Goal: Information Seeking & Learning: Learn about a topic

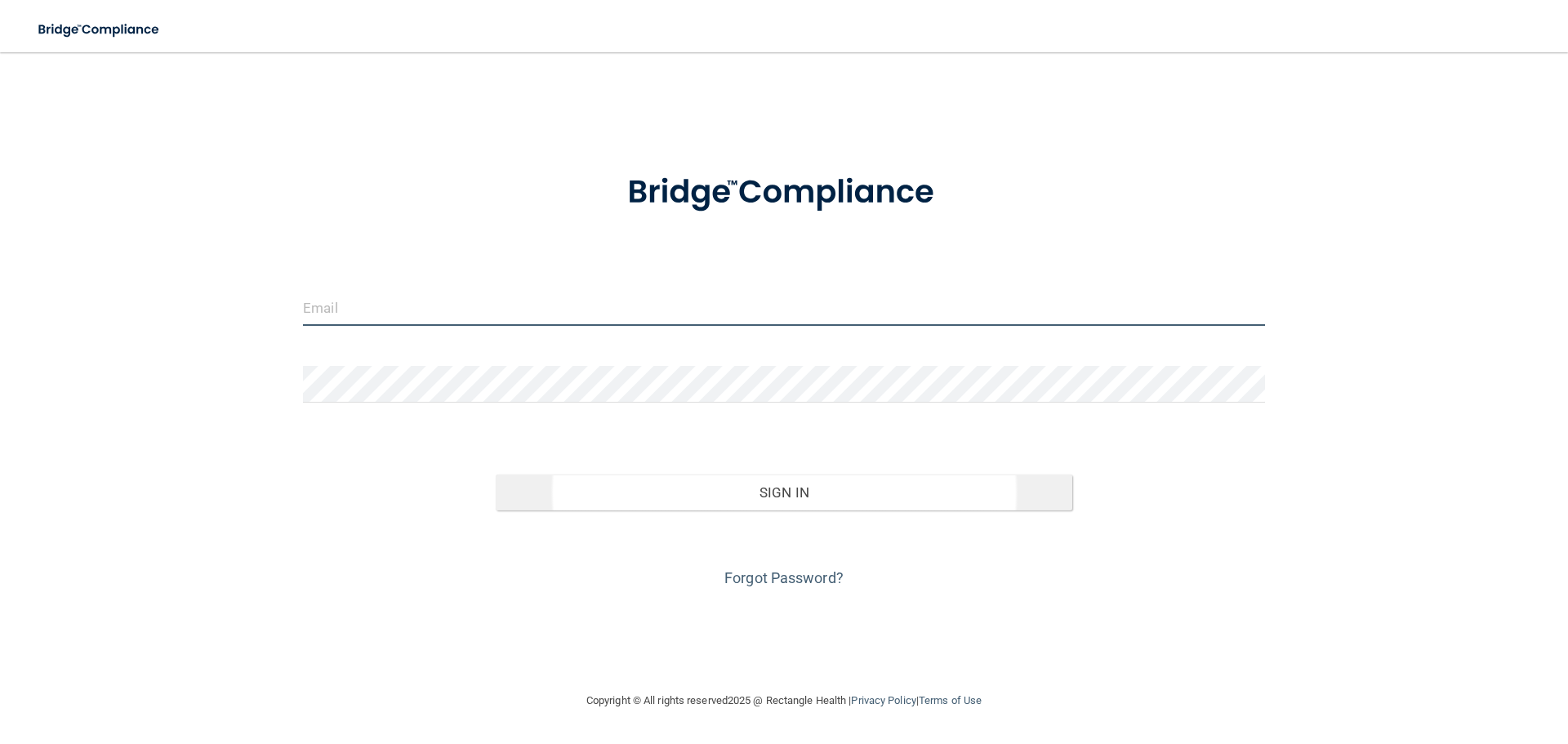
type input "[PERSON_NAME][EMAIL_ADDRESS][DOMAIN_NAME]"
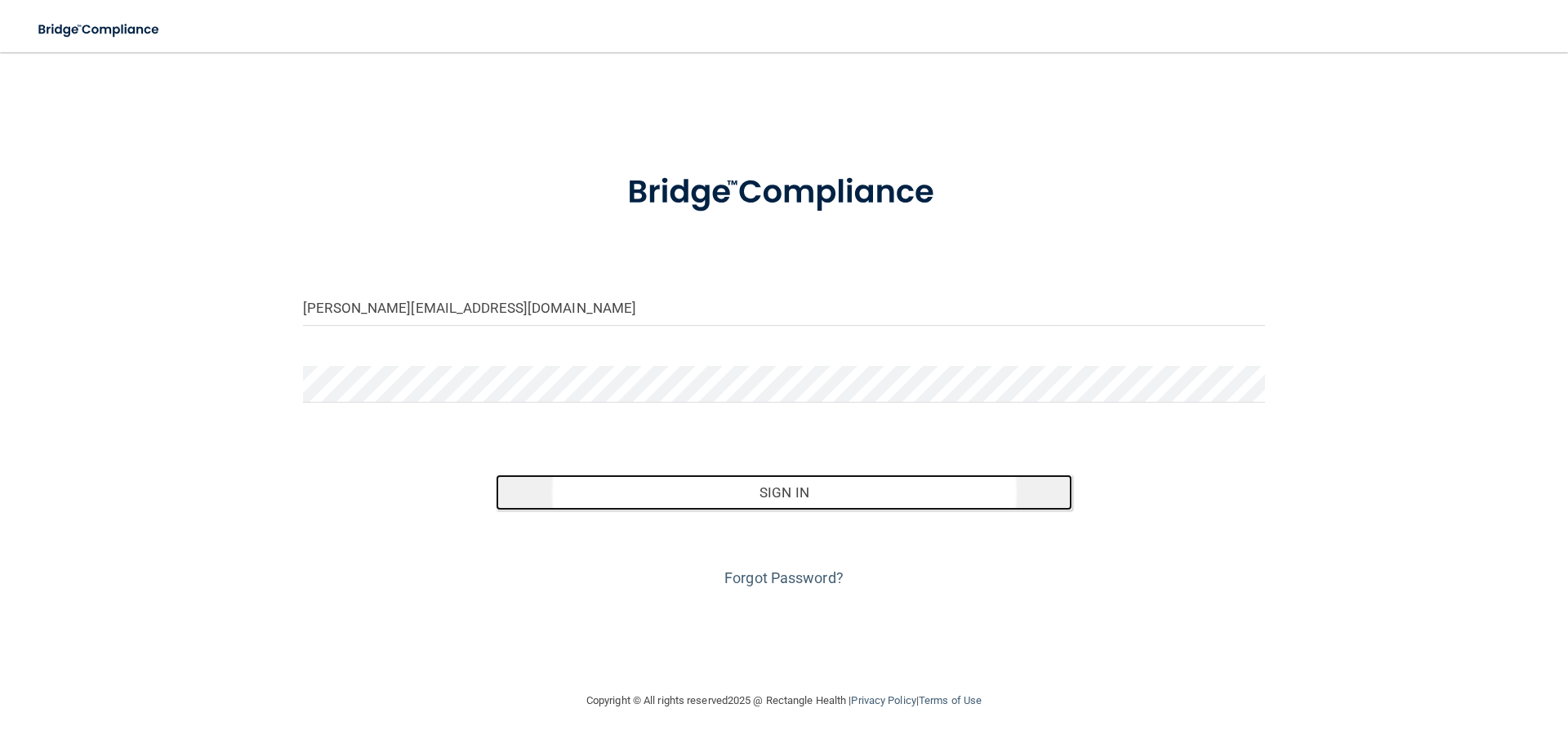
click at [851, 495] on button "Sign In" at bounding box center [784, 493] width 578 height 36
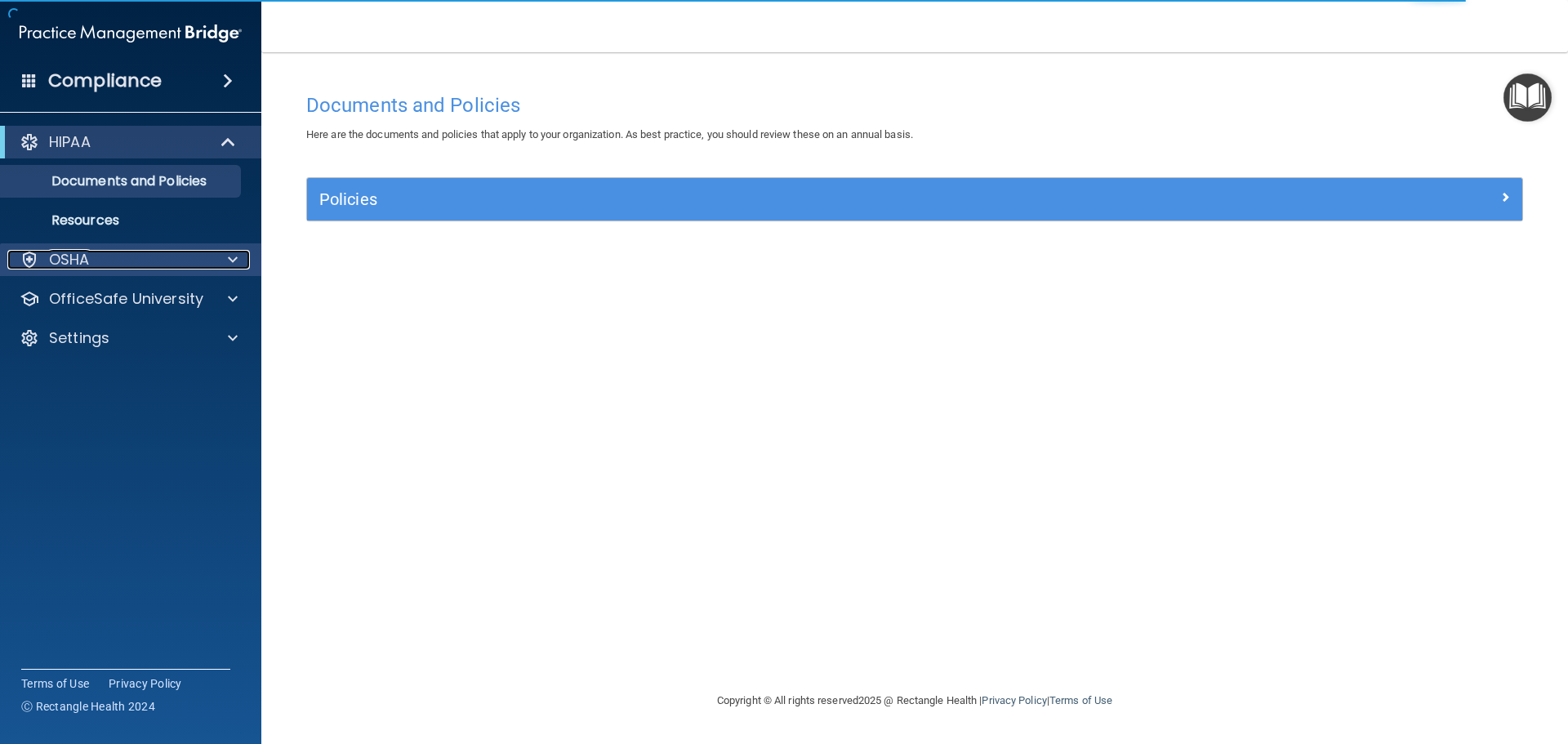
click at [140, 265] on div "OSHA" at bounding box center [109, 259] width 203 height 20
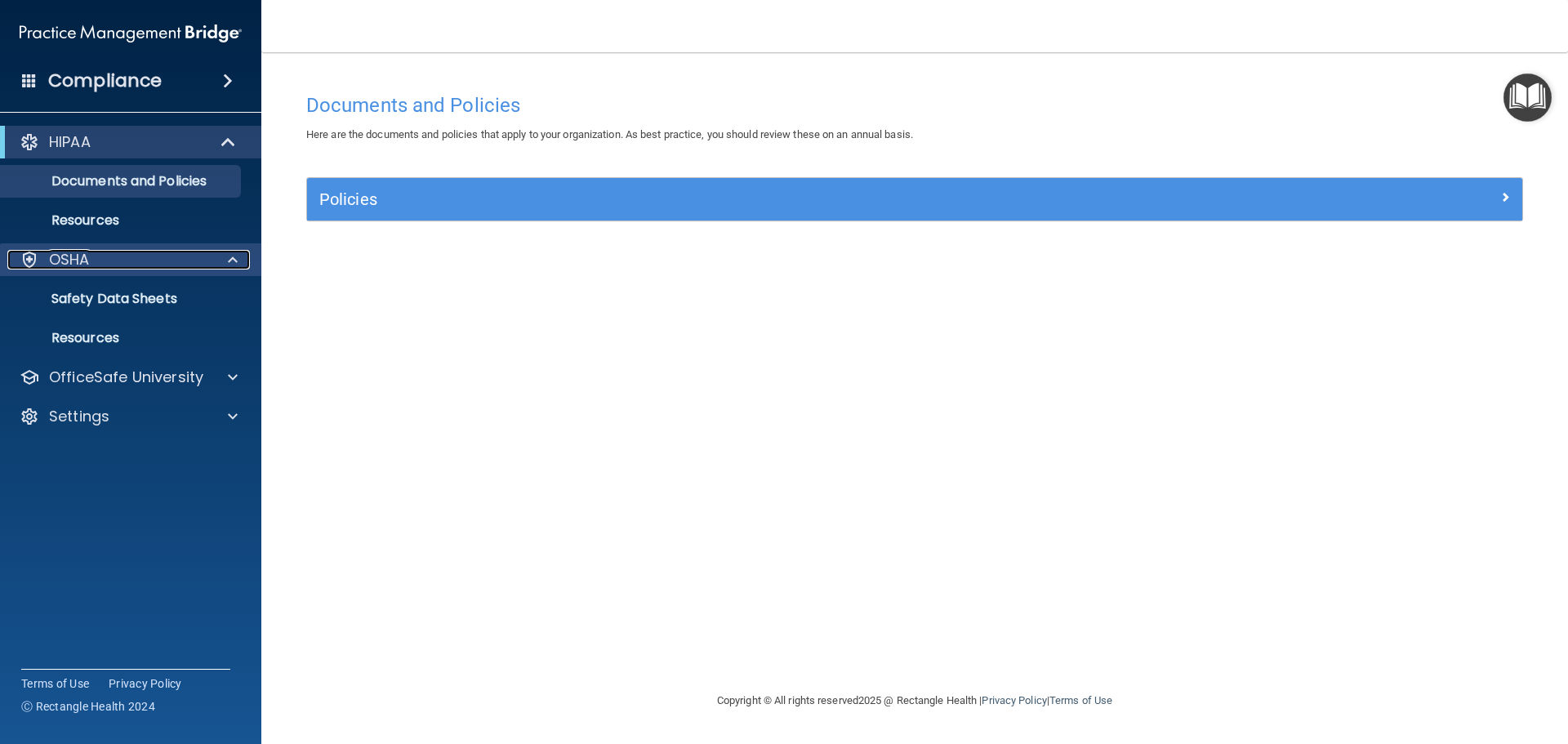
click at [133, 261] on div "OSHA" at bounding box center [109, 259] width 203 height 20
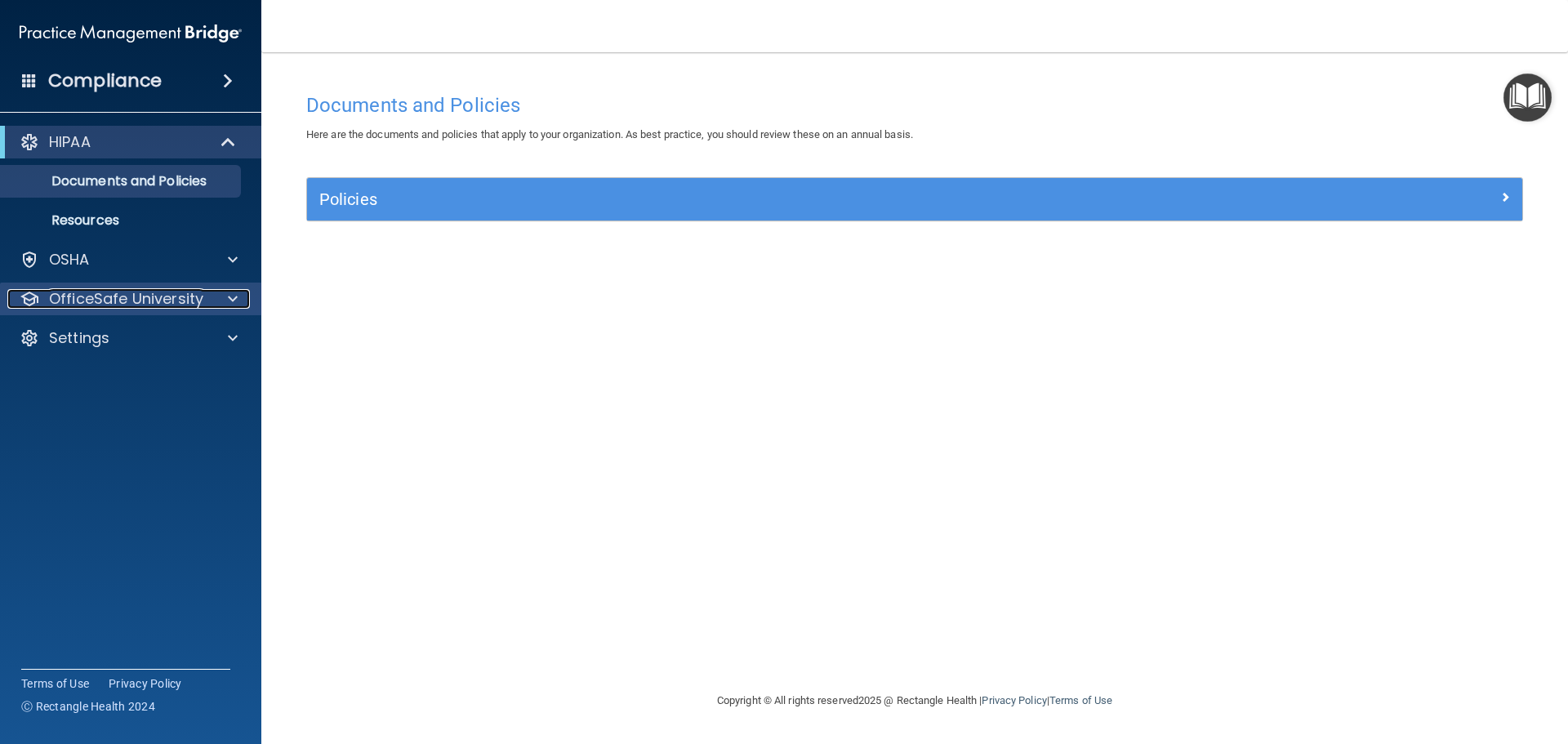
click at [142, 305] on p "OfficeSafe University" at bounding box center [126, 299] width 155 height 20
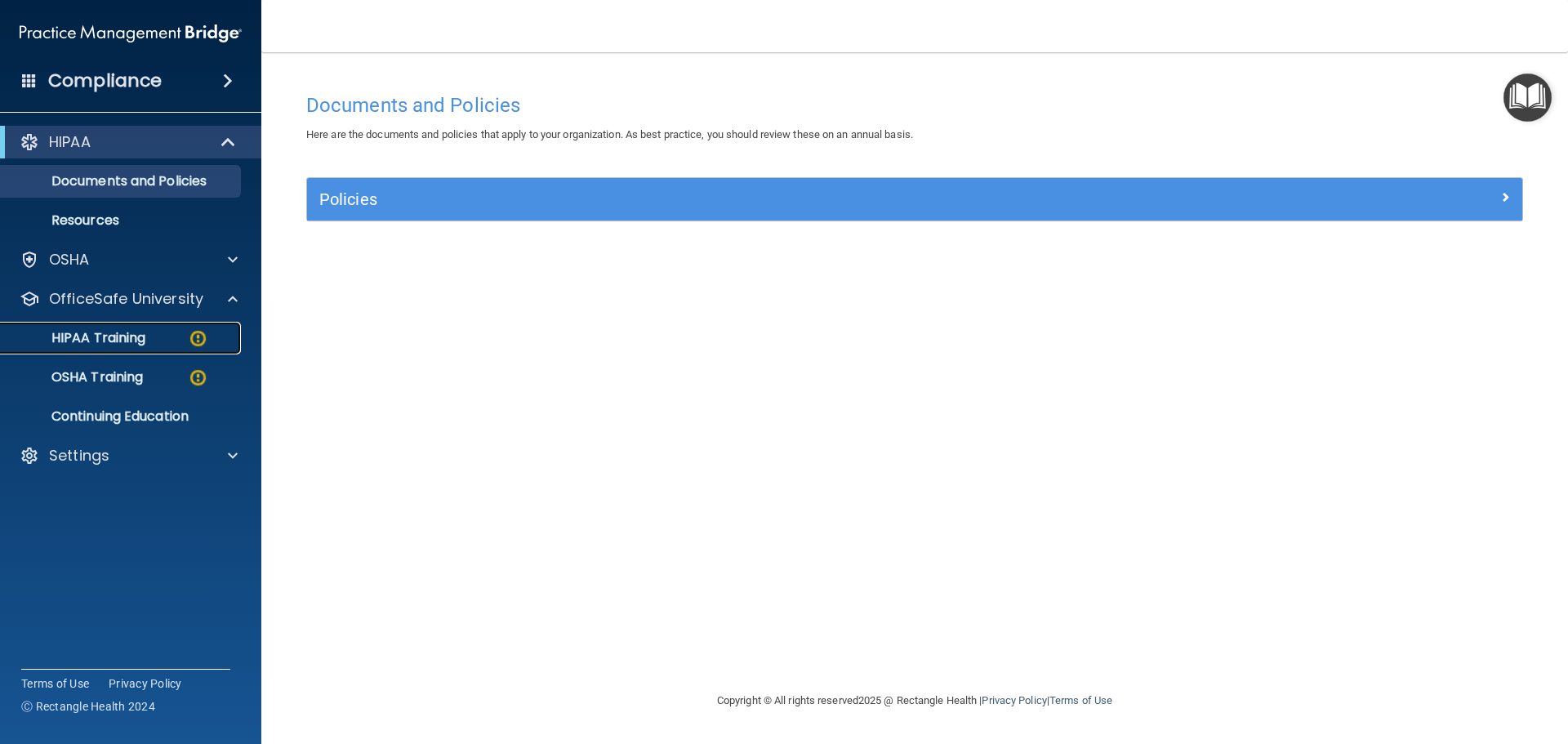
click at [141, 337] on p "HIPAA Training" at bounding box center [78, 337] width 135 height 16
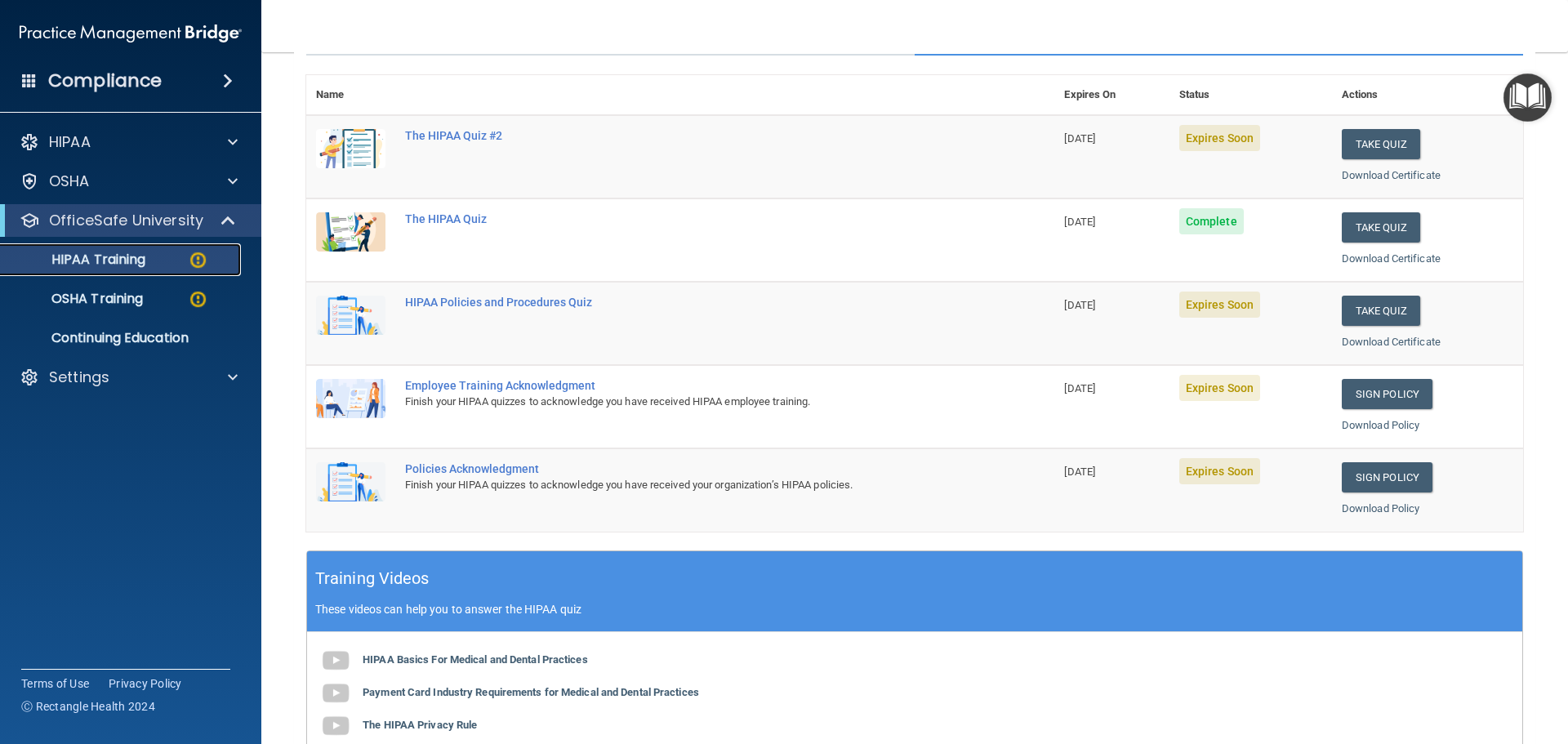
scroll to position [159, 0]
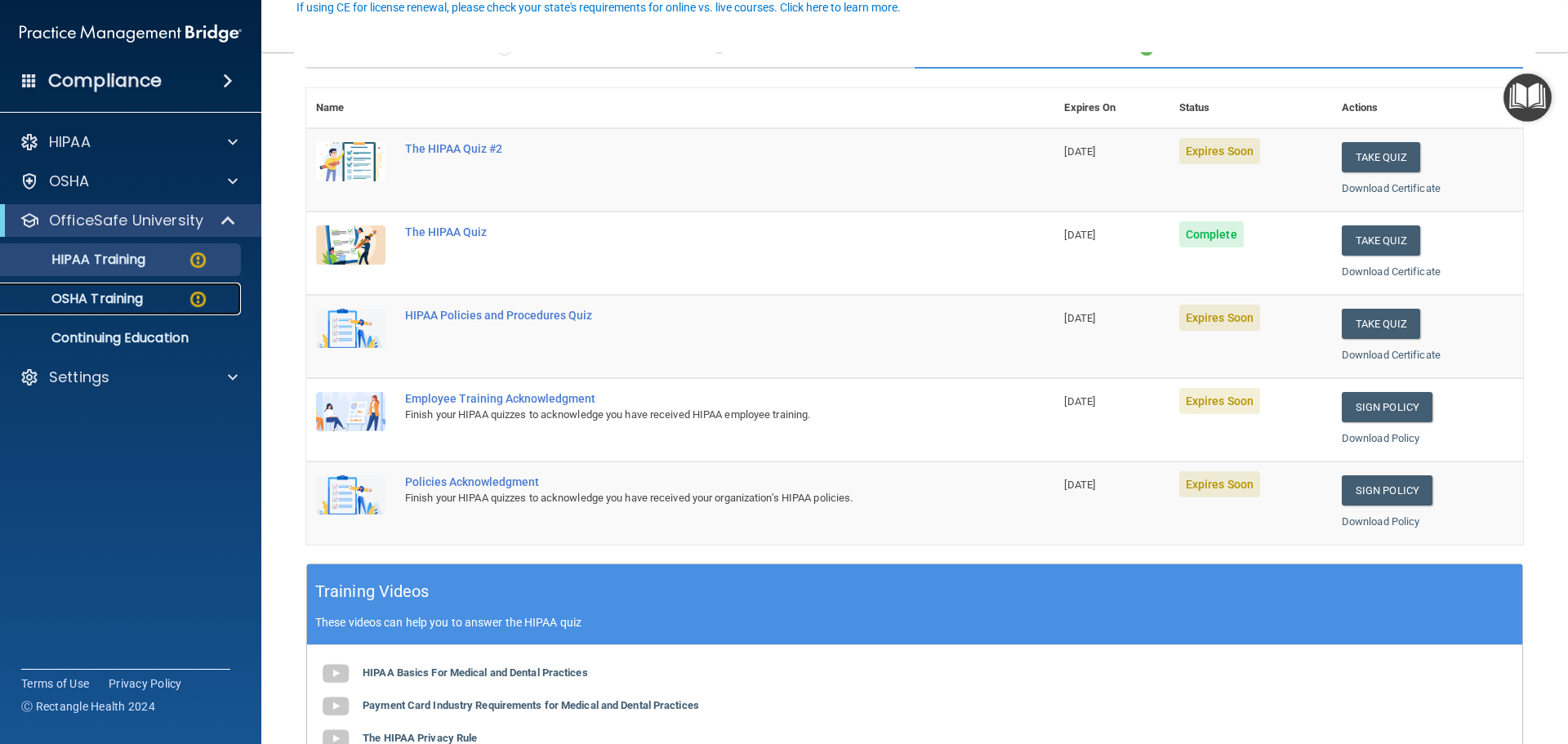
click at [129, 299] on p "OSHA Training" at bounding box center [76, 299] width 132 height 16
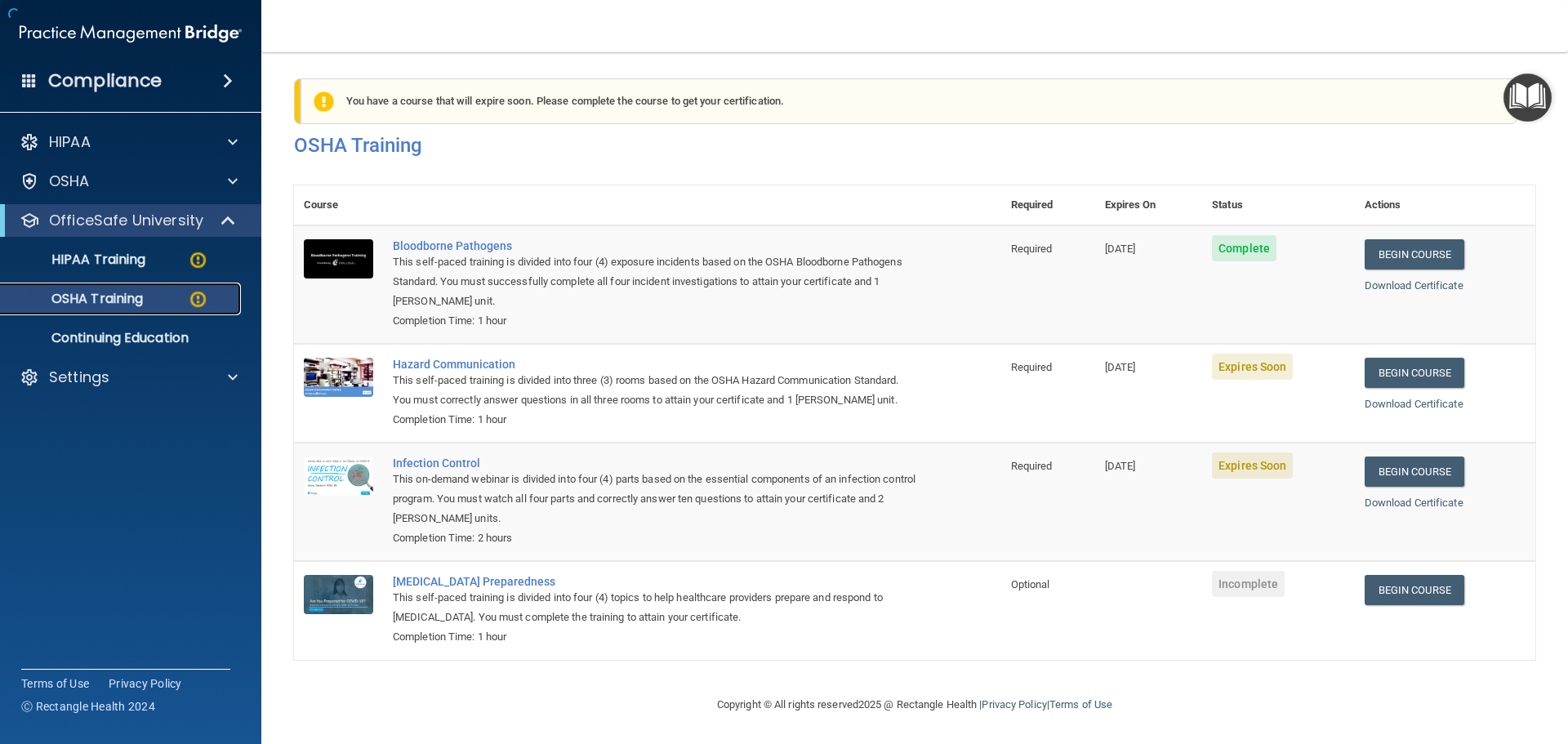
scroll to position [27, 0]
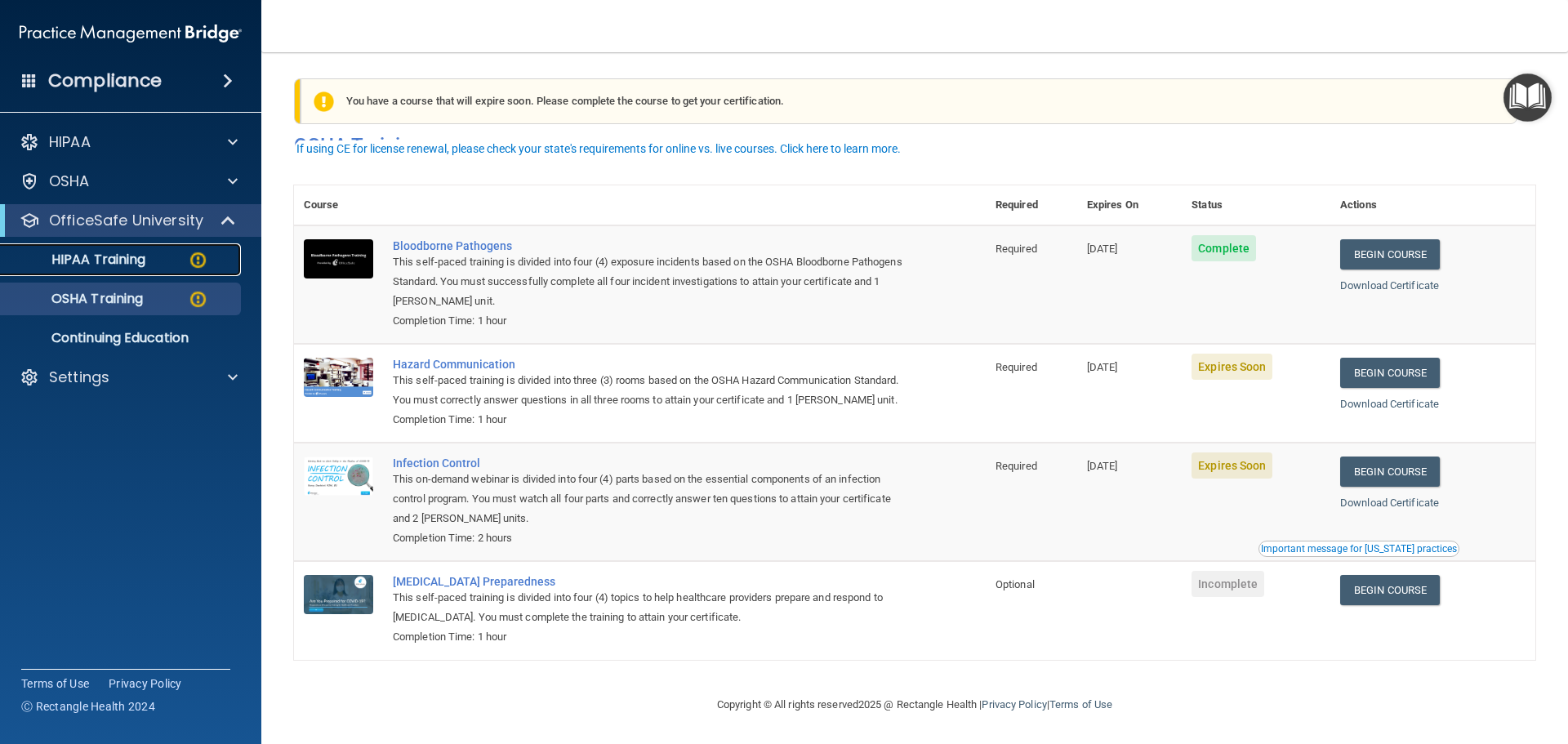
click at [88, 260] on p "HIPAA Training" at bounding box center [78, 259] width 135 height 16
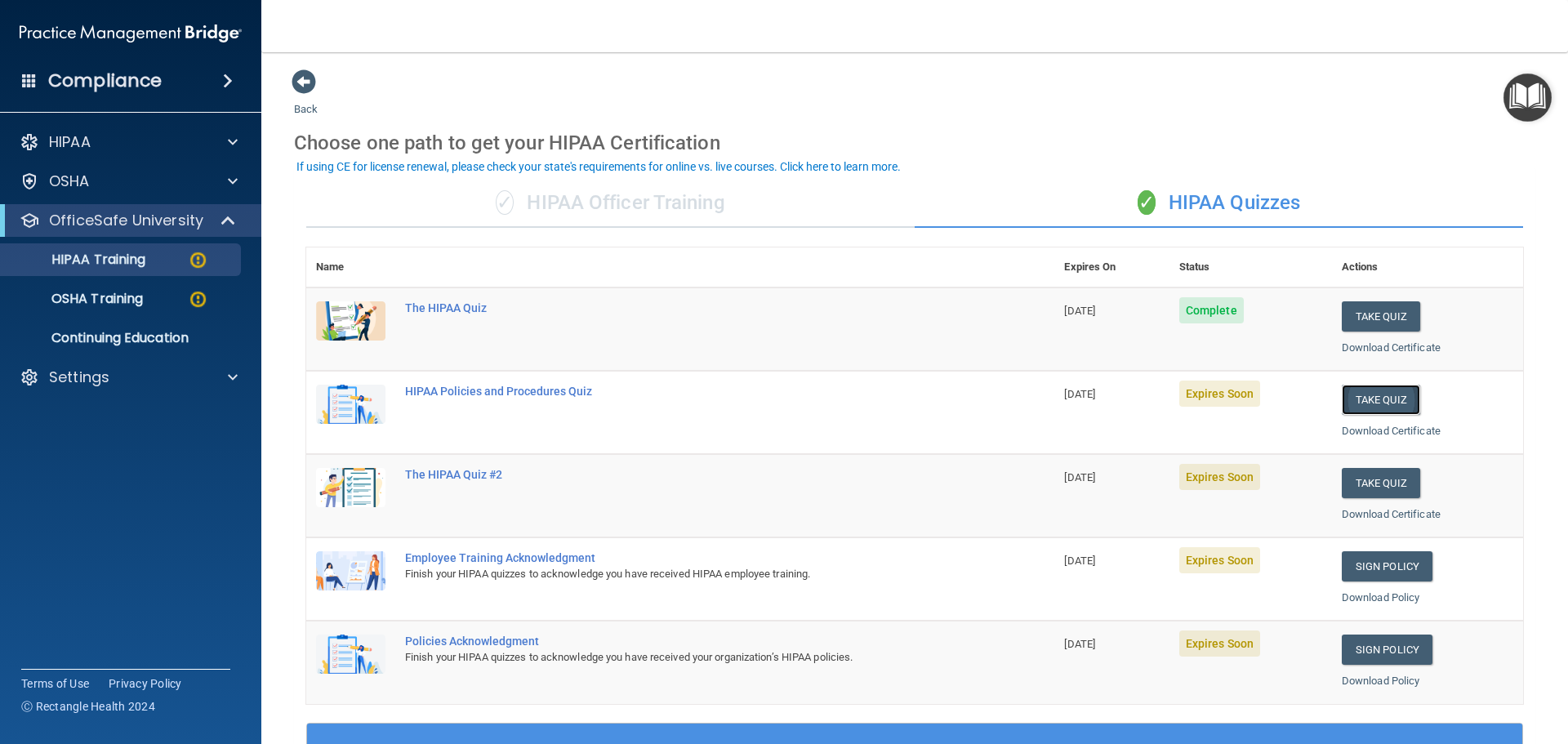
click at [1369, 401] on button "Take Quiz" at bounding box center [1381, 400] width 79 height 30
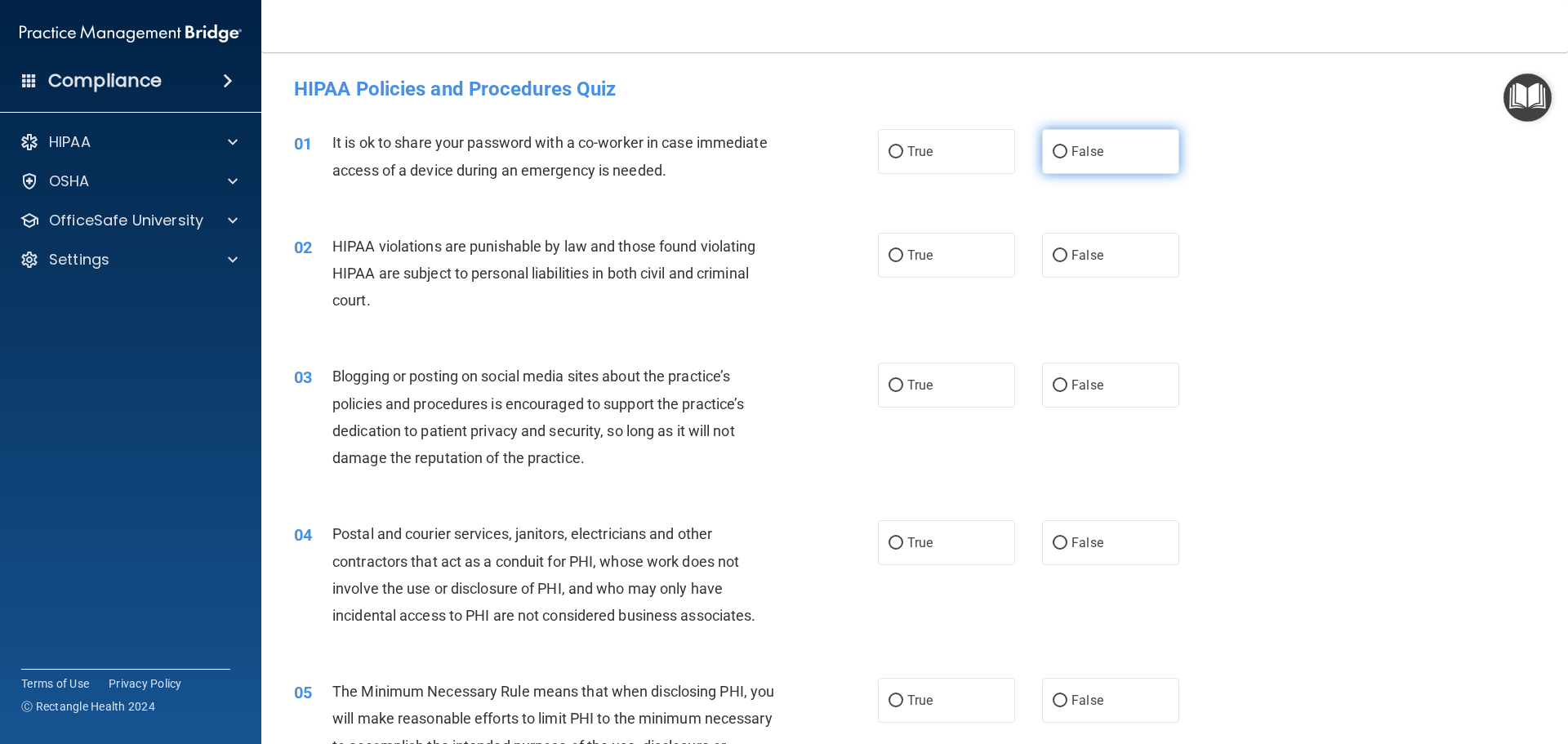
click at [1059, 150] on input "False" at bounding box center [1059, 152] width 15 height 12
radio input "true"
click at [888, 260] on input "True" at bounding box center [895, 255] width 15 height 12
radio input "true"
click at [1056, 386] on input "False" at bounding box center [1059, 386] width 15 height 12
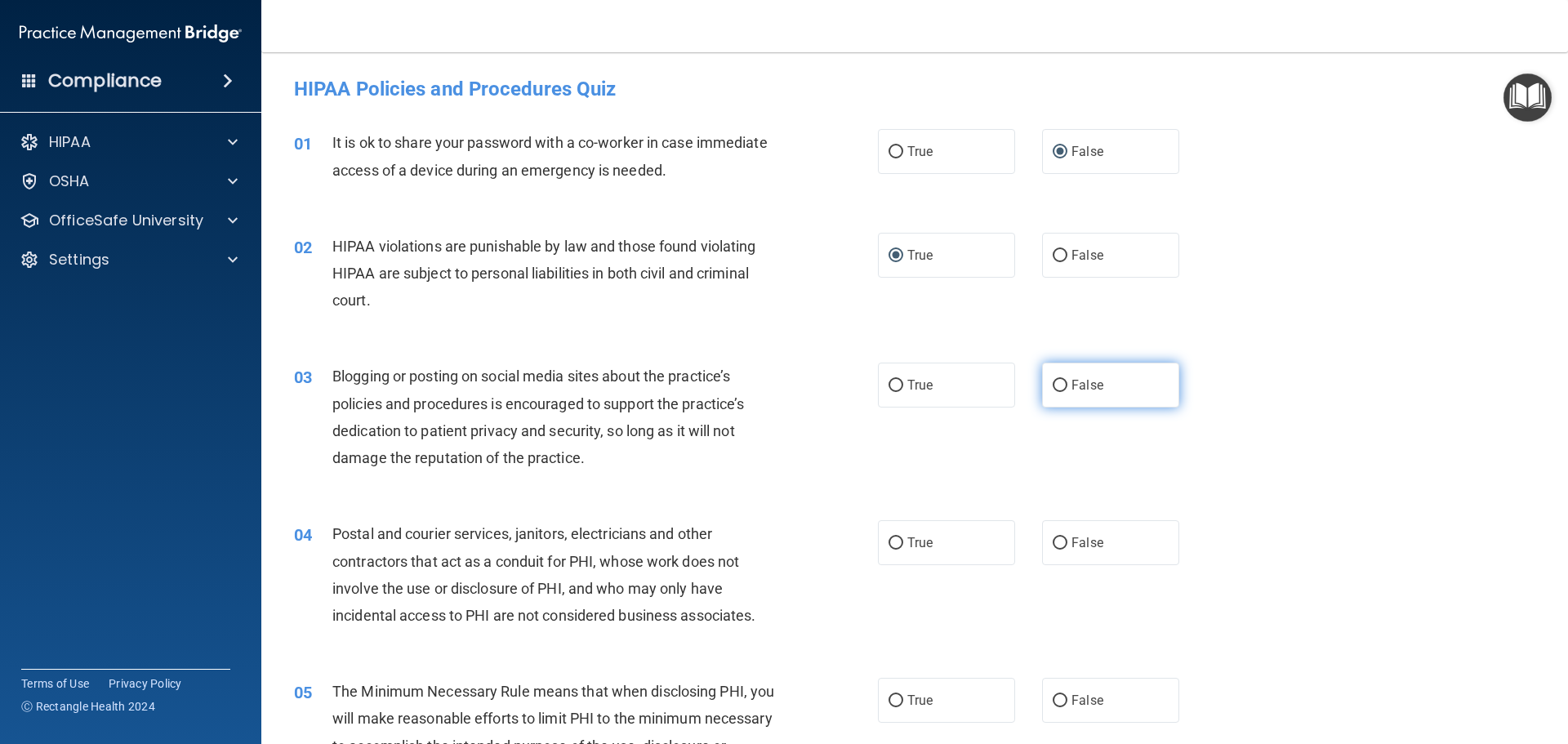
radio input "true"
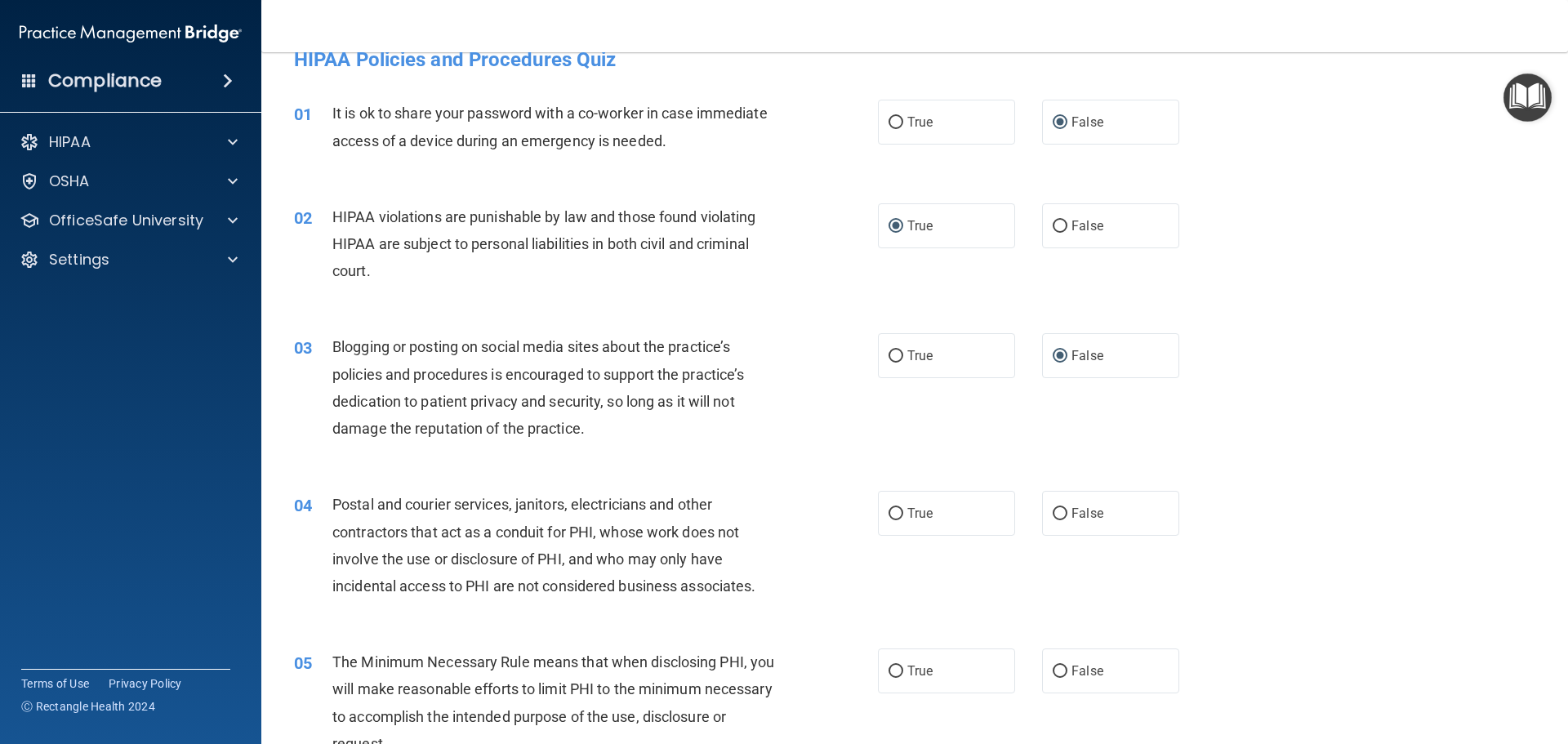
scroll to position [82, 0]
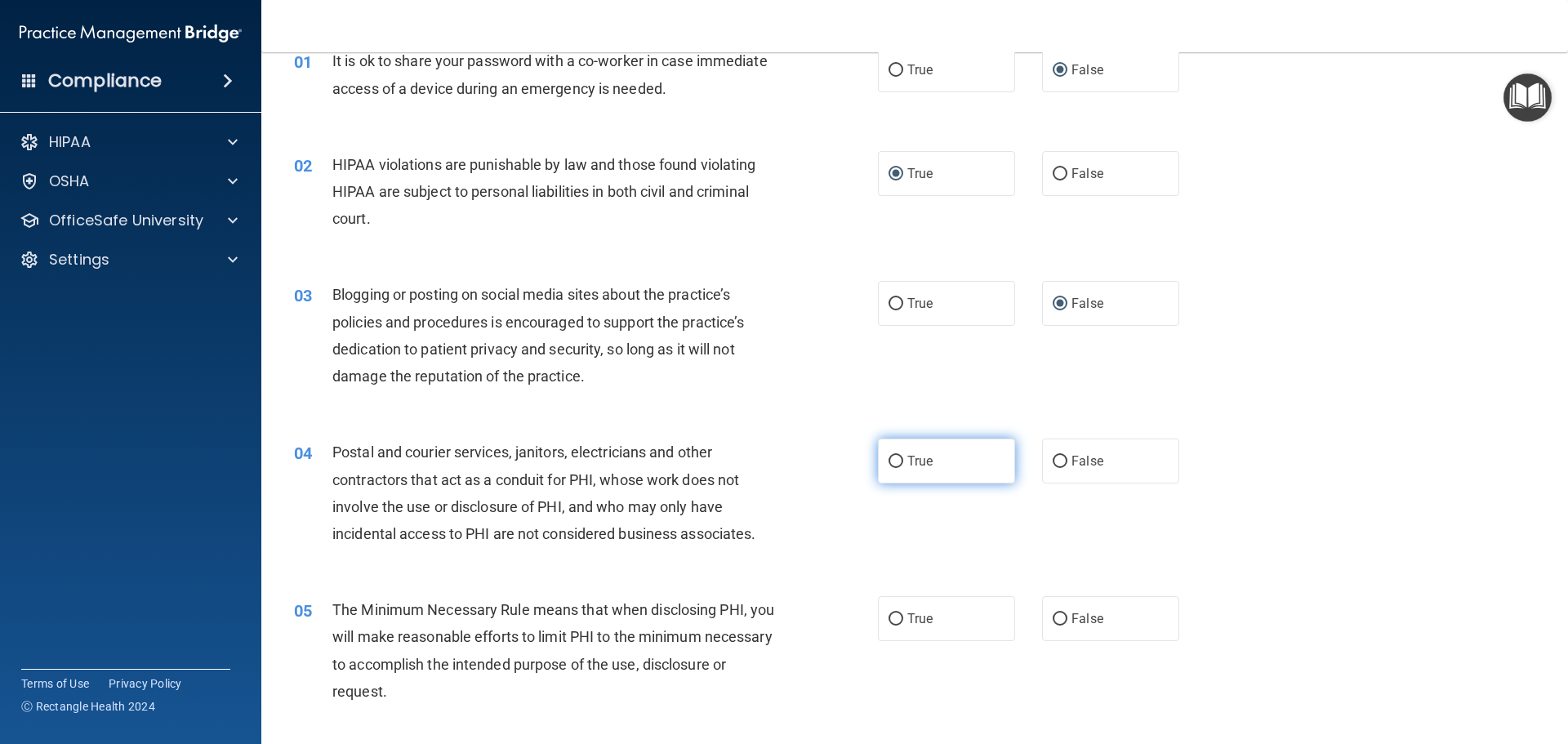
click at [893, 463] on input "True" at bounding box center [895, 462] width 15 height 12
radio input "true"
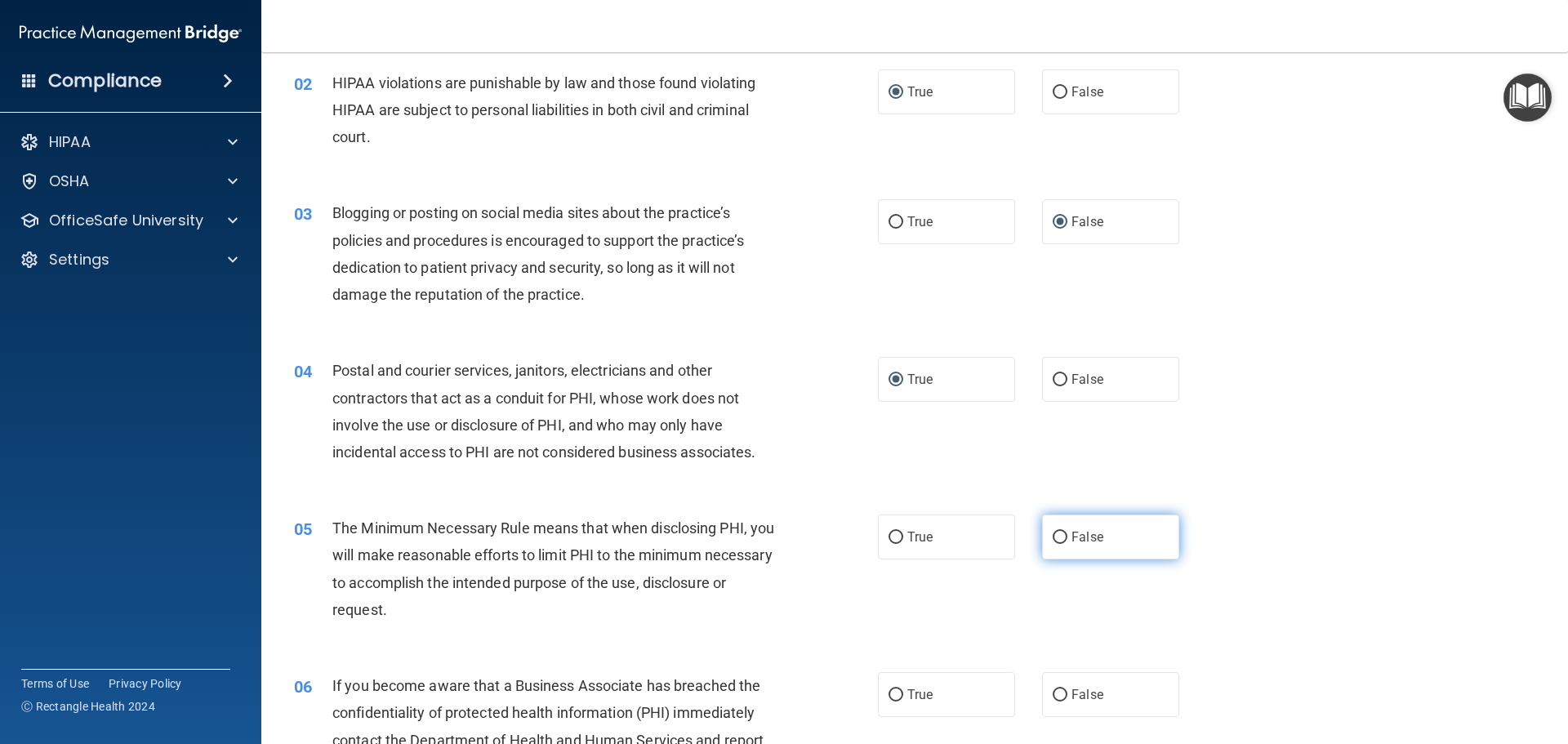
click at [1055, 539] on input "False" at bounding box center [1059, 538] width 15 height 12
radio input "true"
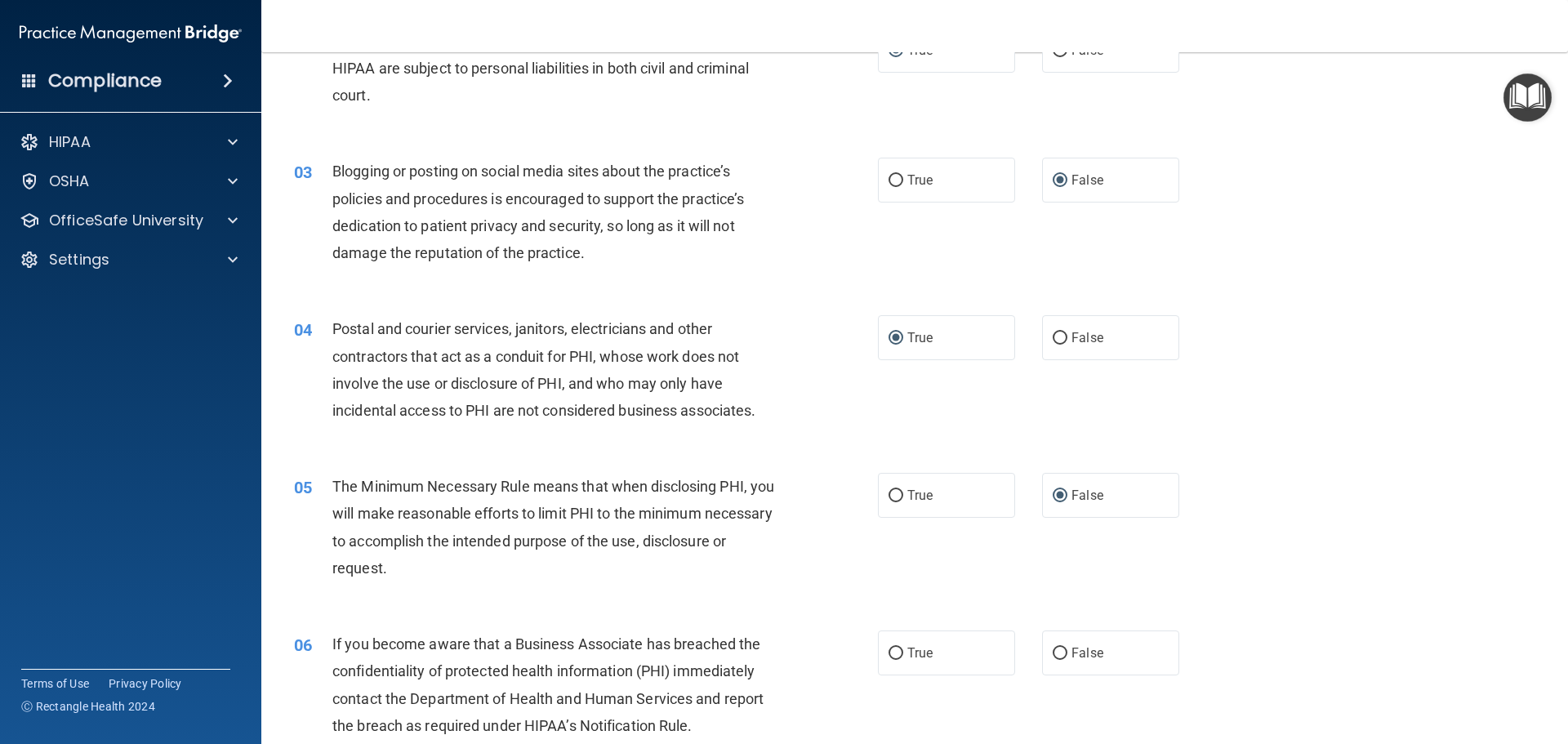
scroll to position [245, 0]
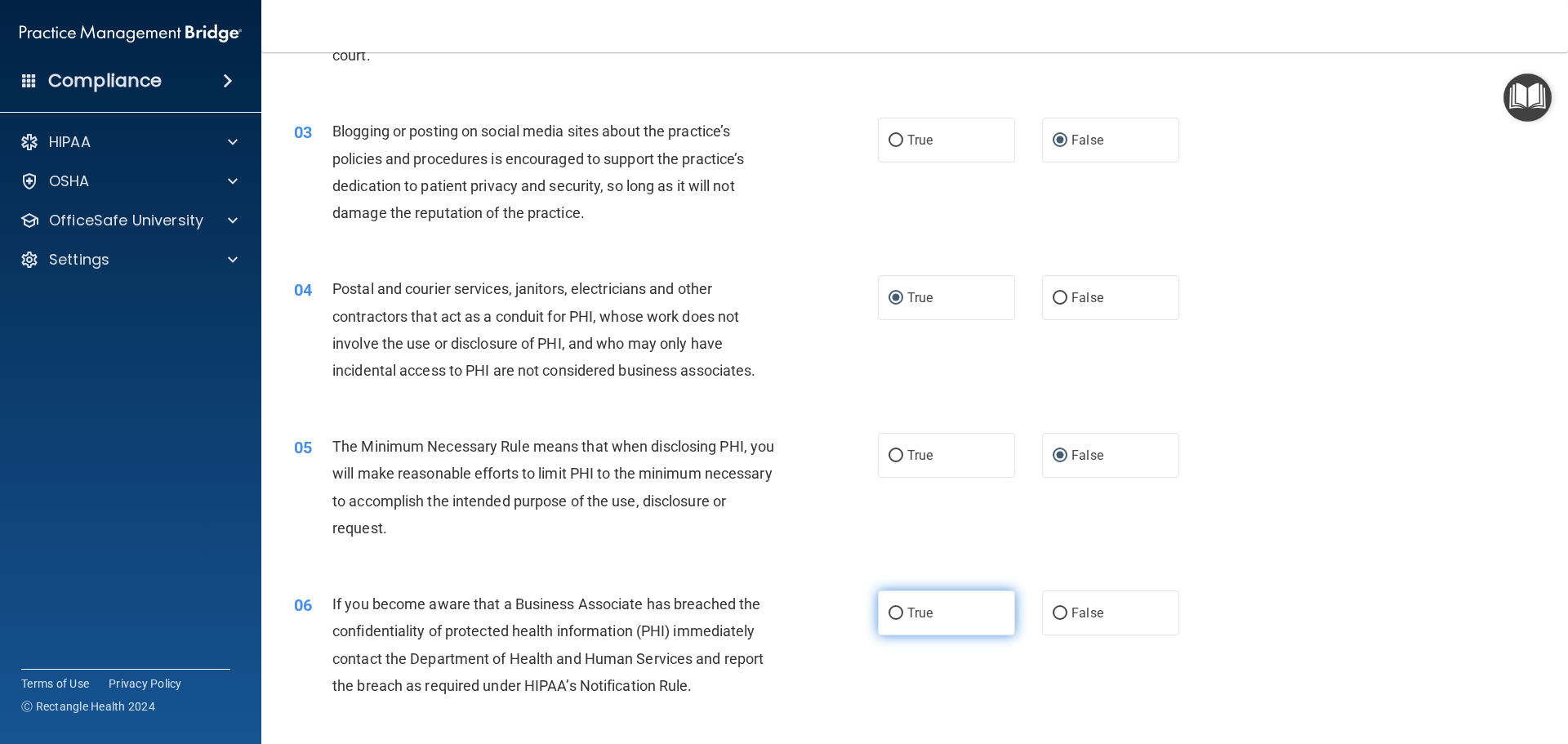
click at [892, 614] on input "True" at bounding box center [895, 614] width 15 height 12
radio input "true"
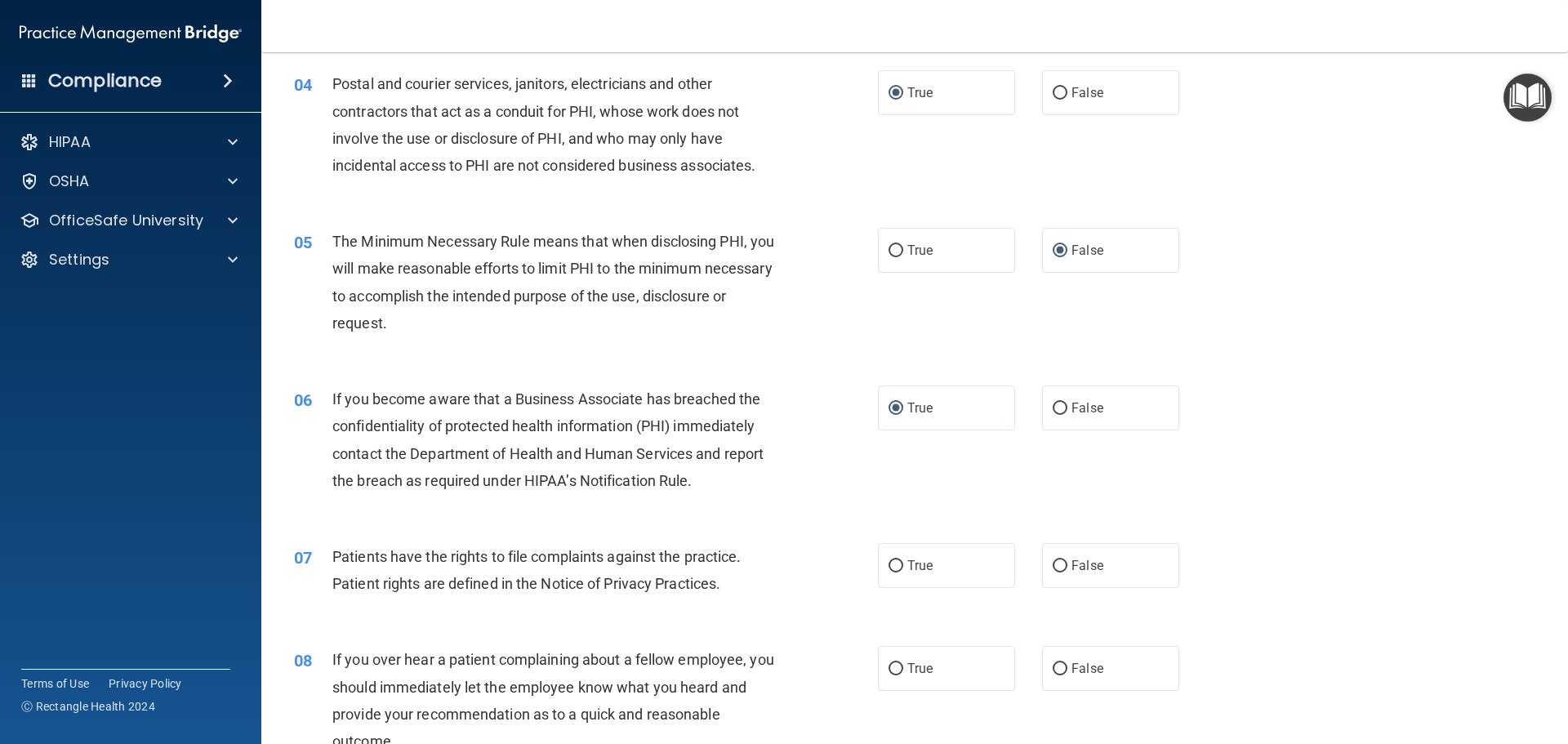
scroll to position [490, 0]
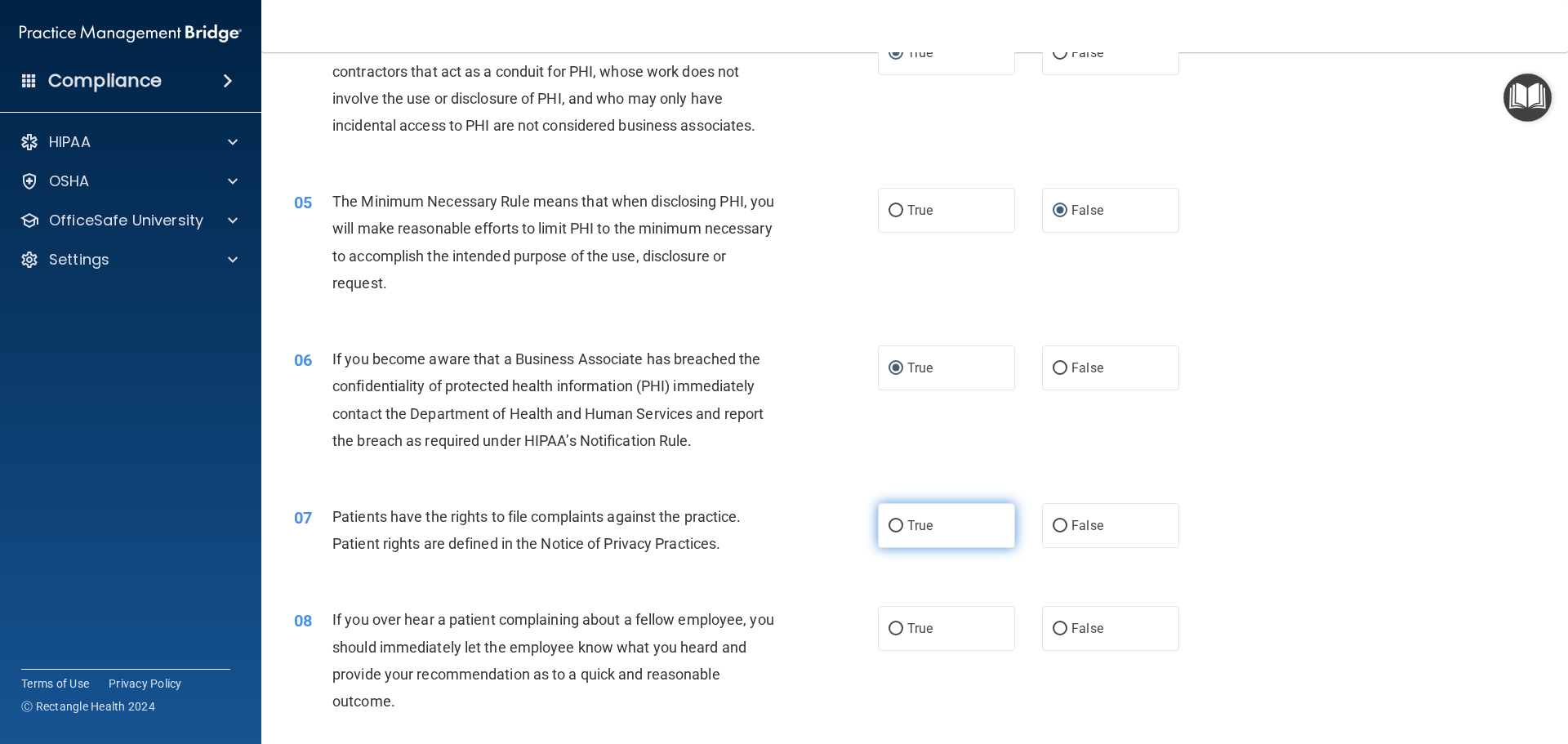
click at [888, 526] on input "True" at bounding box center [895, 526] width 15 height 12
radio input "true"
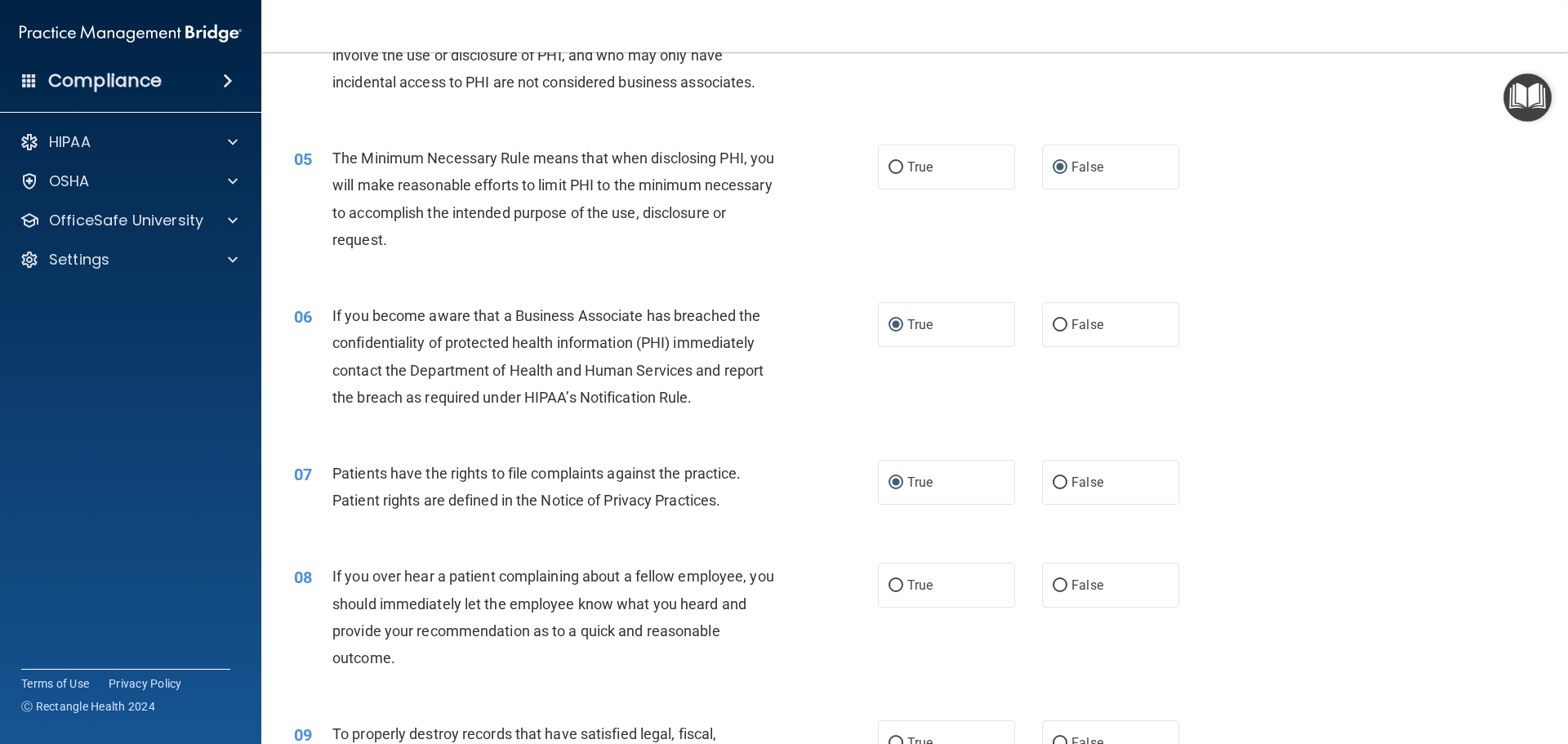
scroll to position [571, 0]
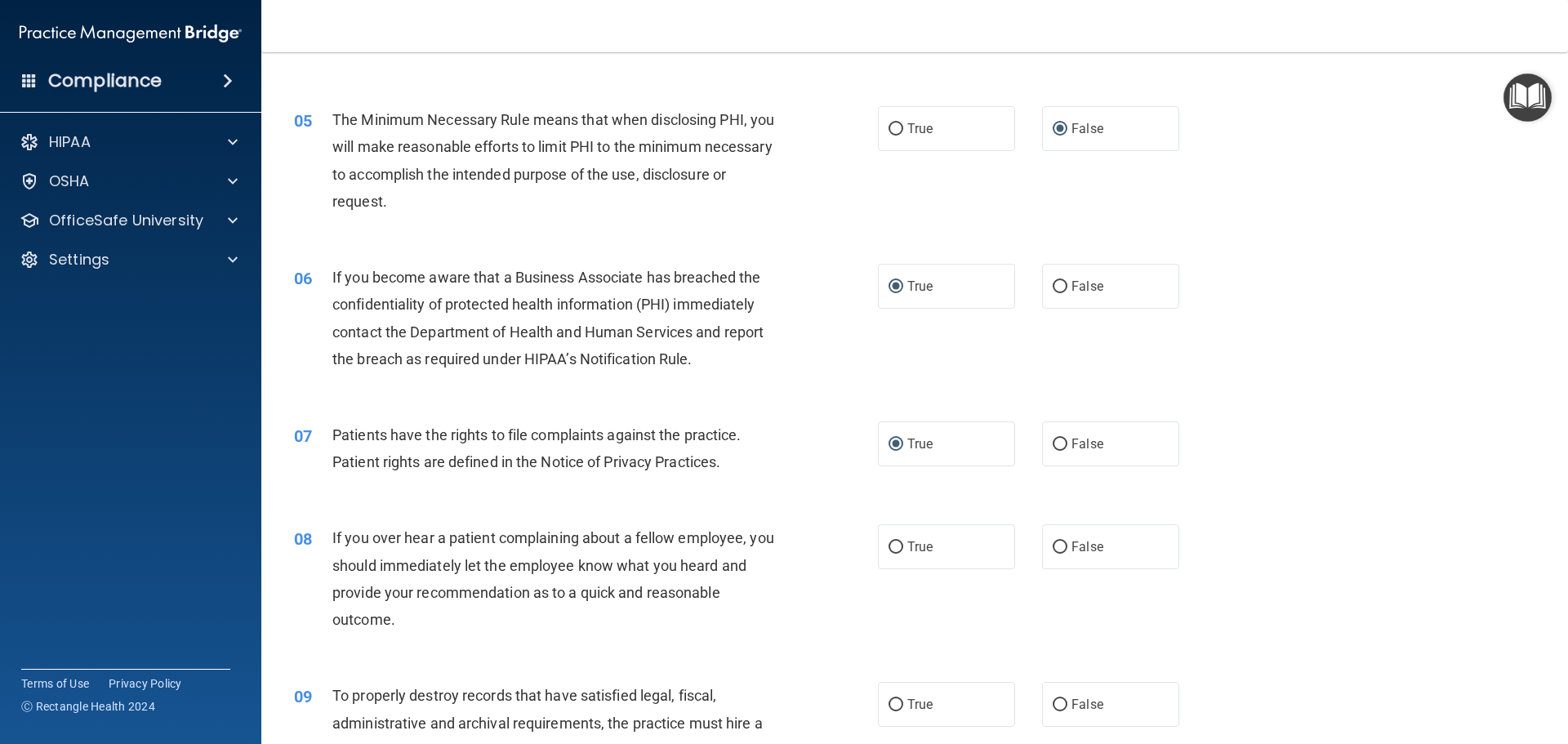
click at [787, 233] on div "05 The Minimum Necessary Rule means that when disclosing PHI, you will make rea…" at bounding box center [914, 164] width 1266 height 158
click at [888, 545] on input "True" at bounding box center [895, 547] width 15 height 12
radio input "true"
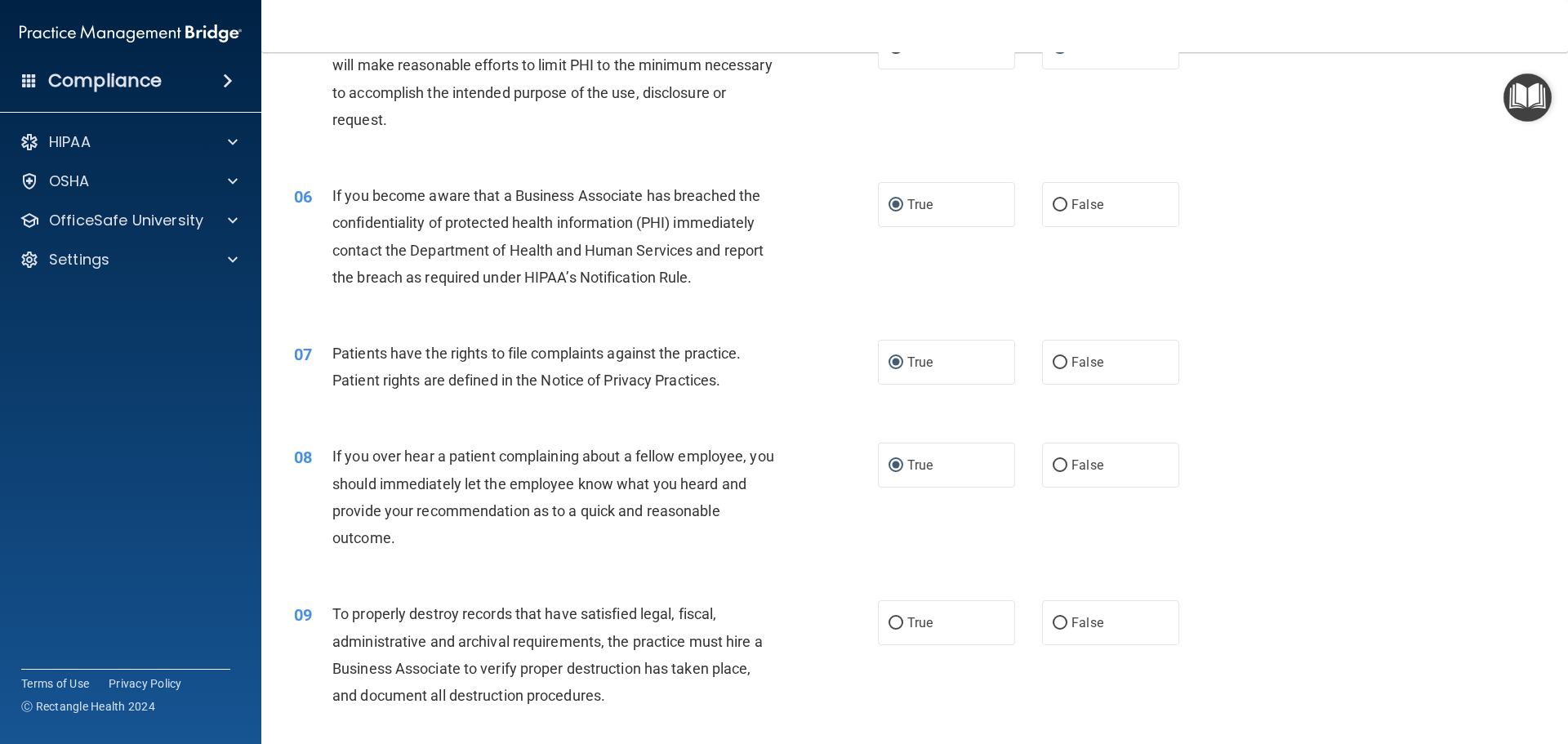
scroll to position [735, 0]
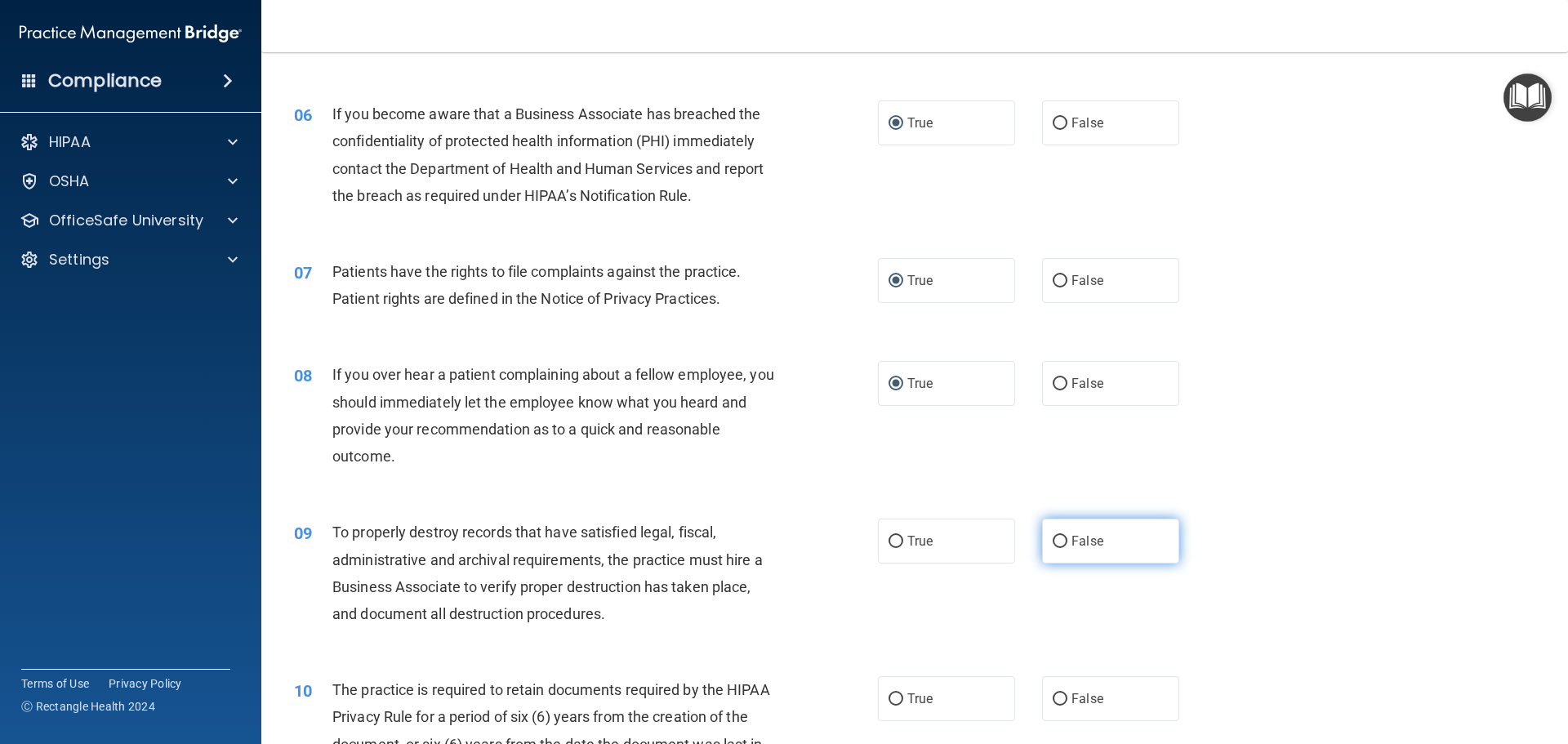
click at [1055, 538] on input "False" at bounding box center [1059, 542] width 15 height 12
radio input "true"
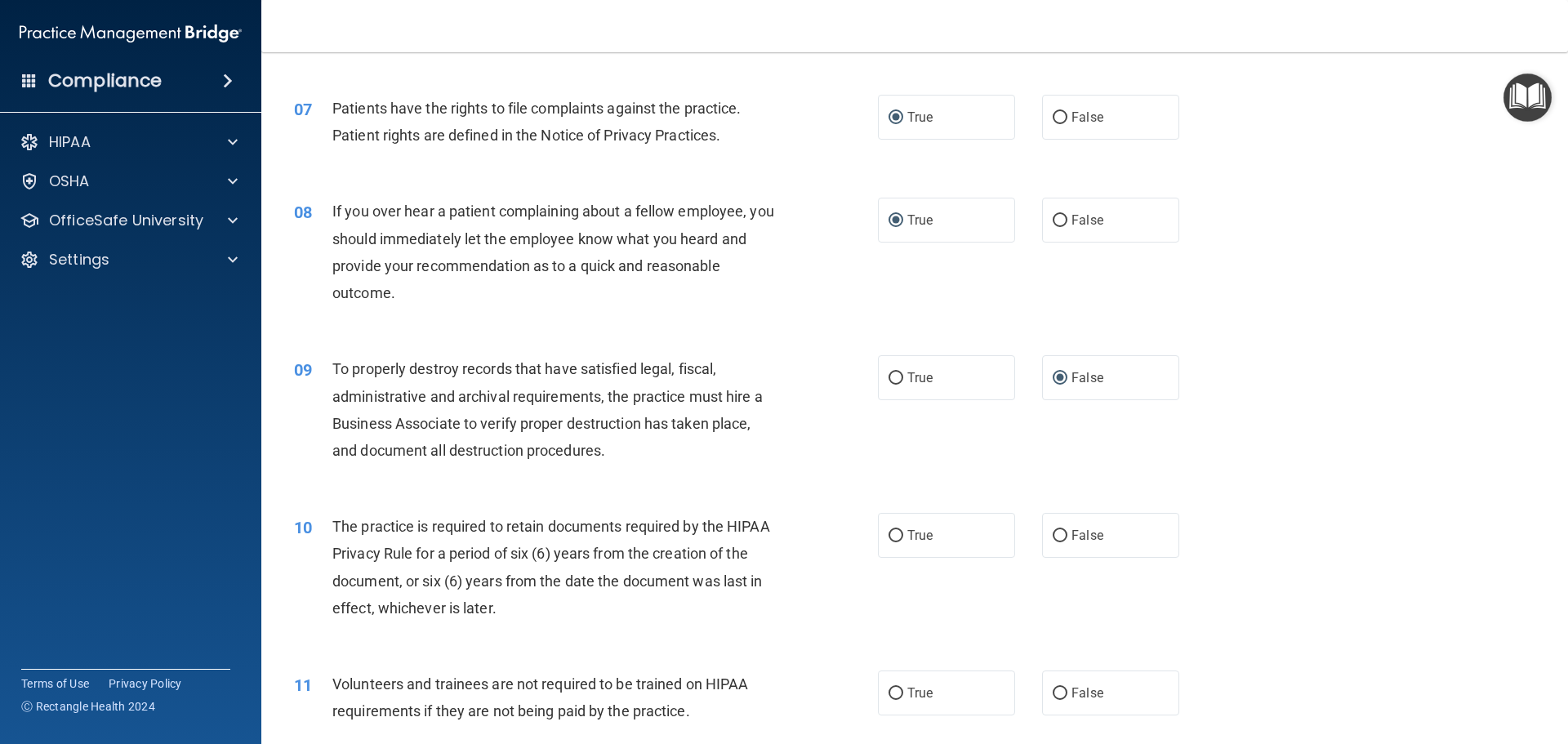
scroll to position [980, 0]
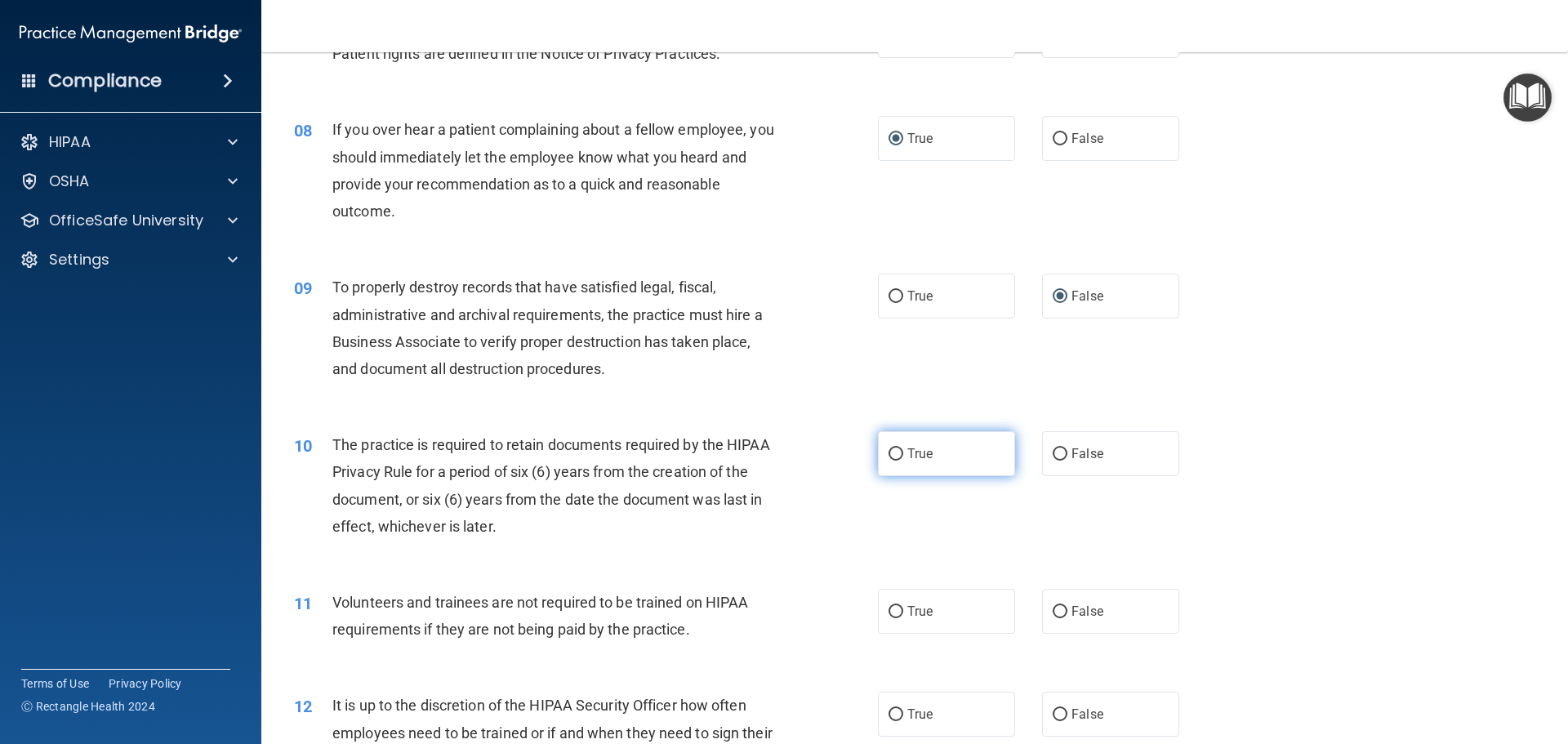
click at [907, 460] on span "True" at bounding box center [920, 454] width 25 height 16
click at [903, 460] on input "True" at bounding box center [895, 454] width 15 height 12
radio input "true"
click at [1059, 608] on input "False" at bounding box center [1059, 612] width 15 height 12
radio input "true"
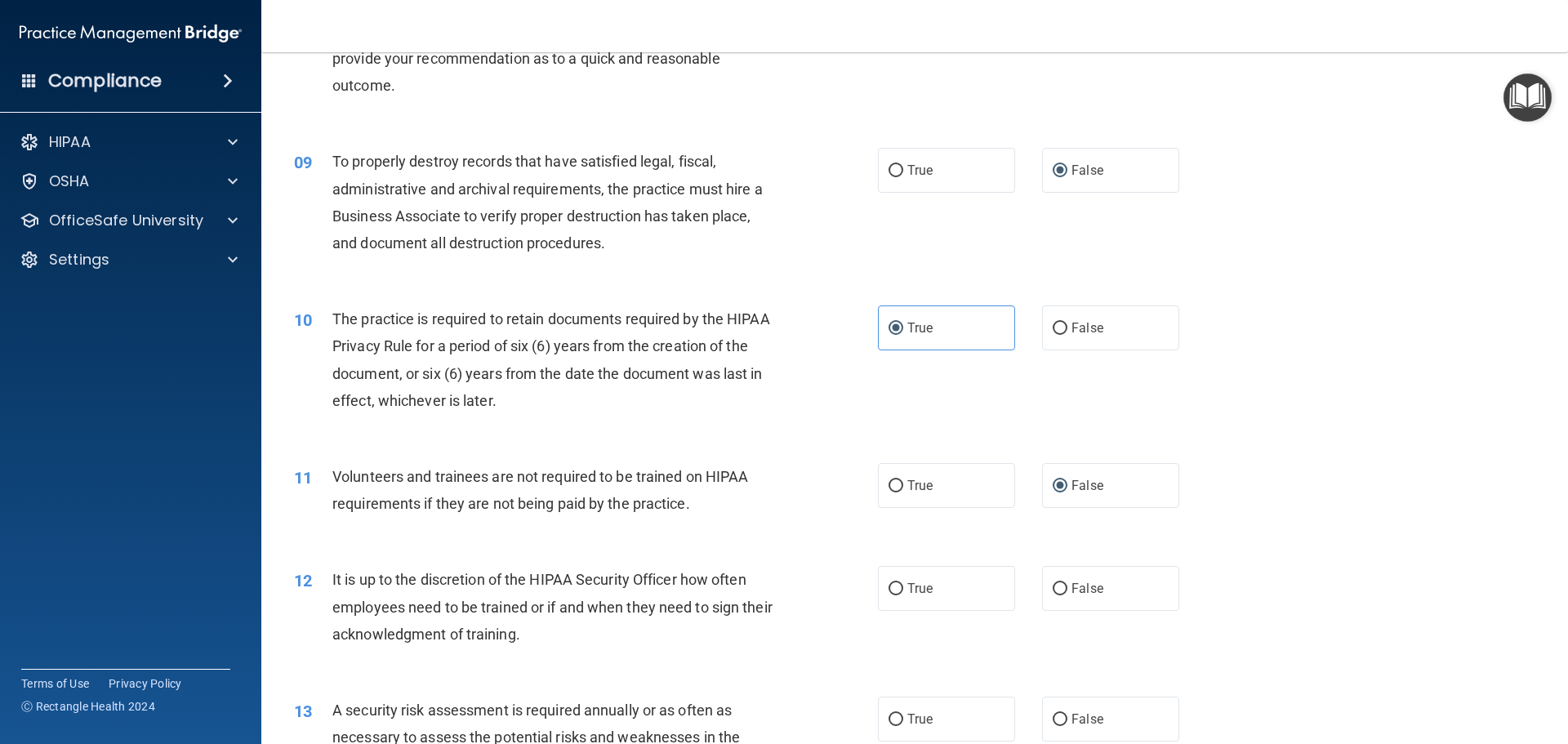
scroll to position [1143, 0]
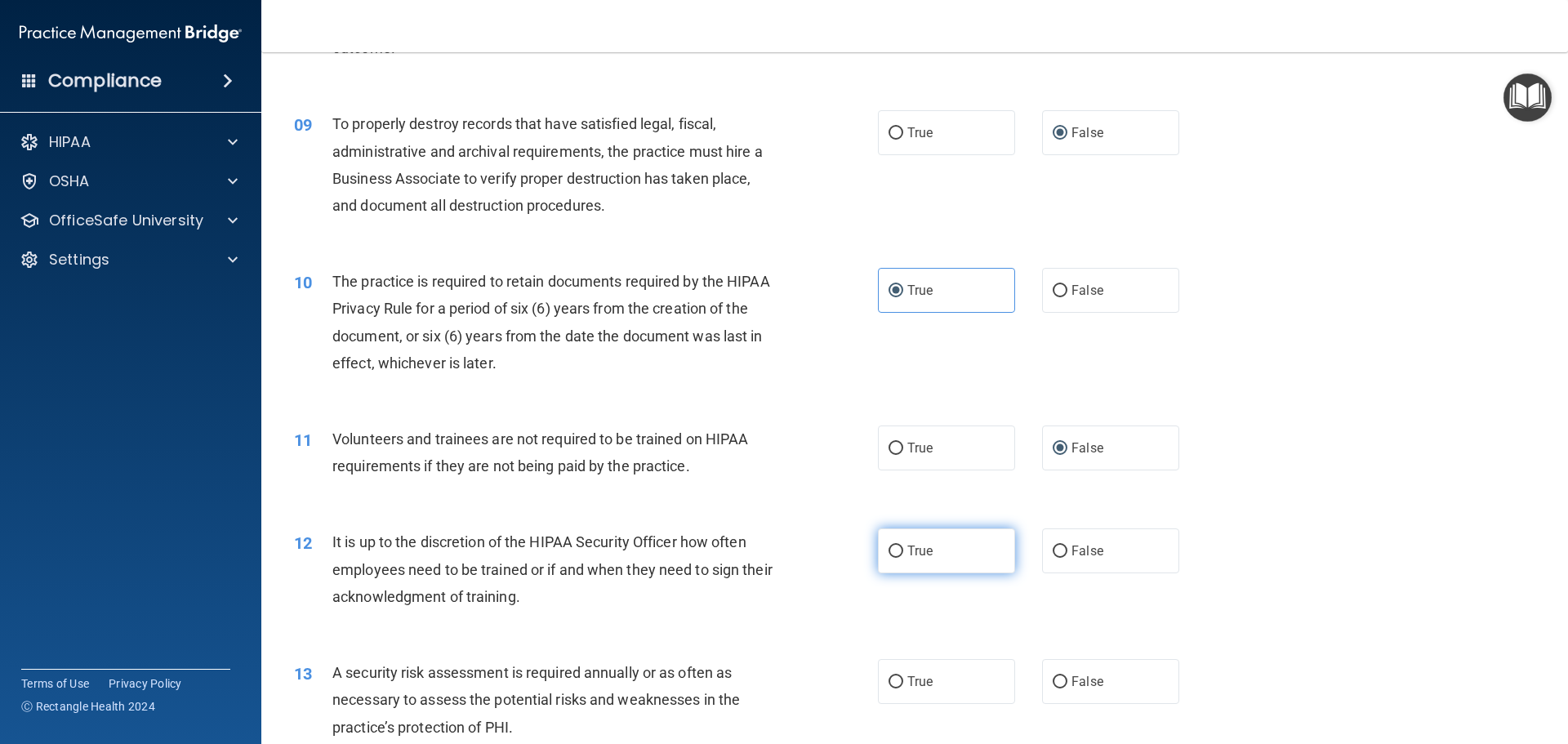
click at [895, 556] on input "True" at bounding box center [895, 552] width 15 height 12
radio input "true"
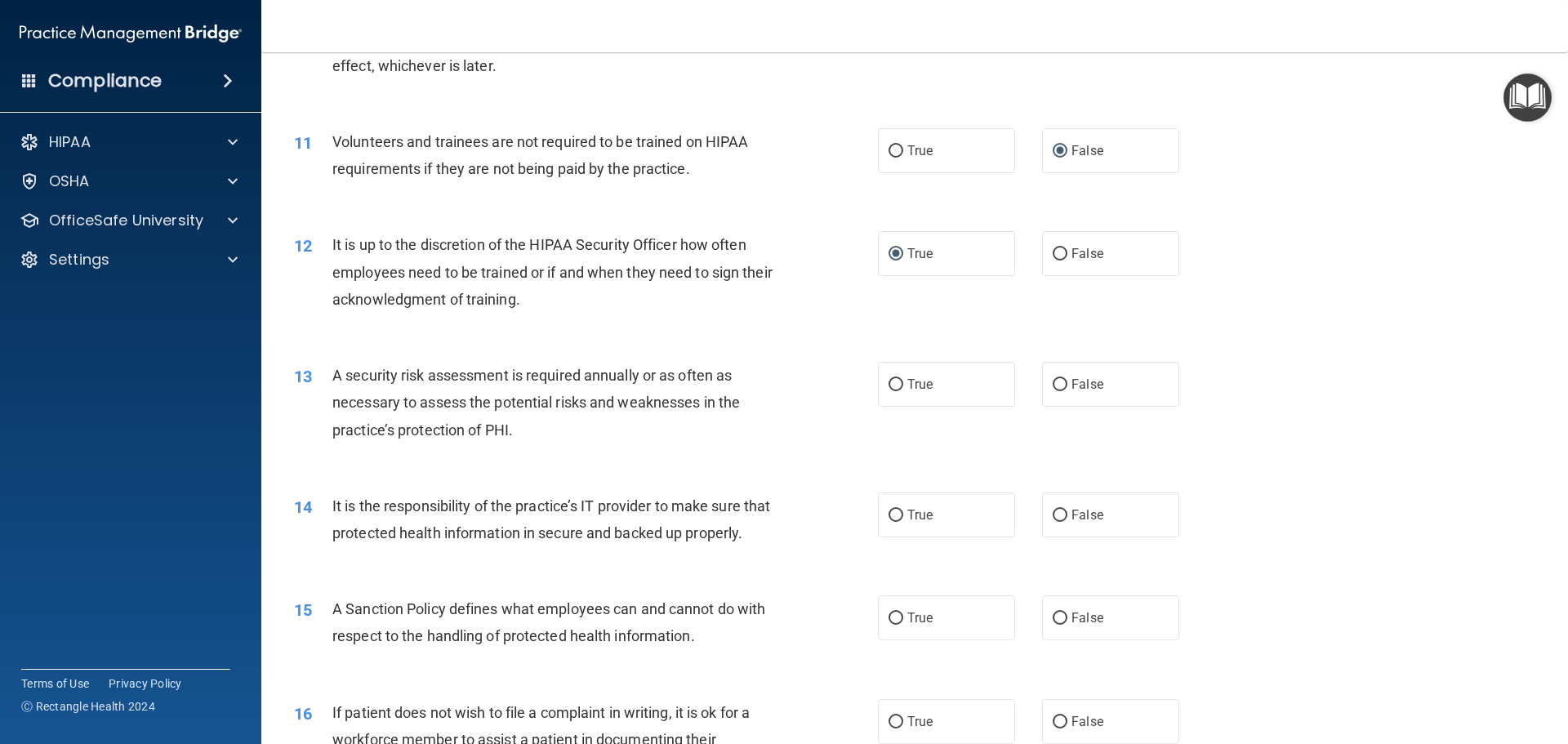
scroll to position [1470, 0]
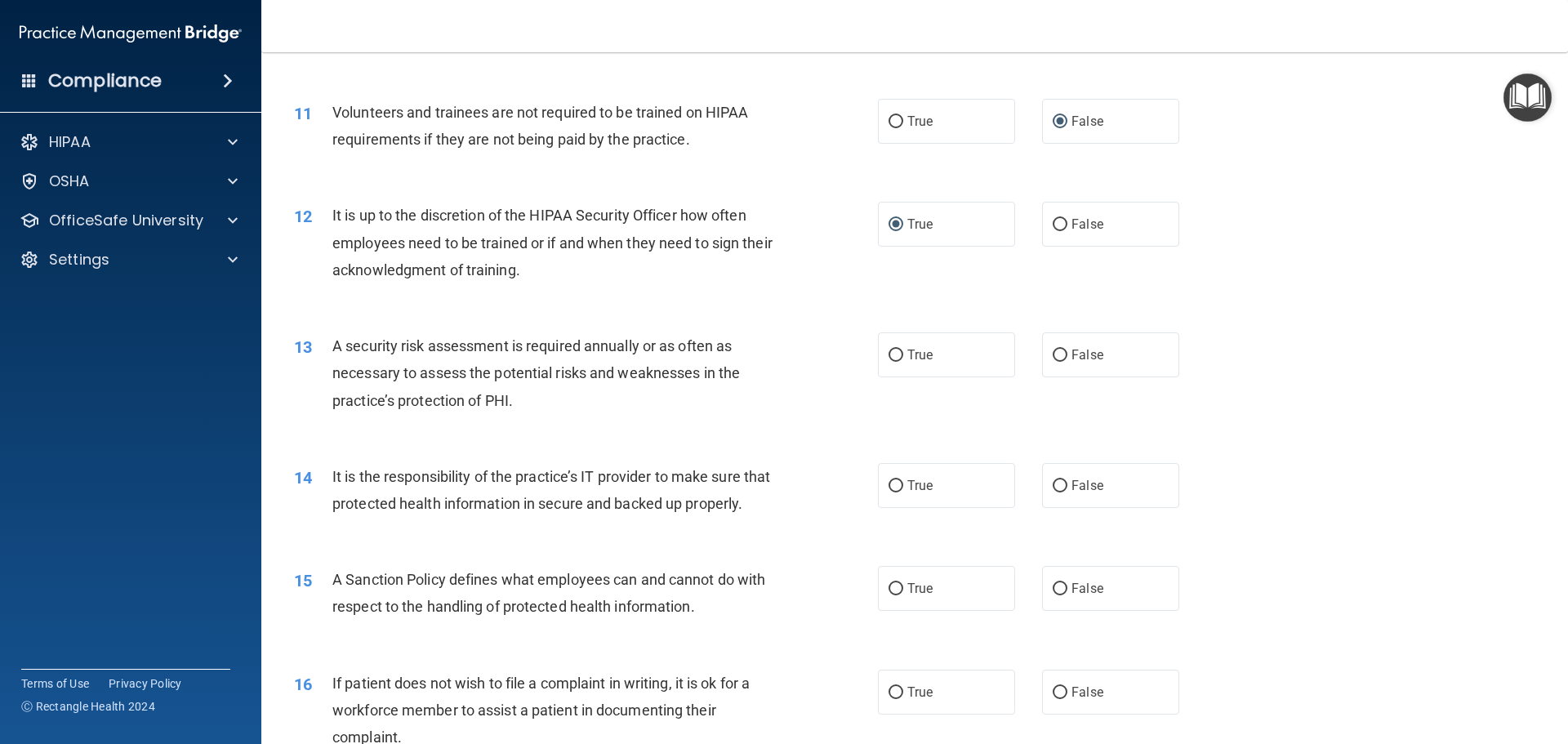
click at [781, 620] on div "A Sanction Policy defines what employees can and cannot do with respect to the …" at bounding box center [560, 593] width 457 height 54
click at [900, 611] on label "True" at bounding box center [946, 589] width 137 height 45
click at [900, 596] on input "True" at bounding box center [895, 589] width 15 height 12
radio input "true"
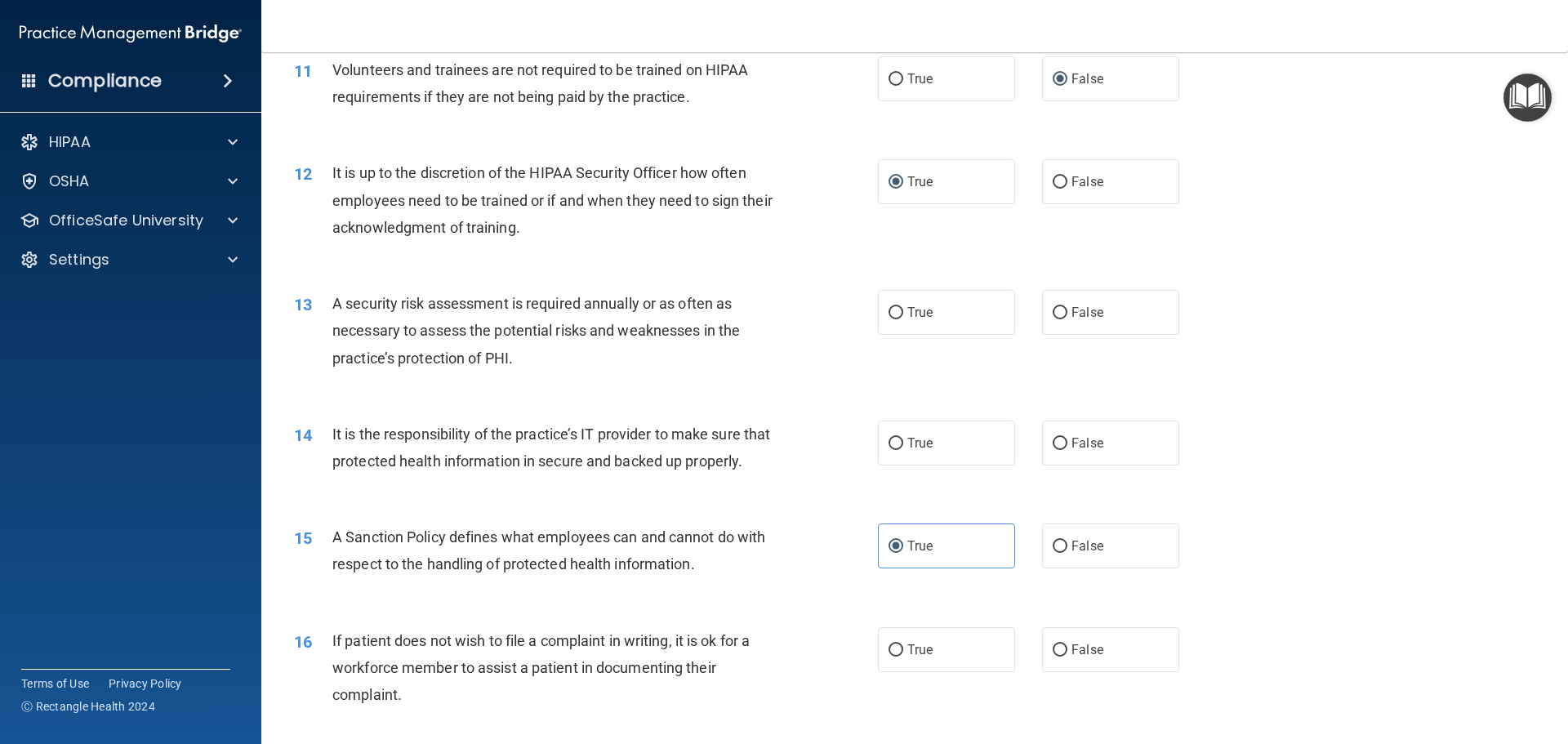
scroll to position [1552, 0]
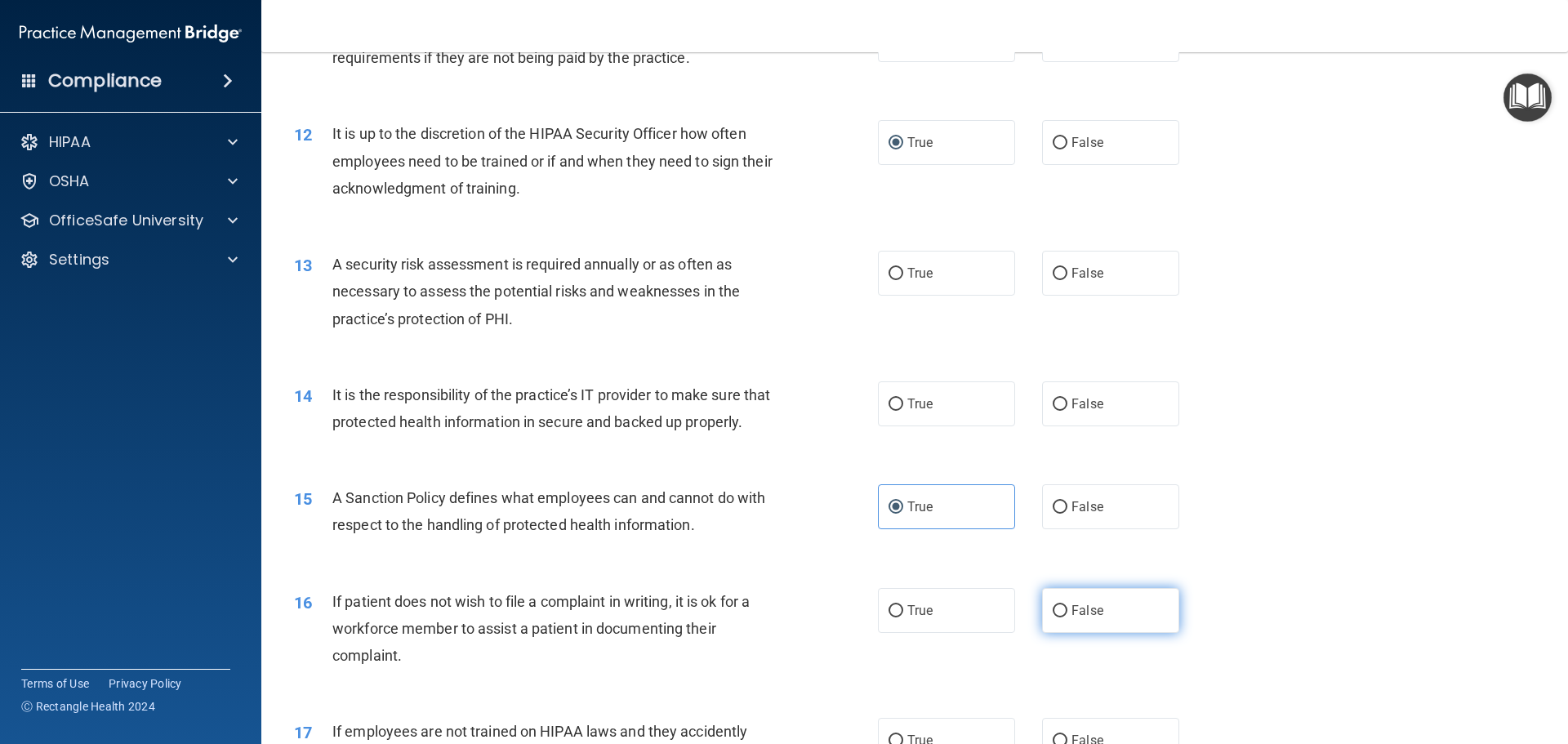
click at [1058, 617] on input "False" at bounding box center [1059, 611] width 15 height 12
radio input "true"
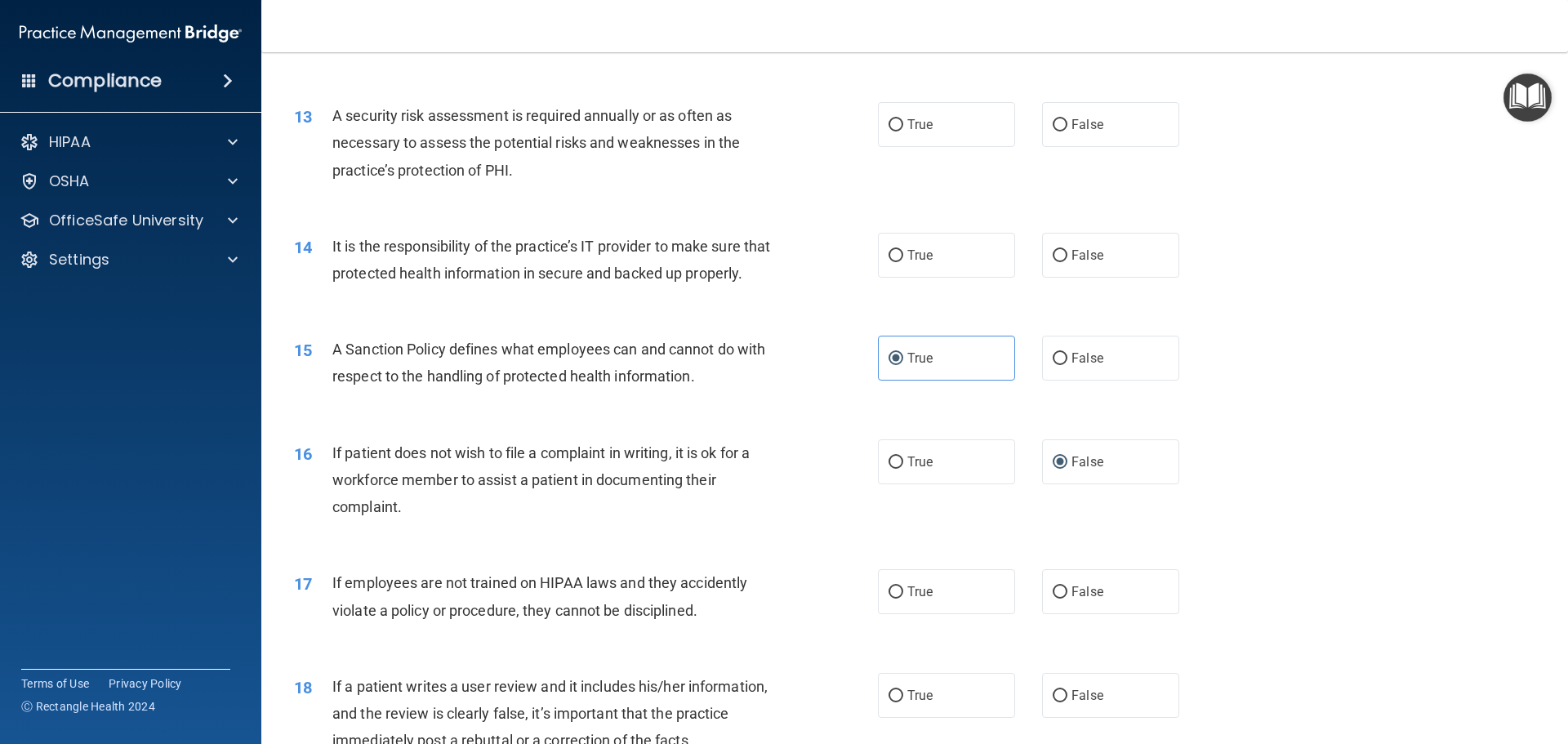
scroll to position [1796, 0]
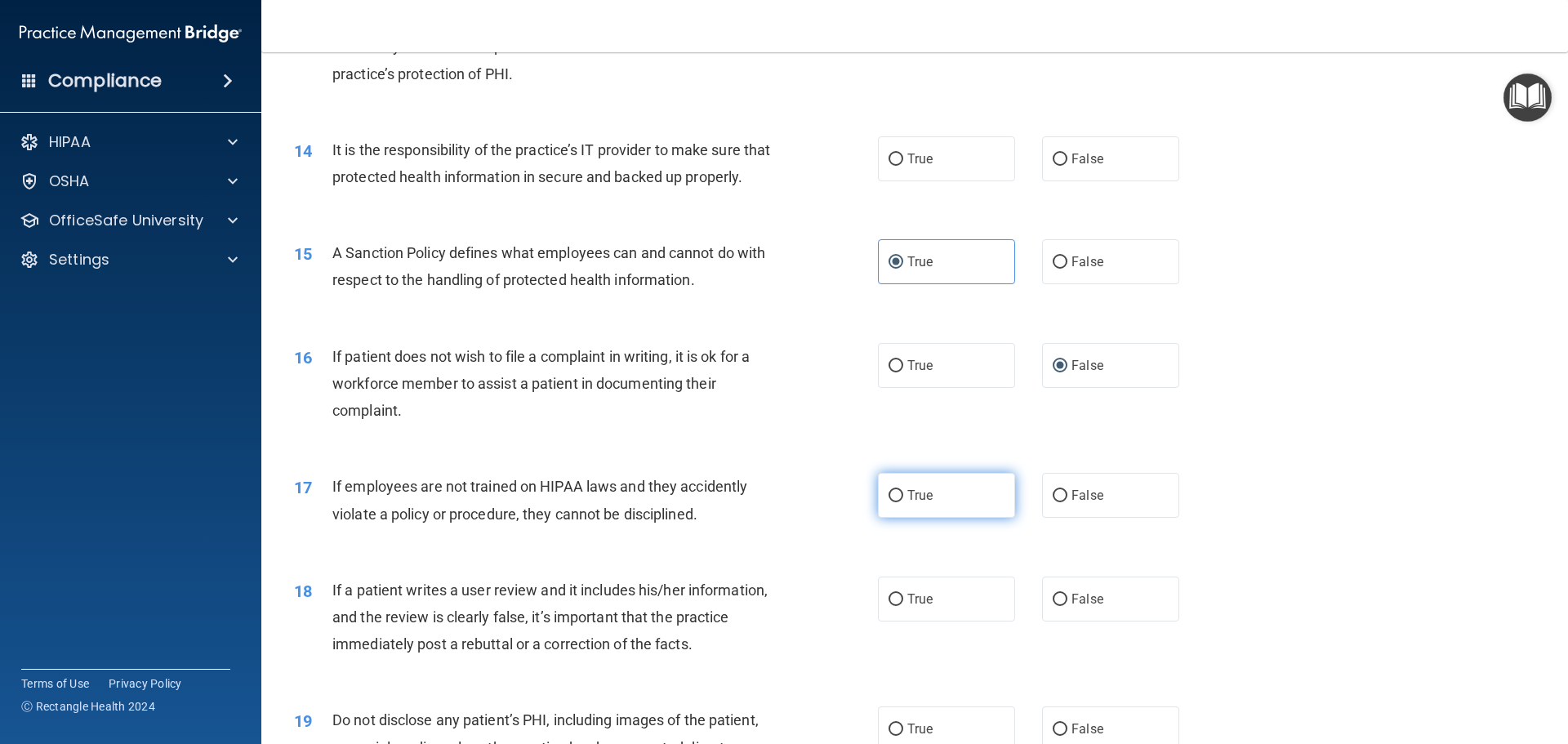
click at [886, 518] on label "True" at bounding box center [946, 495] width 137 height 45
click at [888, 502] on input "True" at bounding box center [895, 496] width 15 height 12
radio input "true"
click at [895, 606] on input "True" at bounding box center [895, 600] width 15 height 12
radio input "true"
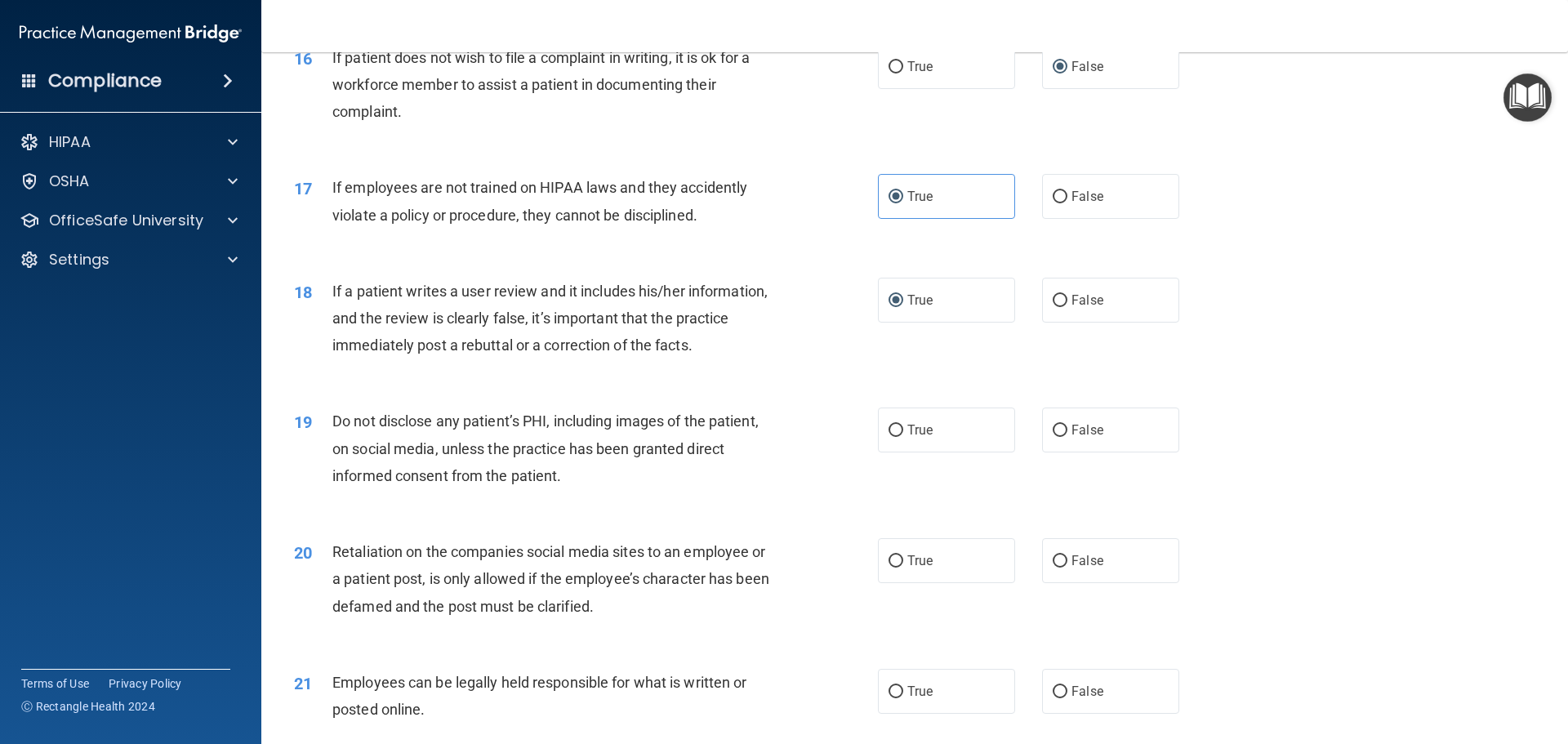
scroll to position [2123, 0]
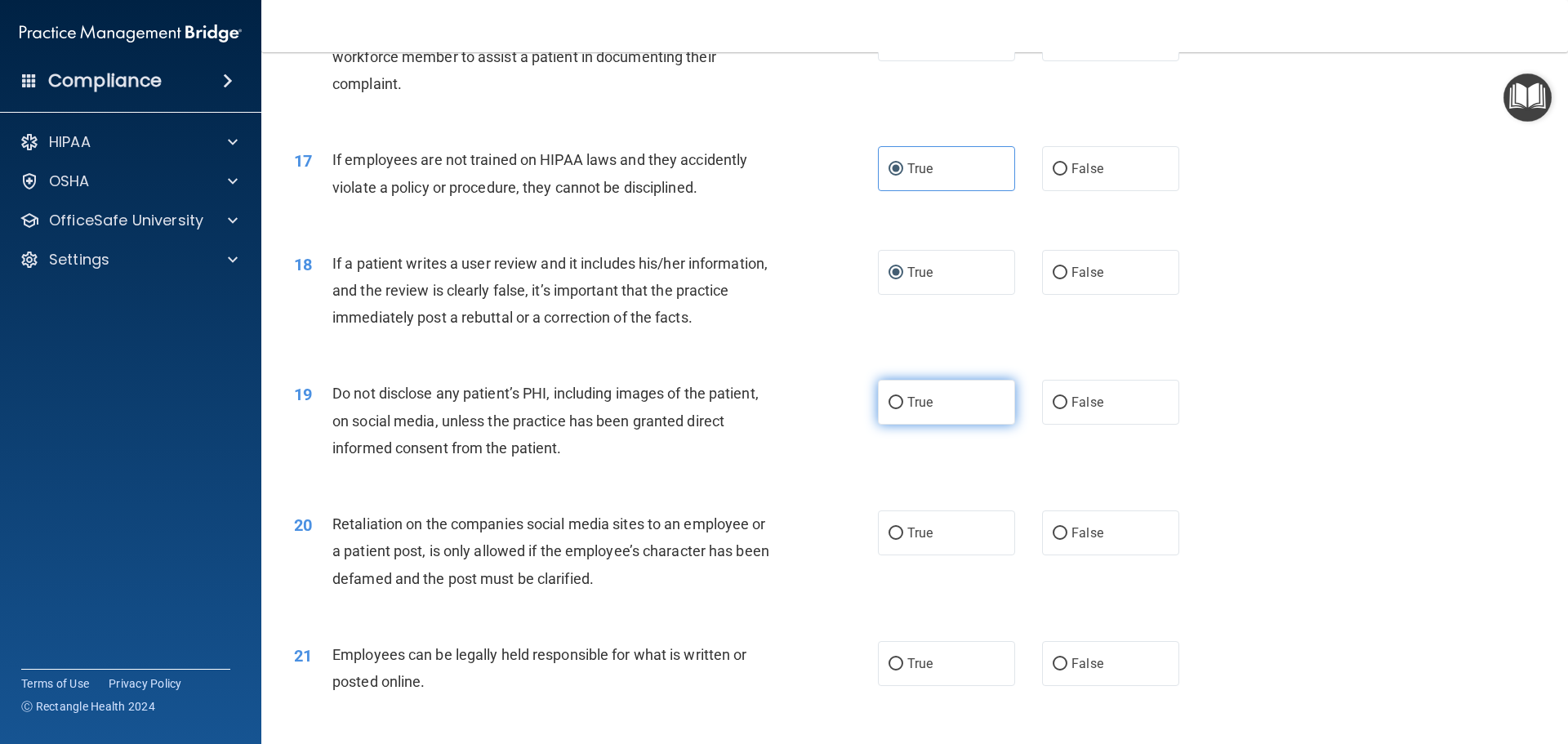
click at [914, 410] on span "True" at bounding box center [920, 402] width 25 height 16
click at [903, 409] on input "True" at bounding box center [895, 403] width 15 height 12
radio input "true"
click at [1053, 539] on input "False" at bounding box center [1059, 533] width 15 height 12
radio input "true"
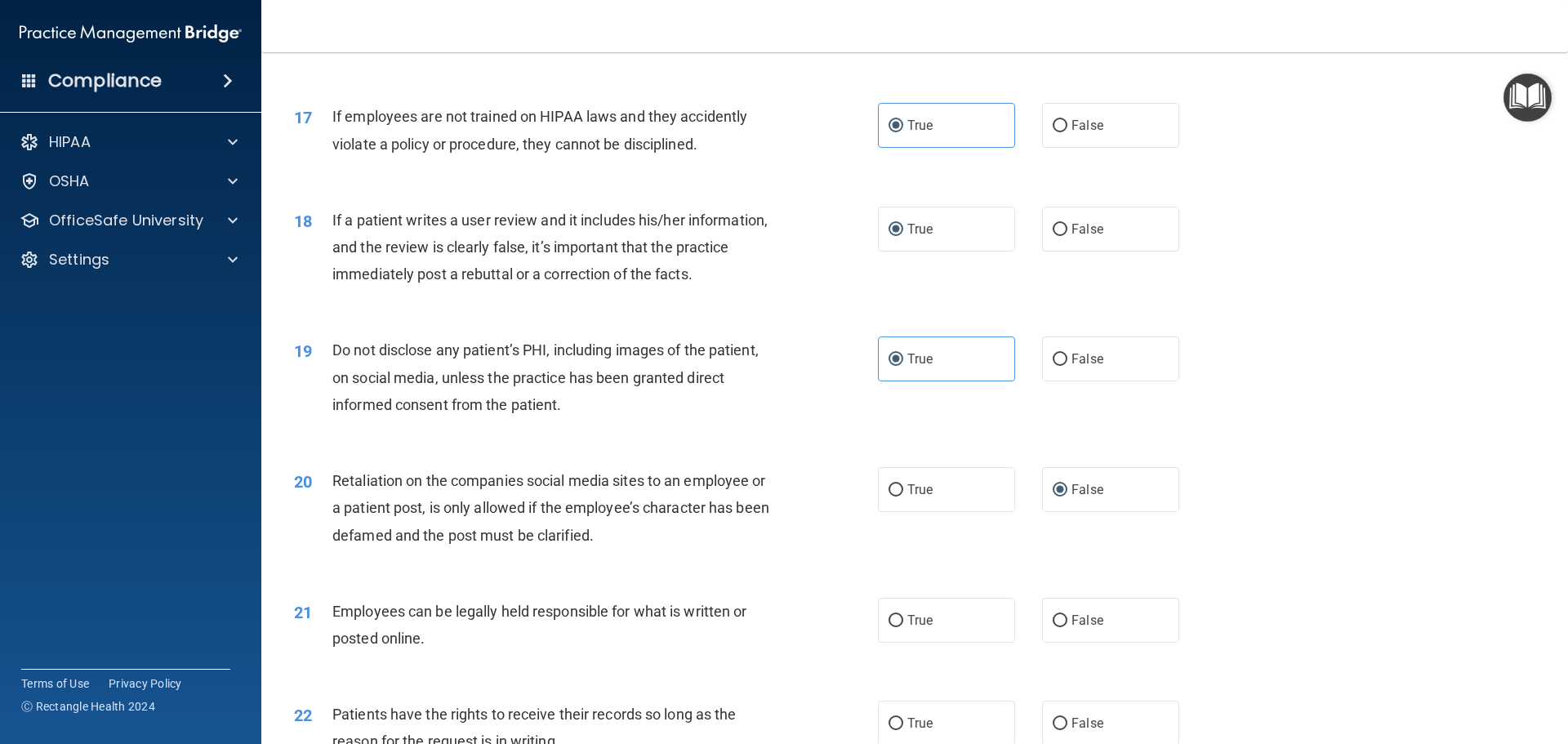
scroll to position [2204, 0]
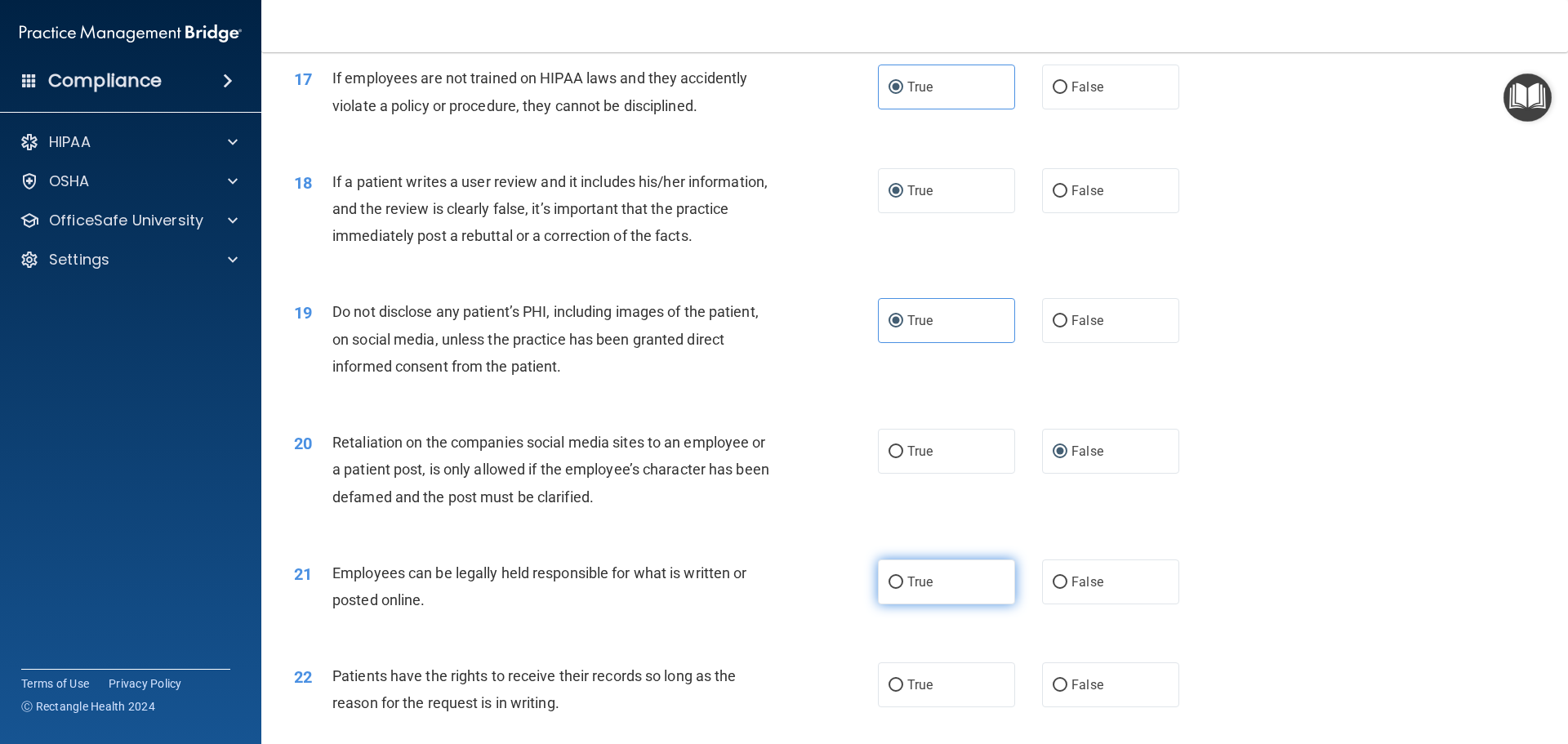
click at [899, 604] on label "True" at bounding box center [946, 582] width 137 height 45
click at [899, 589] on input "True" at bounding box center [895, 583] width 15 height 12
radio input "true"
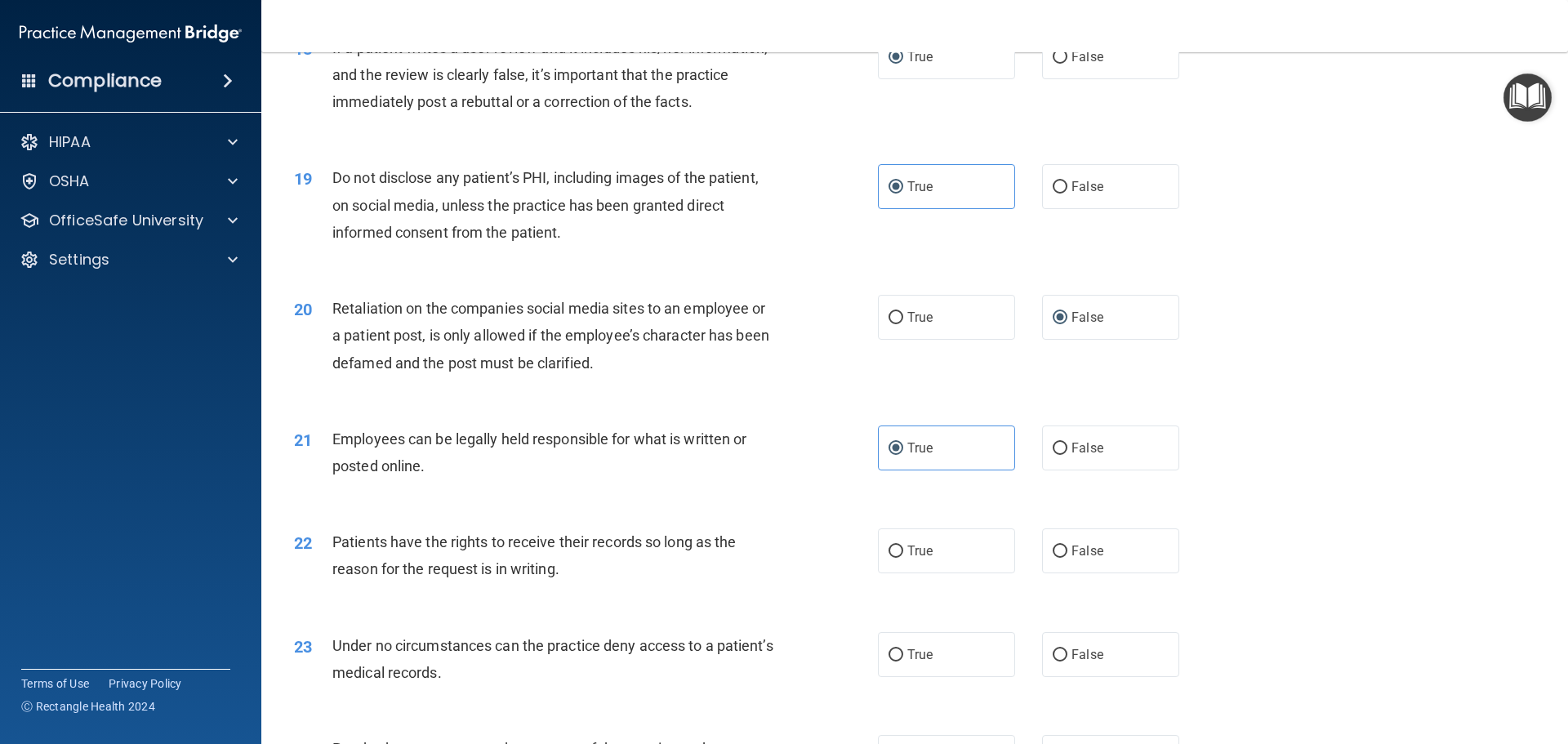
scroll to position [2368, 0]
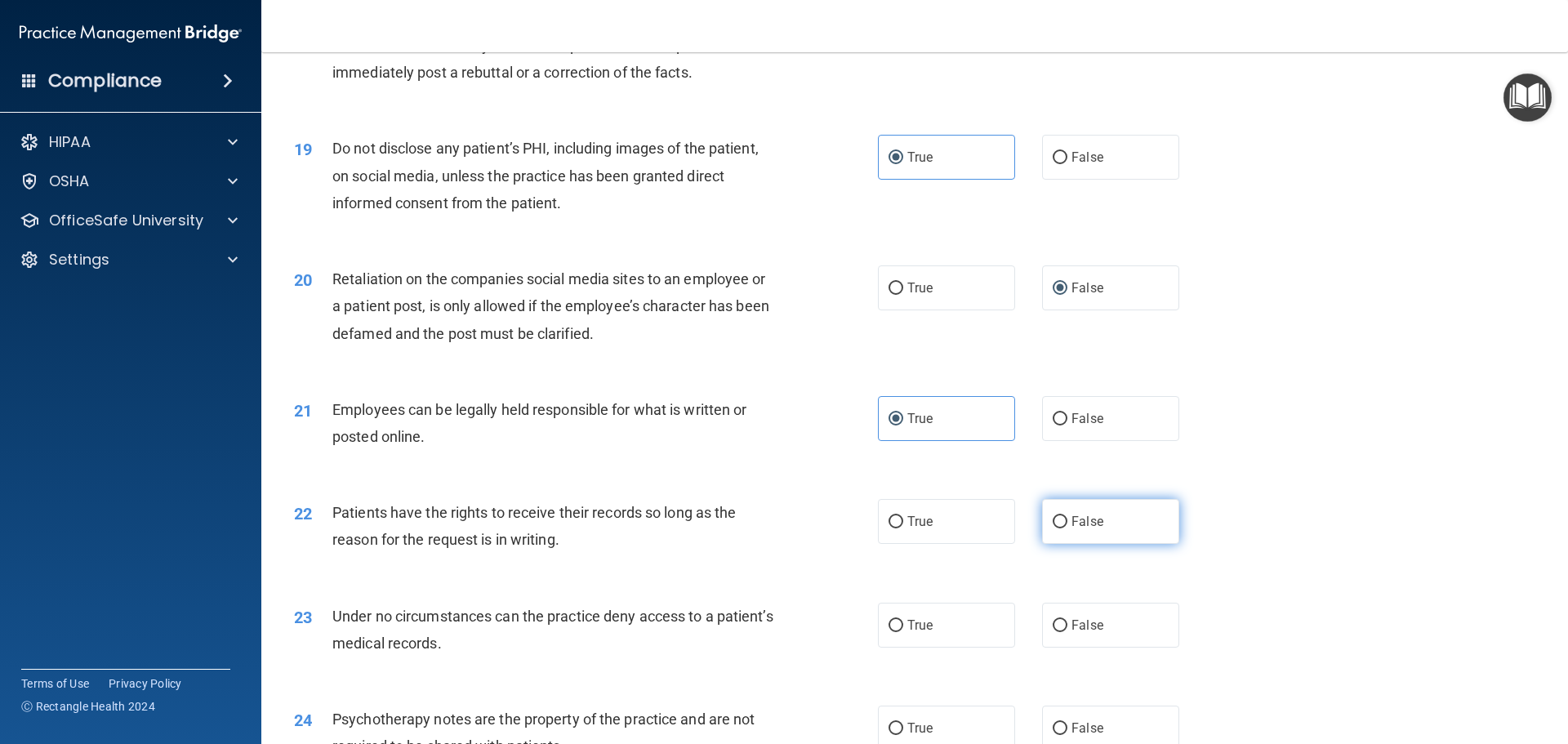
click at [1057, 544] on label "False" at bounding box center [1110, 521] width 137 height 45
click at [1057, 528] on input "False" at bounding box center [1059, 522] width 15 height 12
radio input "true"
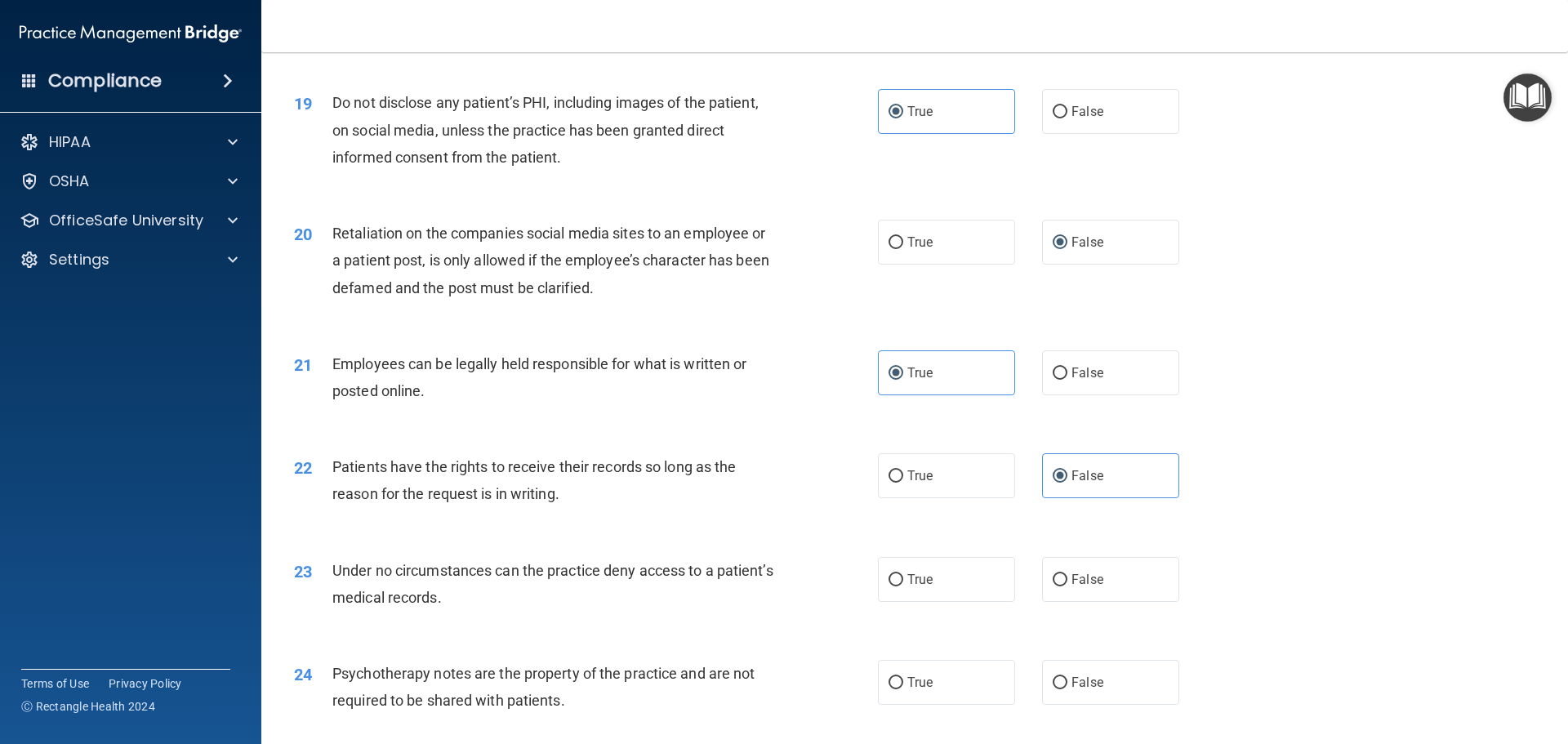
scroll to position [2450, 0]
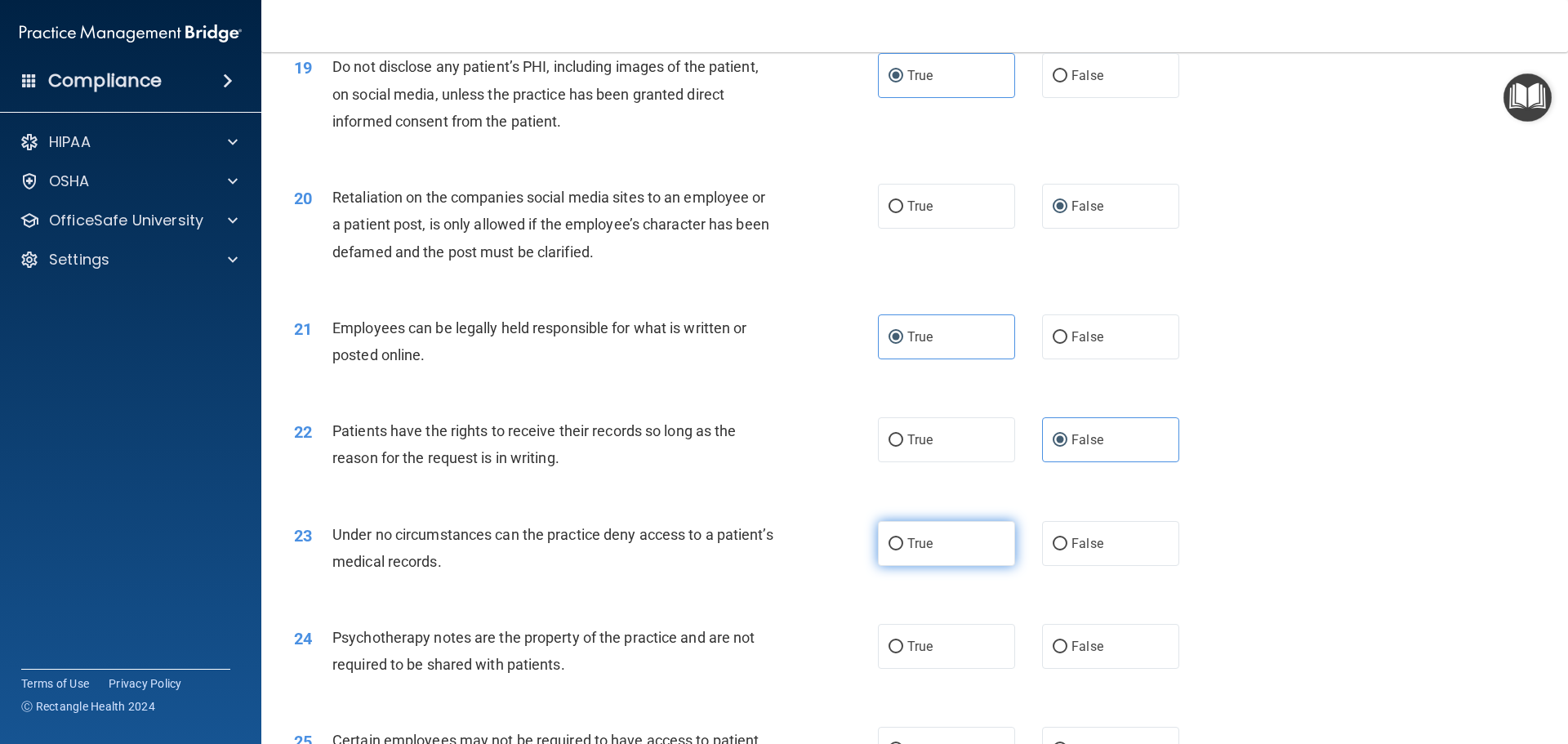
click at [907, 552] on span "True" at bounding box center [920, 544] width 25 height 16
click at [903, 551] on input "True" at bounding box center [895, 544] width 15 height 12
radio input "true"
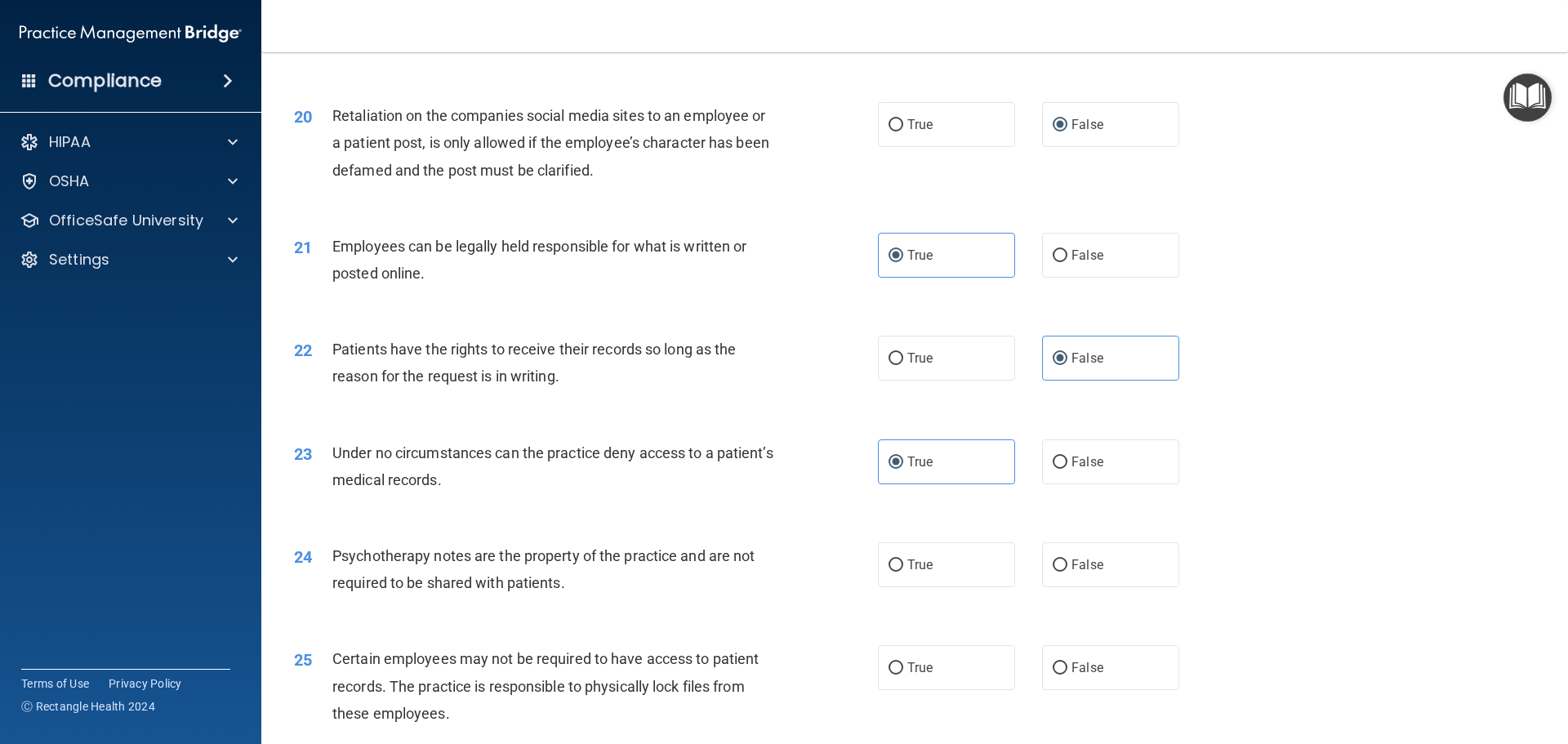
scroll to position [2613, 0]
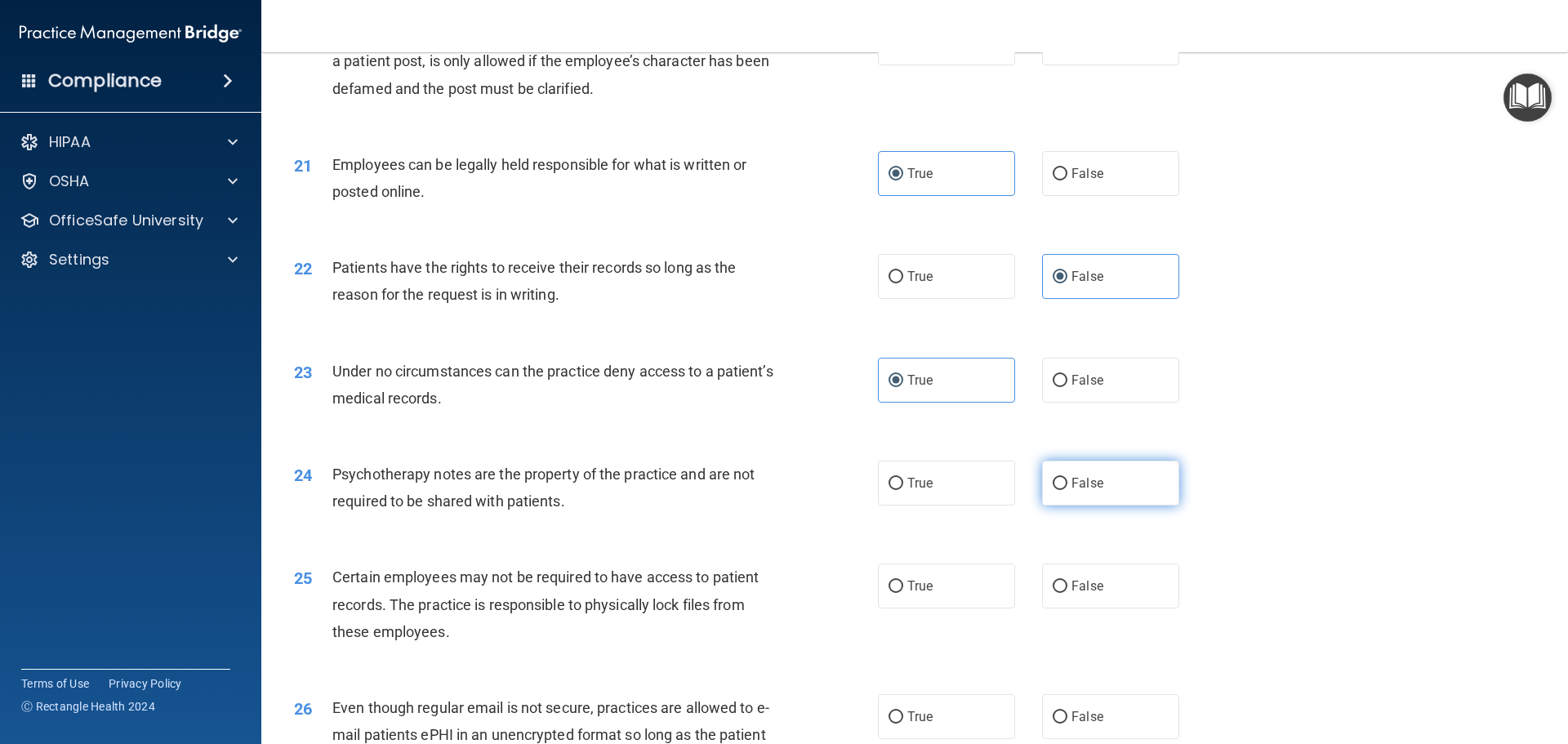
click at [1060, 506] on label "False" at bounding box center [1110, 483] width 137 height 45
click at [1060, 490] on input "False" at bounding box center [1059, 483] width 15 height 12
radio input "true"
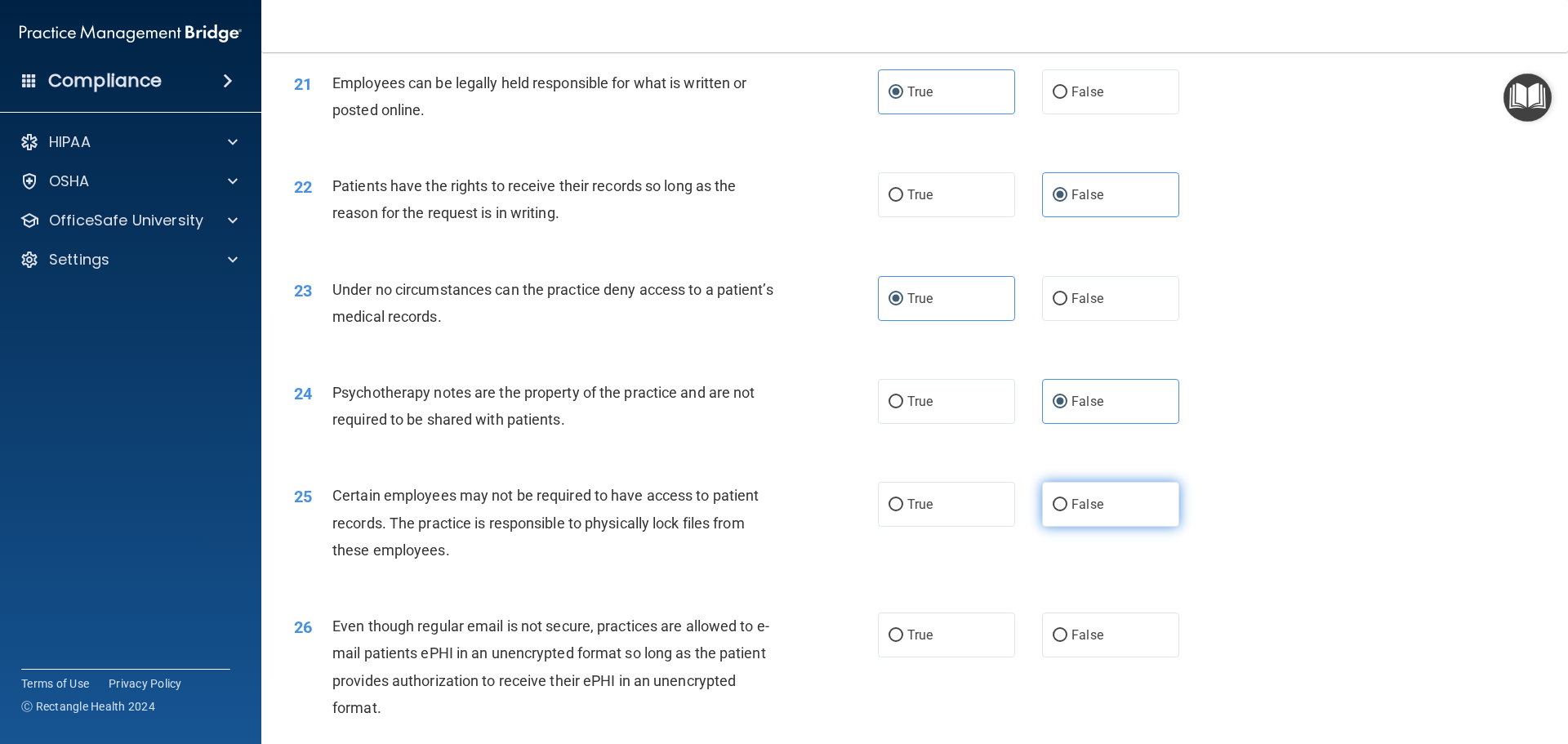
click at [1063, 526] on label "False" at bounding box center [1110, 504] width 137 height 45
click at [1063, 511] on input "False" at bounding box center [1059, 505] width 15 height 12
radio input "true"
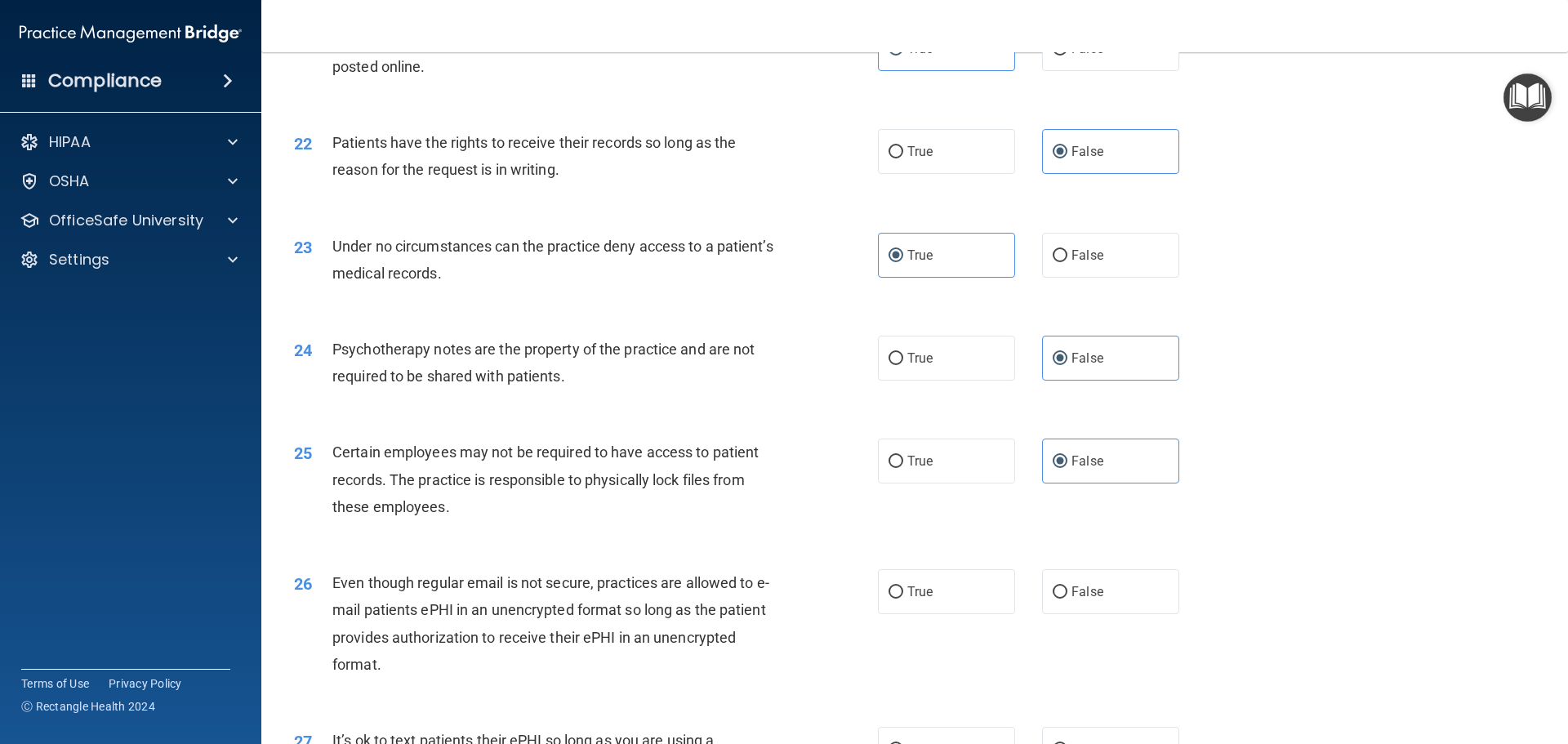
scroll to position [2777, 0]
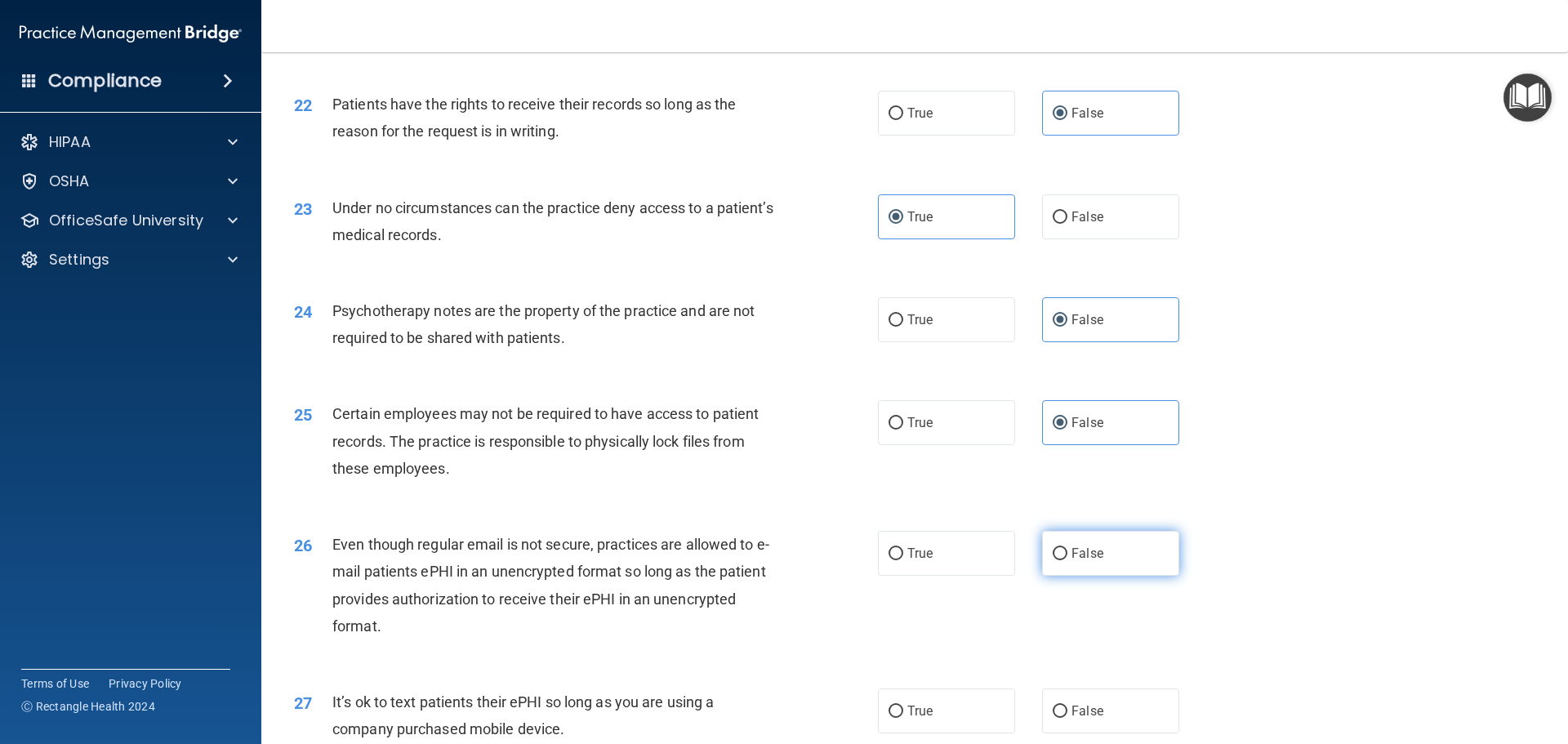
click at [1056, 560] on input "False" at bounding box center [1059, 554] width 15 height 12
radio input "true"
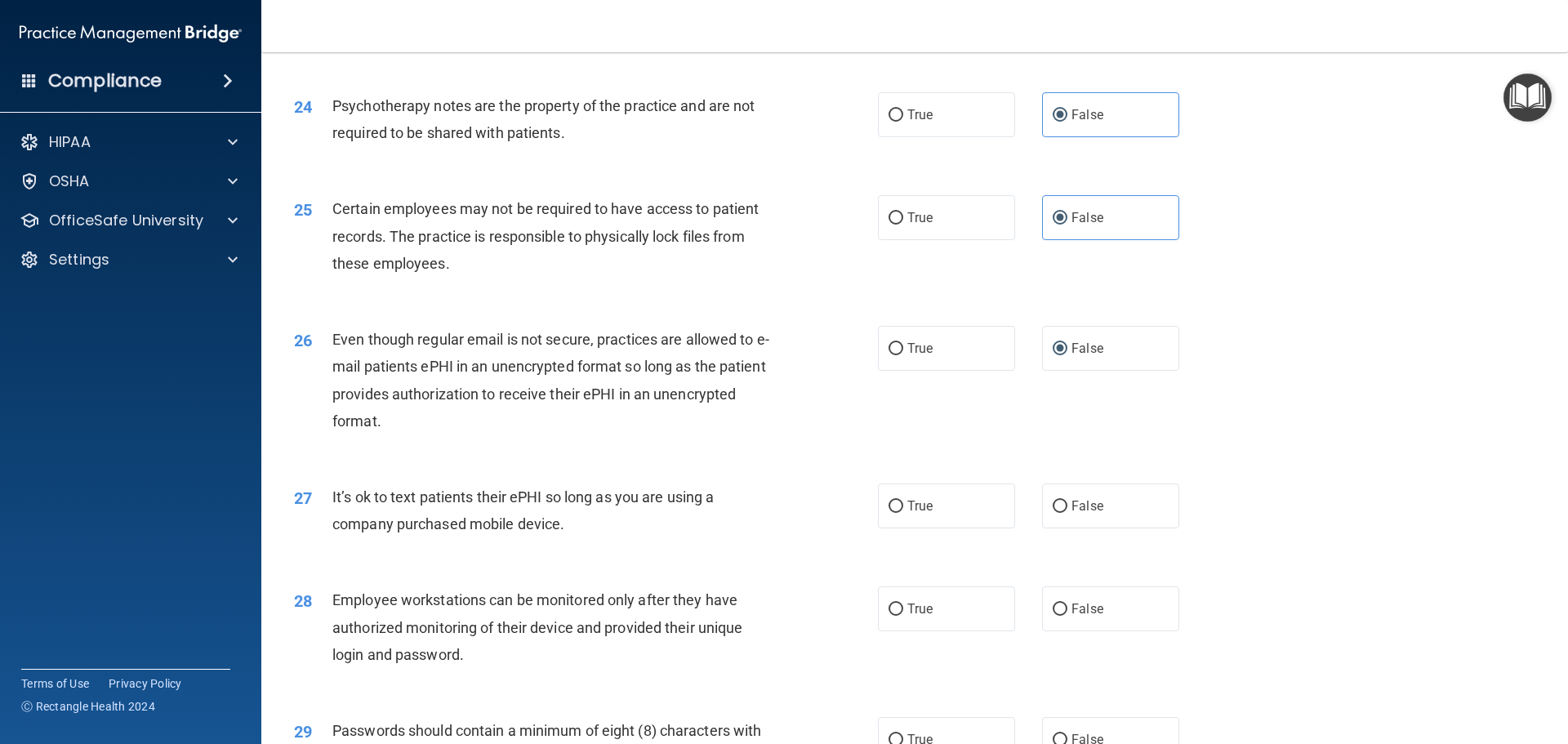
scroll to position [3021, 0]
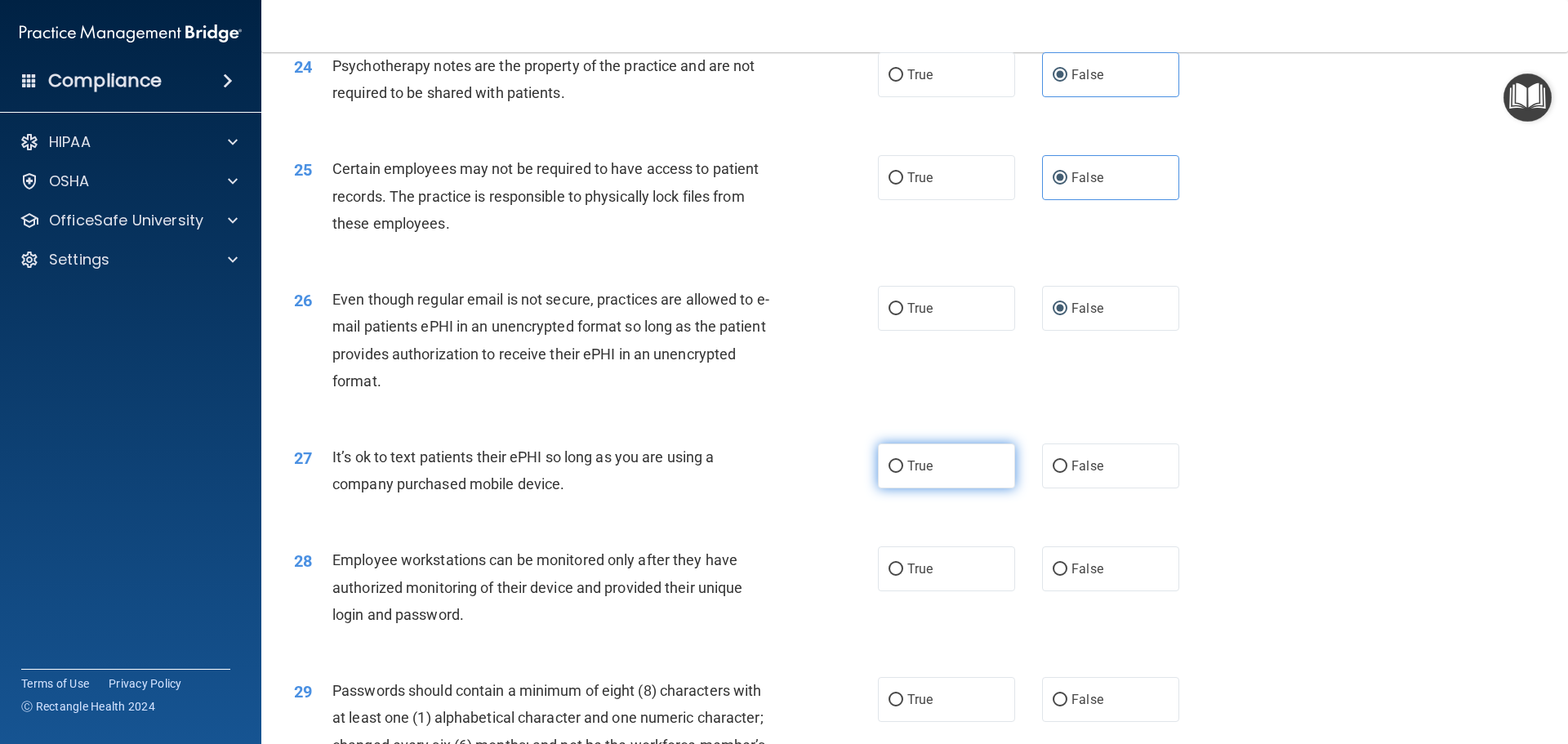
click at [901, 489] on label "True" at bounding box center [946, 466] width 137 height 45
click at [901, 473] on input "True" at bounding box center [895, 467] width 15 height 12
radio input "true"
click at [1072, 577] on span "False" at bounding box center [1087, 569] width 32 height 16
click at [1068, 576] on input "False" at bounding box center [1059, 570] width 15 height 12
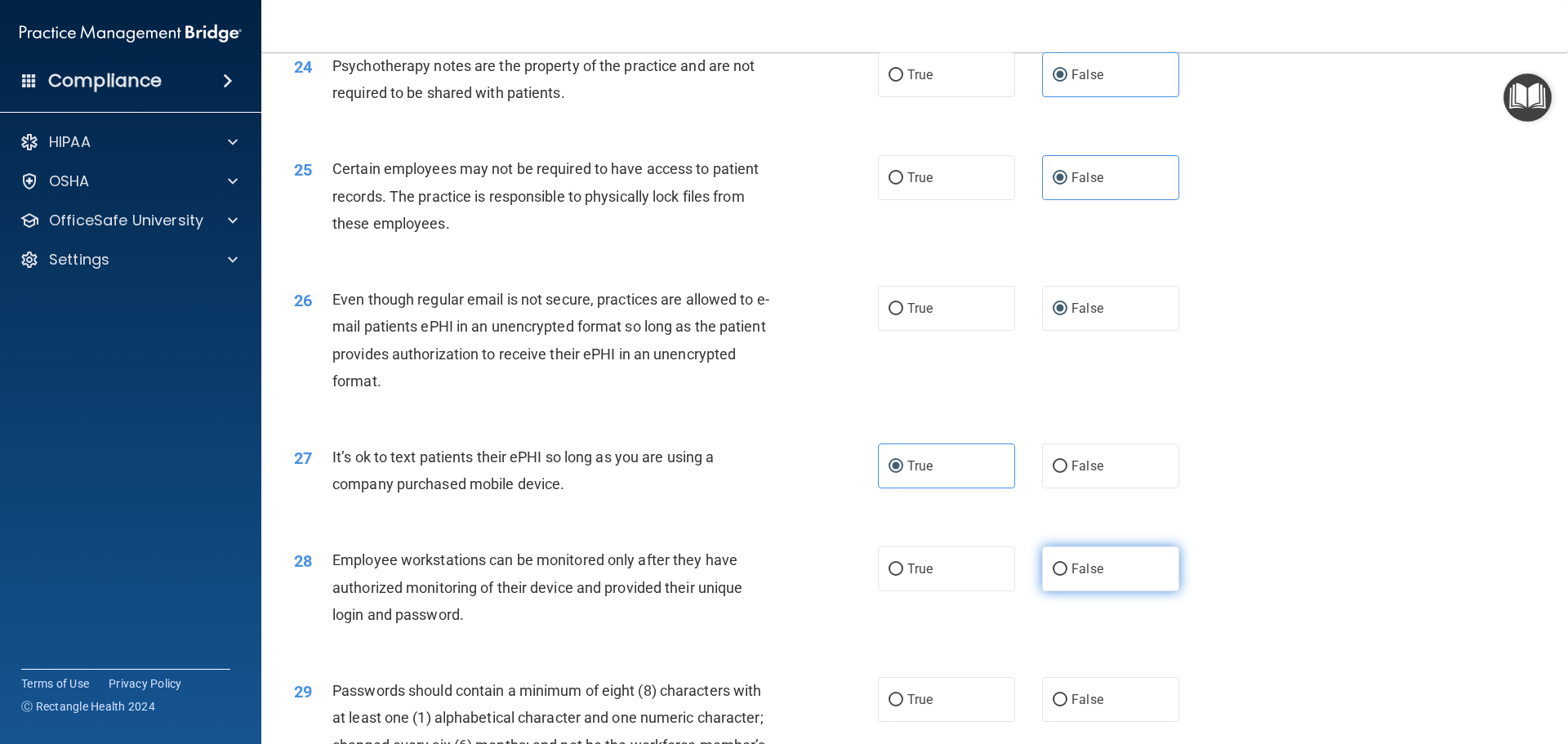
radio input "true"
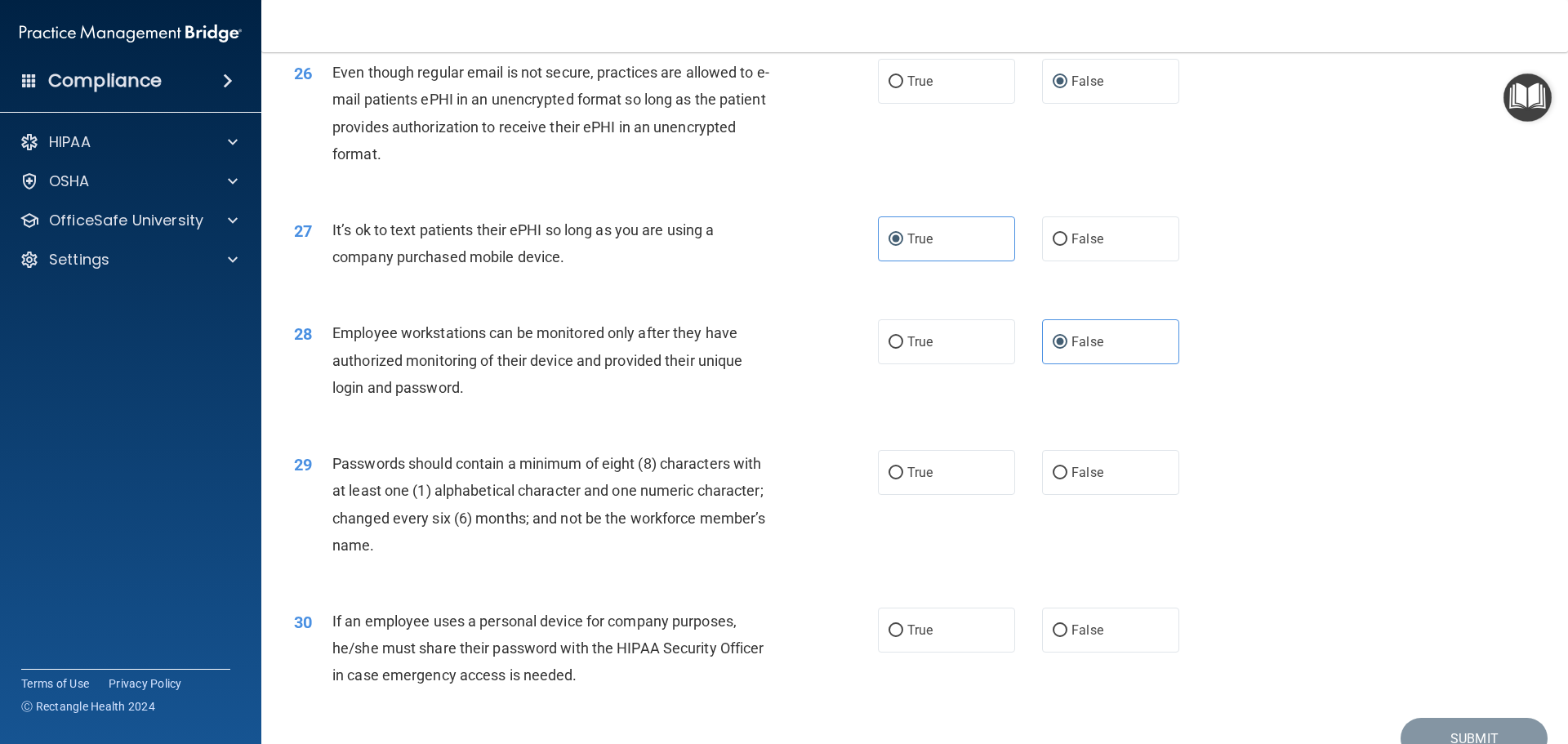
scroll to position [3266, 0]
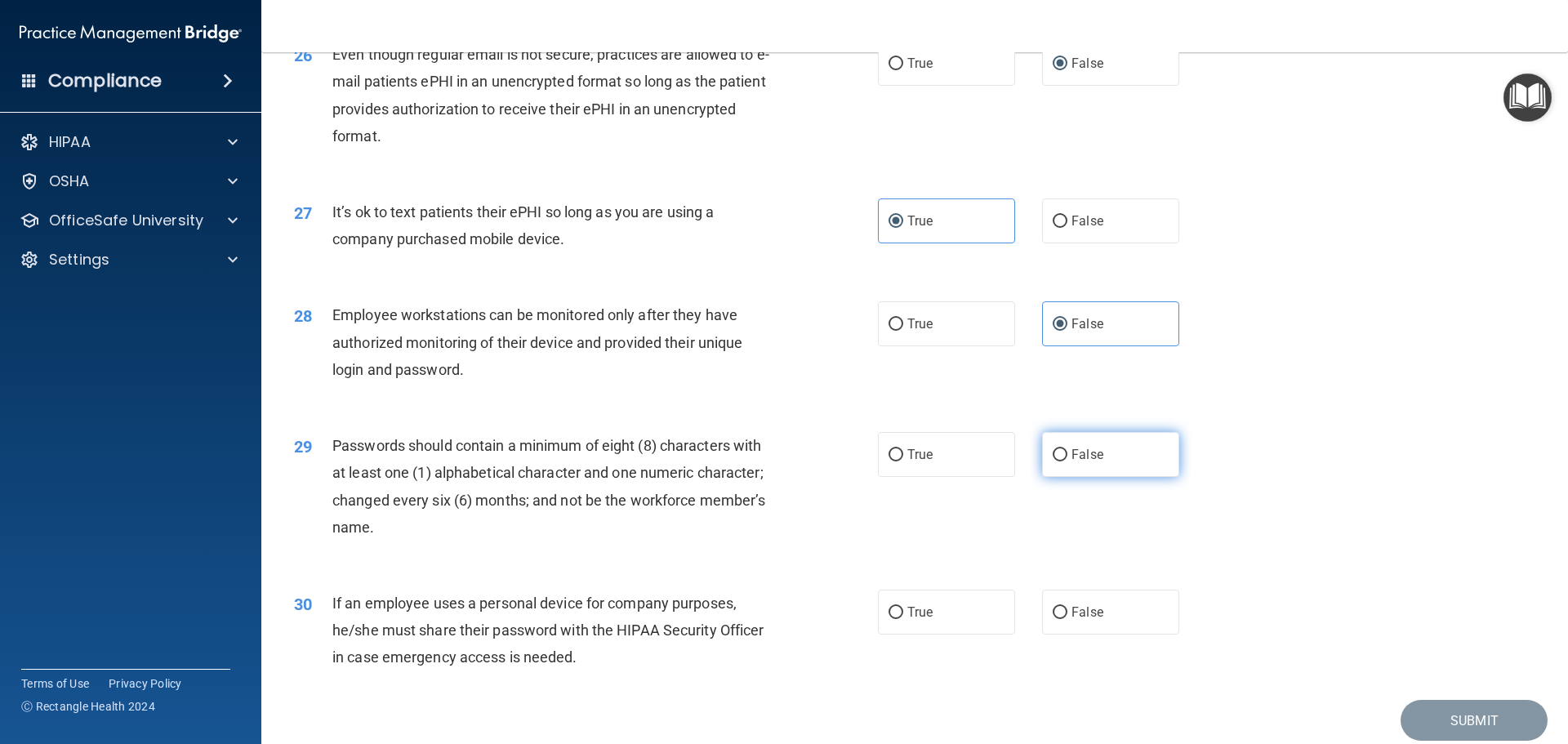
click at [1053, 462] on input "False" at bounding box center [1059, 455] width 15 height 12
radio input "true"
click at [1058, 619] on input "False" at bounding box center [1059, 613] width 15 height 12
radio input "true"
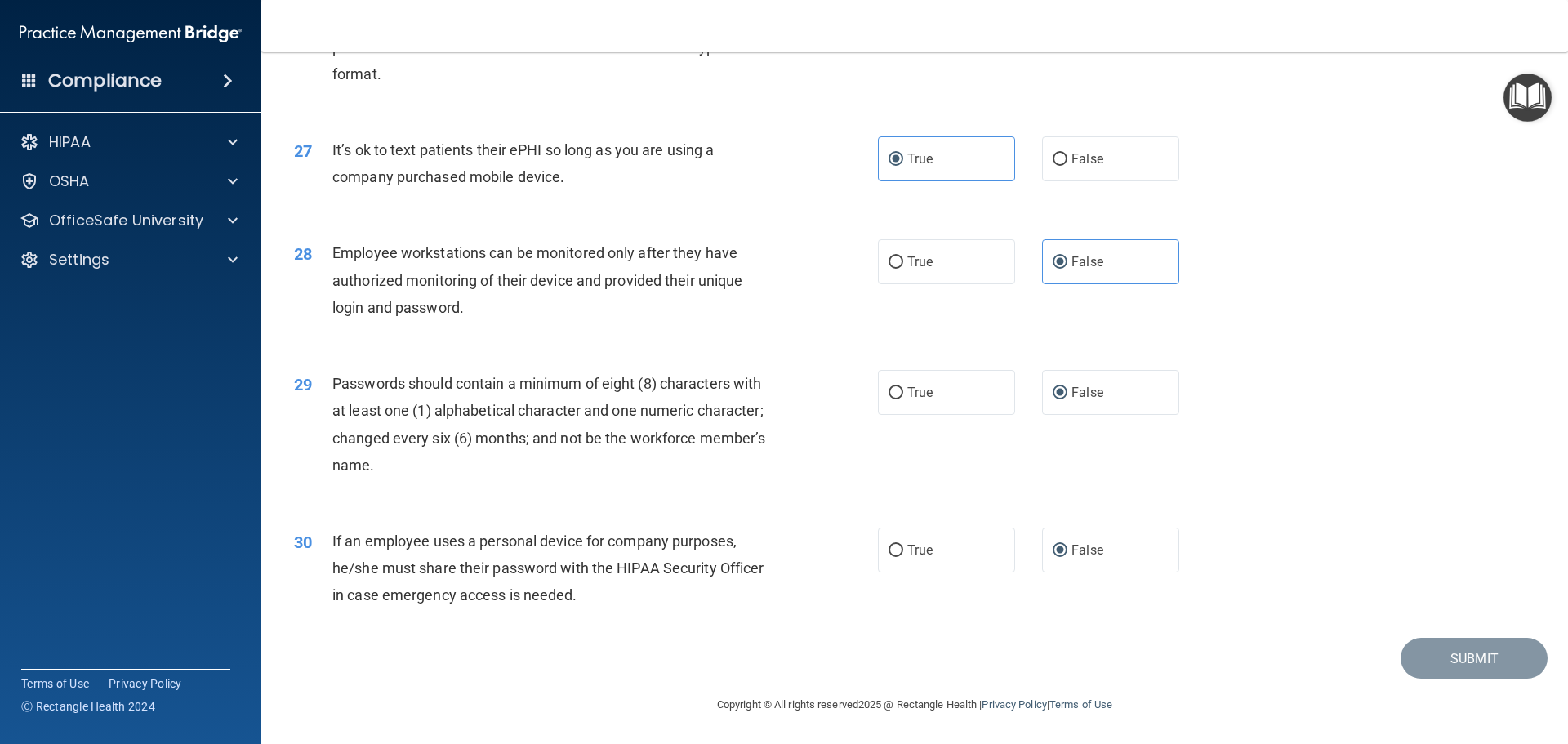
scroll to position [3355, 0]
click at [1215, 608] on div "30 If an employee uses a personal device for company purposes, he/she must shar…" at bounding box center [914, 572] width 1266 height 130
click at [1454, 598] on div "30 If an employee uses a personal device for company purposes, he/she must shar…" at bounding box center [914, 572] width 1266 height 130
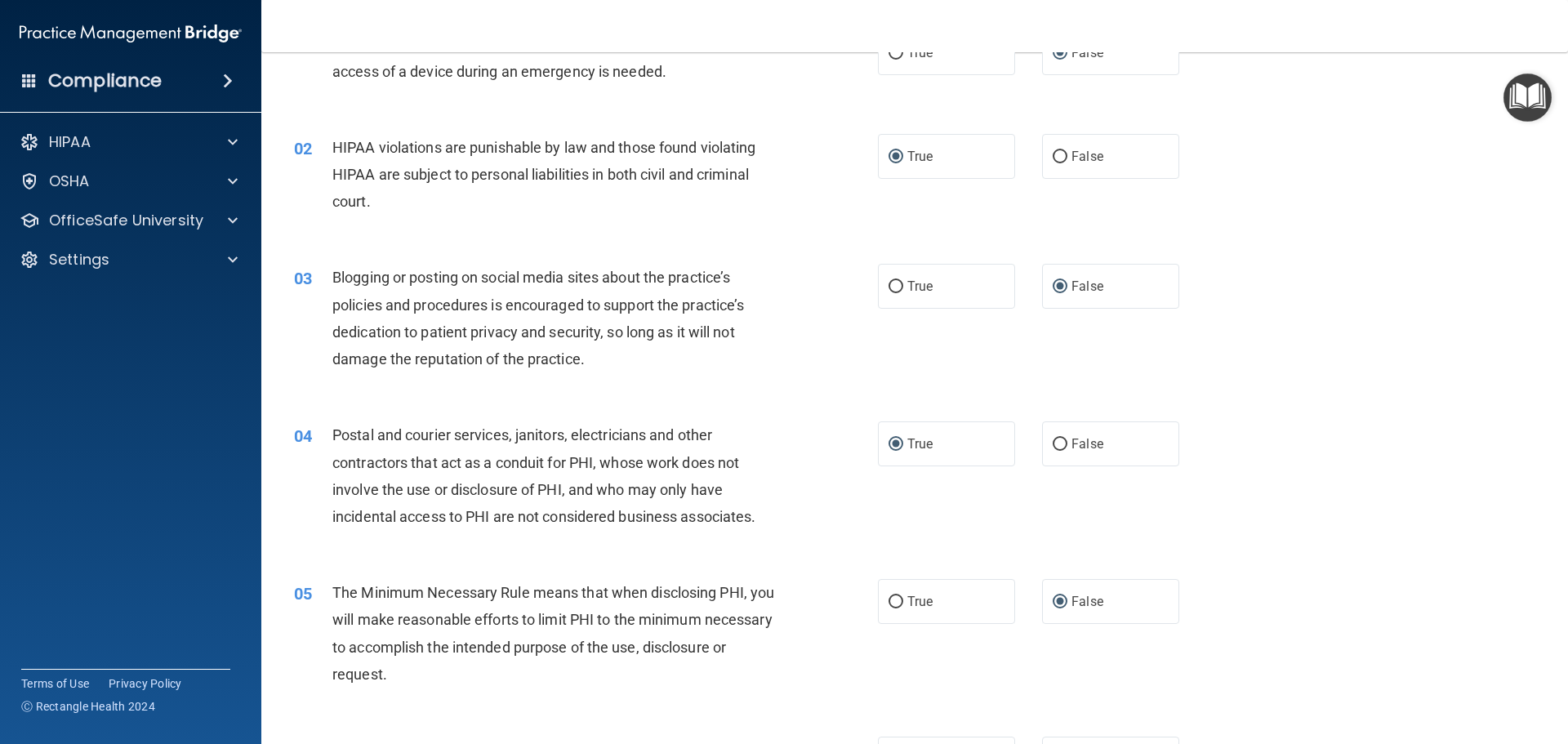
scroll to position [0, 0]
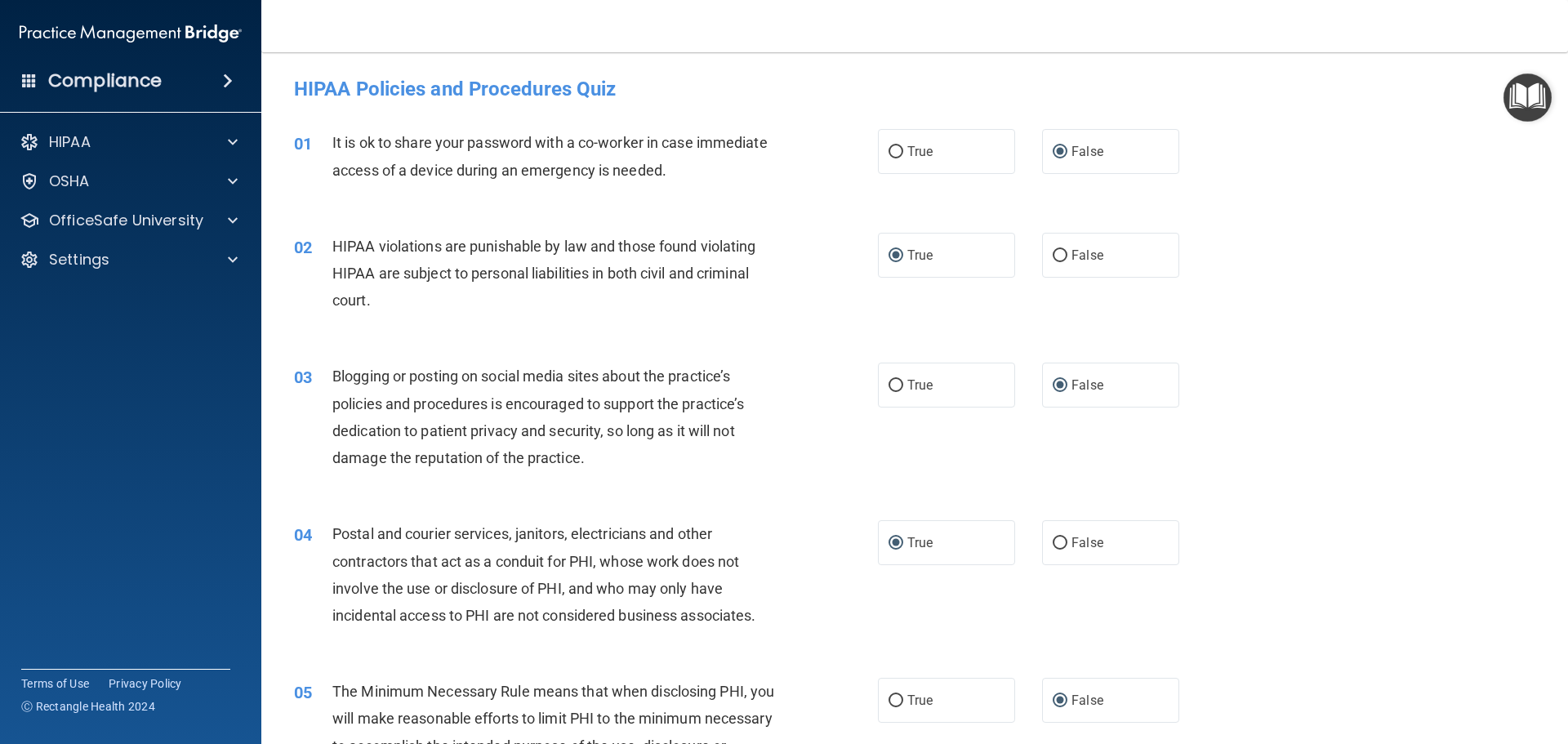
click at [1242, 488] on div "03 Blogging or posting on social media sites about the practice’s policies and …" at bounding box center [914, 420] width 1266 height 158
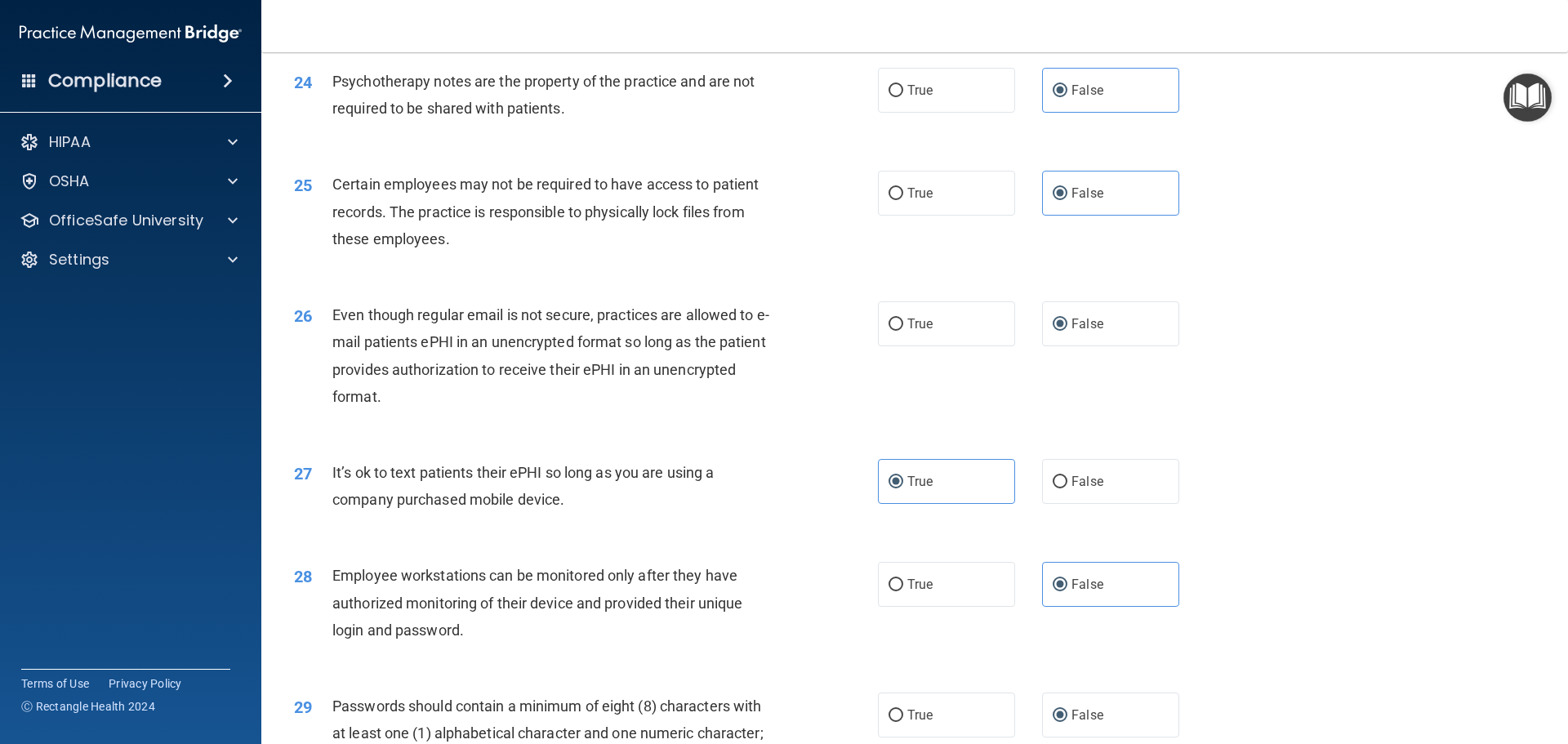
scroll to position [3355, 0]
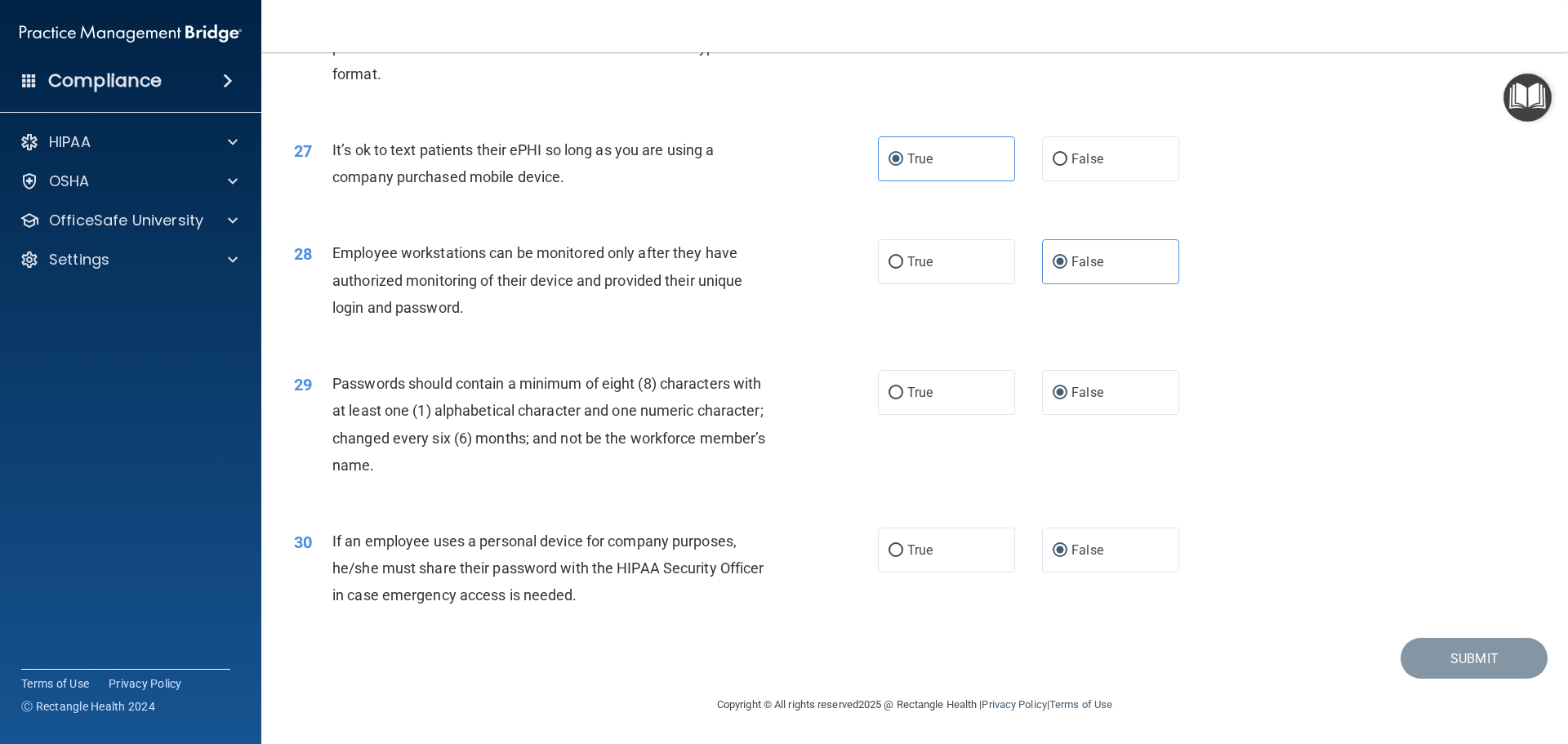
click at [1015, 643] on div "Submit" at bounding box center [914, 659] width 1266 height 41
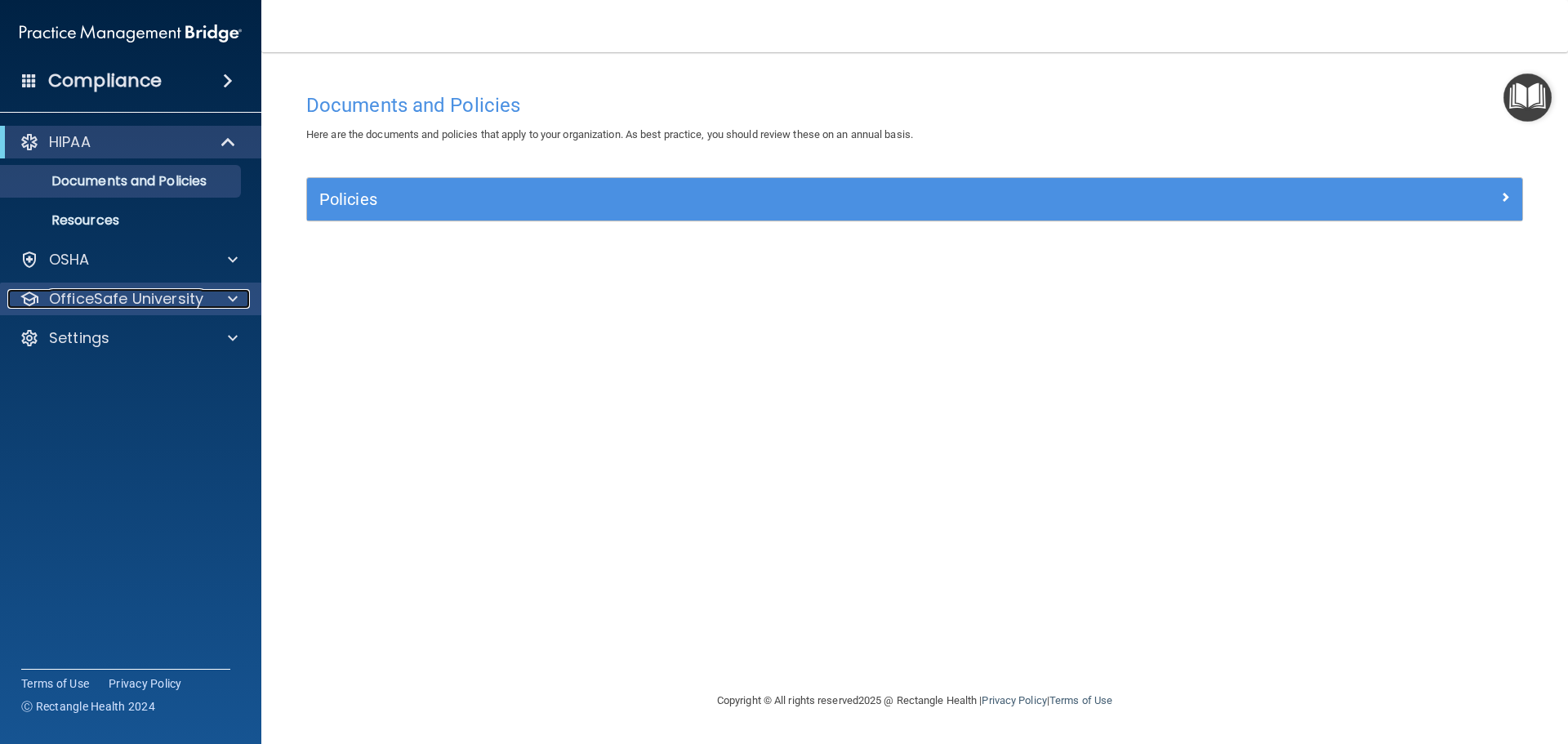
click at [134, 301] on p "OfficeSafe University" at bounding box center [126, 299] width 155 height 20
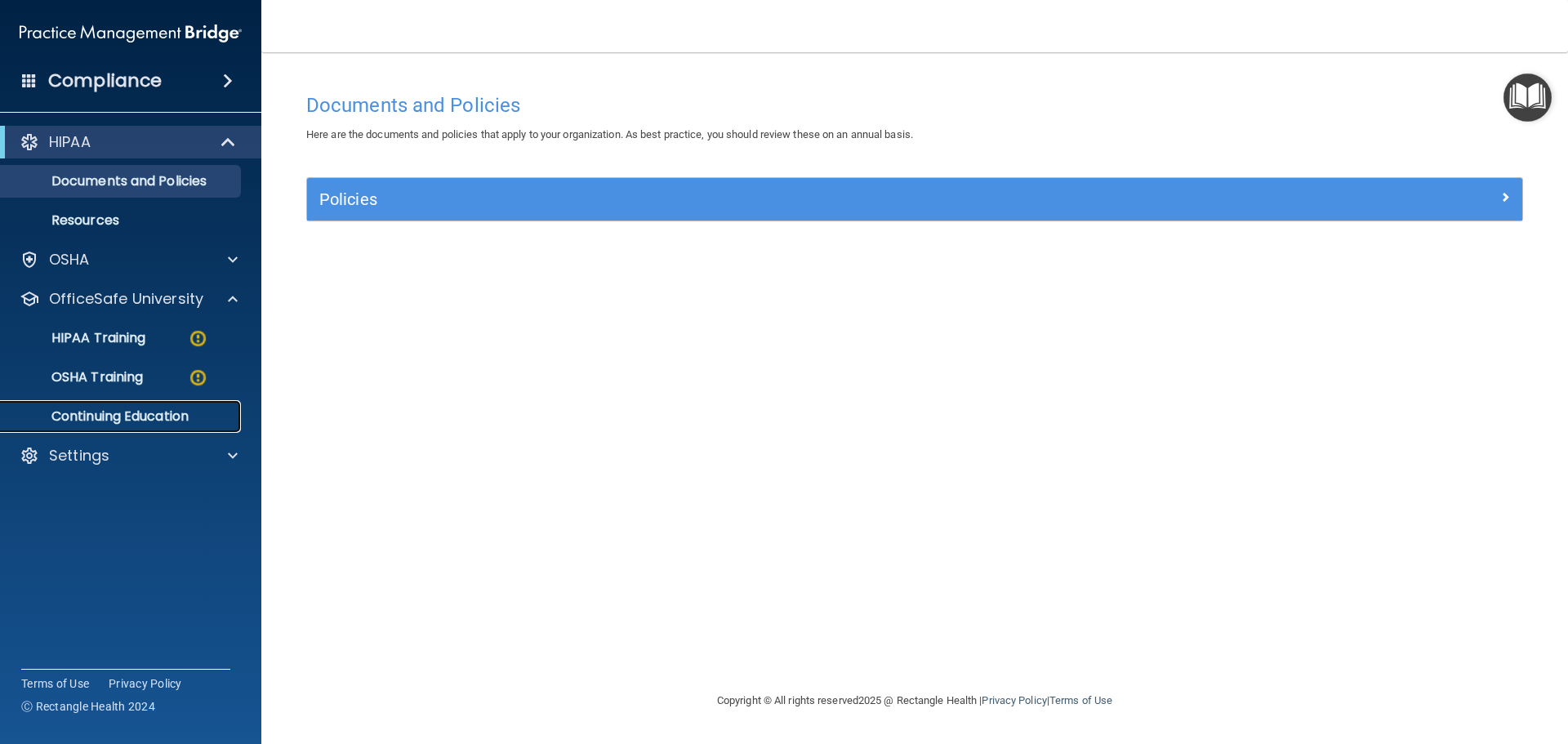
click at [144, 415] on p "Continuing Education" at bounding box center [122, 416] width 223 height 16
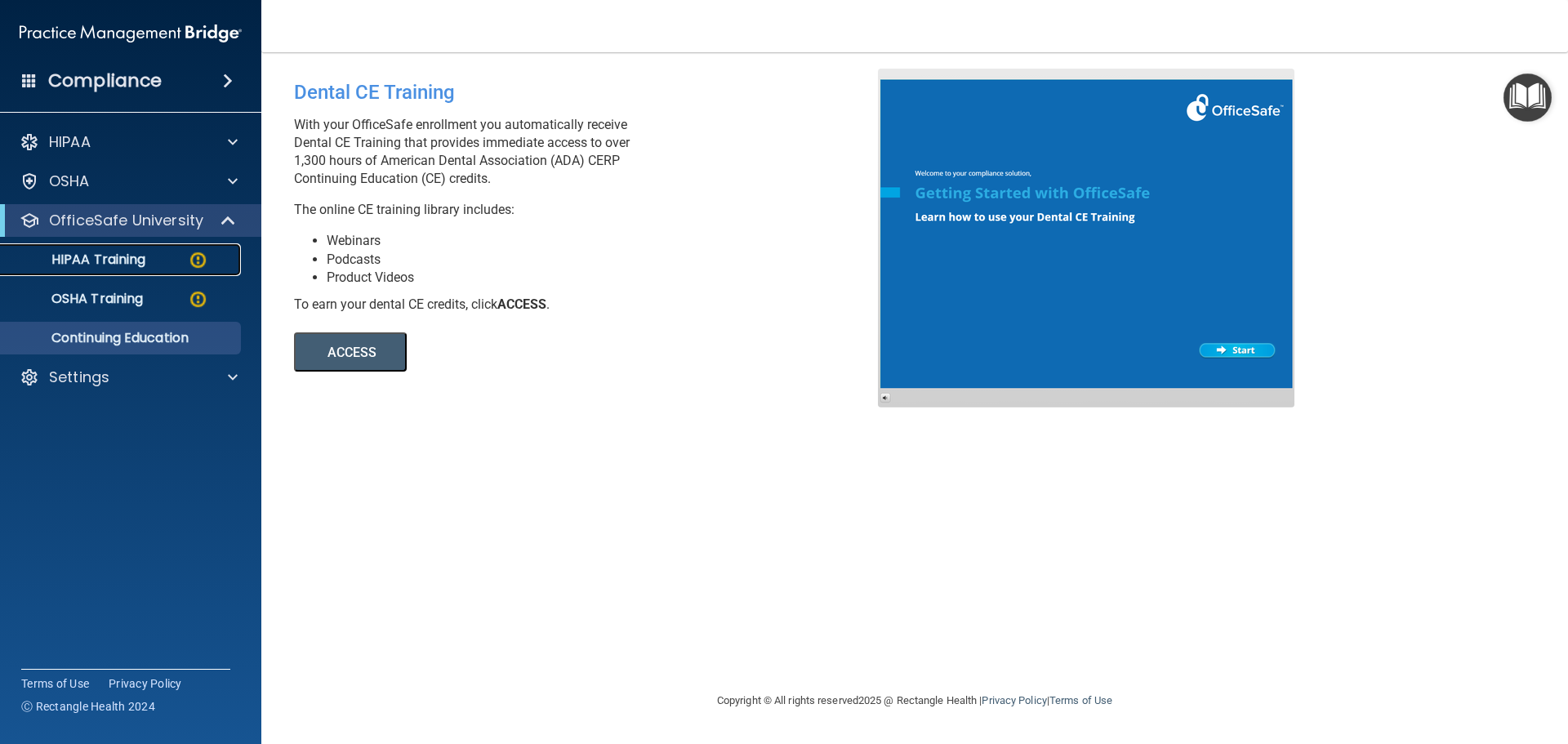
click at [140, 264] on p "HIPAA Training" at bounding box center [78, 259] width 135 height 16
